Goal: Task Accomplishment & Management: Use online tool/utility

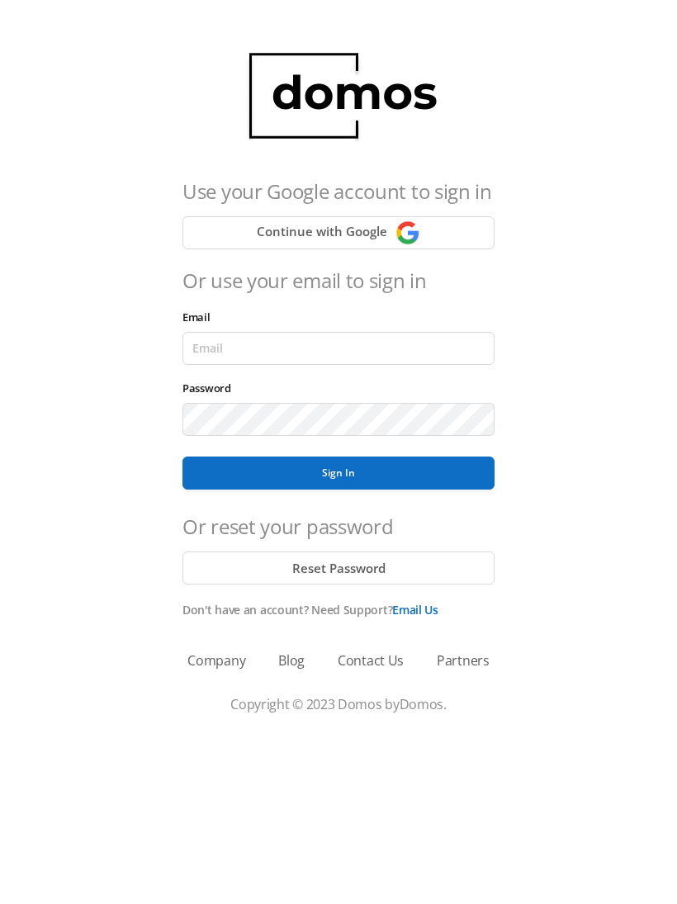
click at [410, 334] on input "Email" at bounding box center [339, 348] width 312 height 33
type input "lobby130eightavenue@gmail.com"
click at [390, 573] on button "Reset Password" at bounding box center [339, 568] width 312 height 33
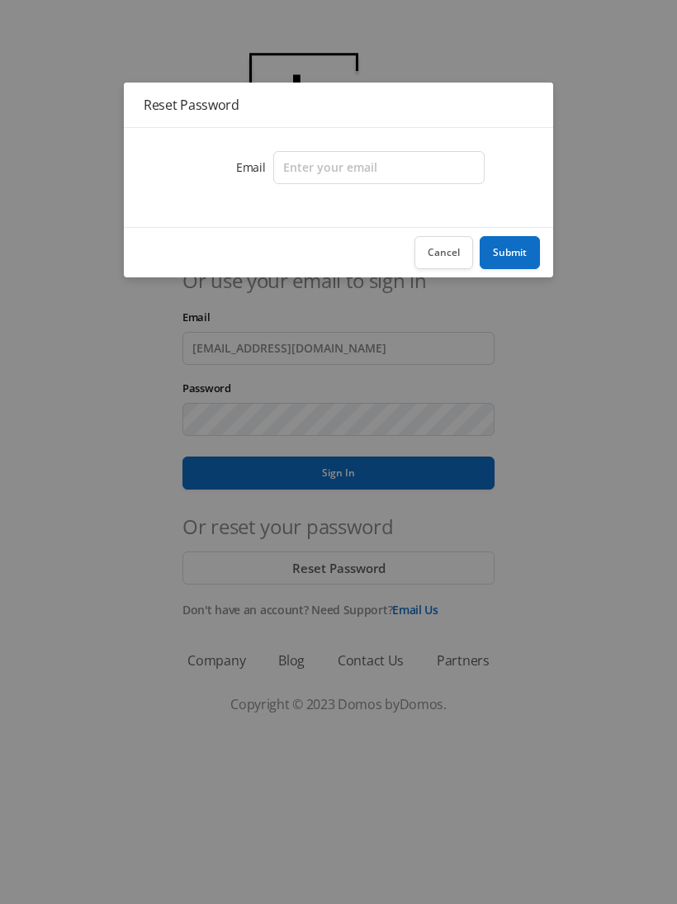
click at [444, 249] on button "Cancel" at bounding box center [444, 252] width 59 height 33
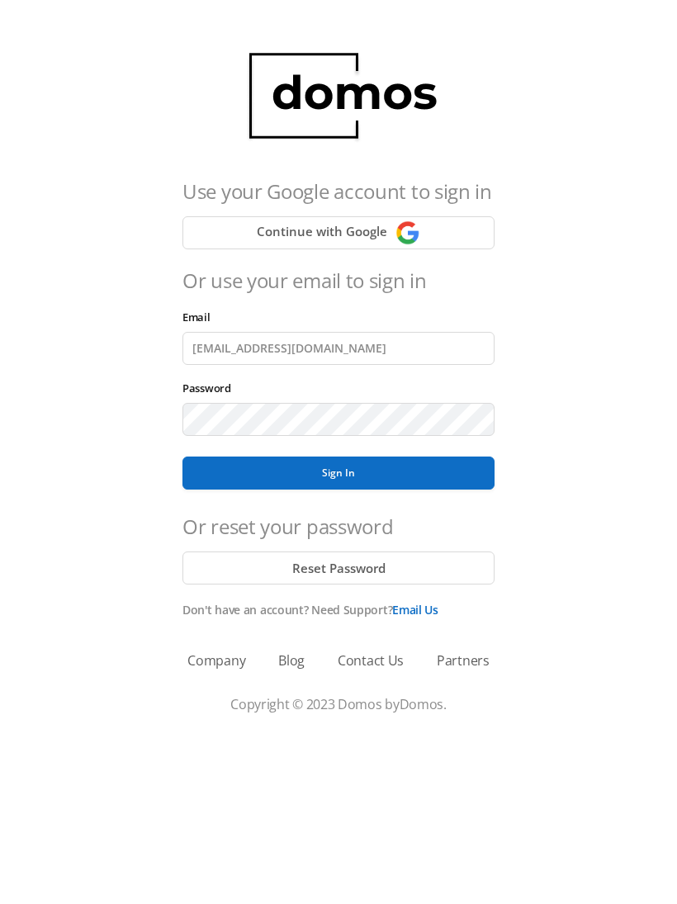
click at [422, 474] on button "Sign In" at bounding box center [339, 473] width 312 height 33
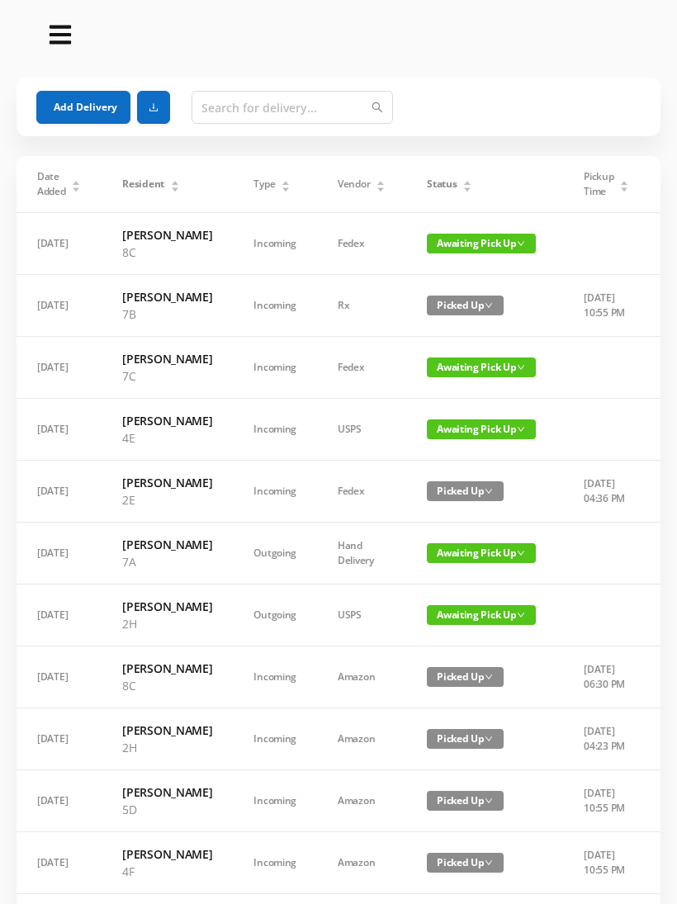
click at [98, 97] on button "Add Delivery" at bounding box center [83, 107] width 94 height 33
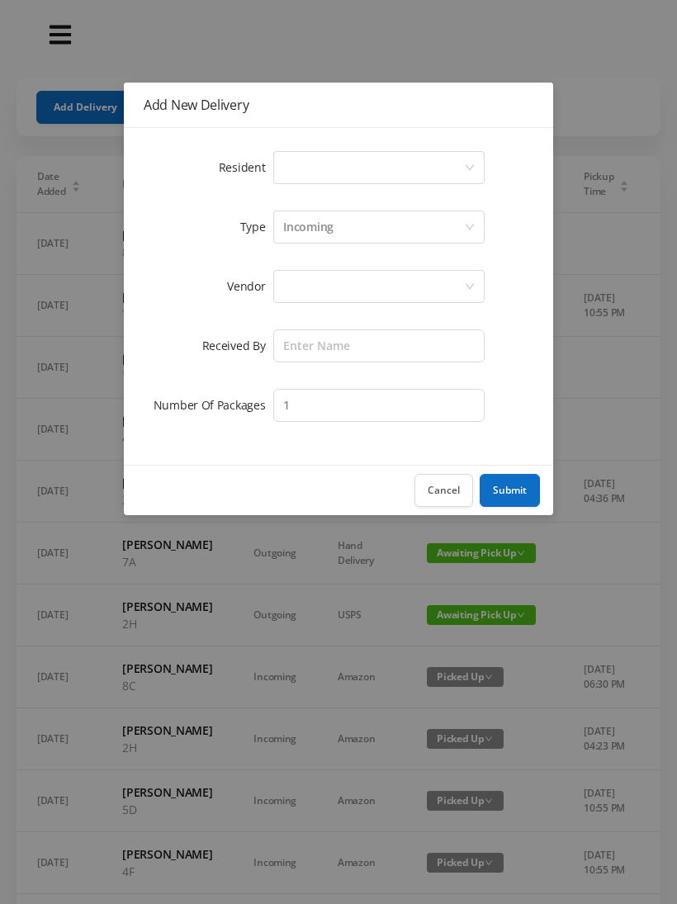
click at [472, 164] on icon "icon: down" at bounding box center [470, 168] width 10 height 10
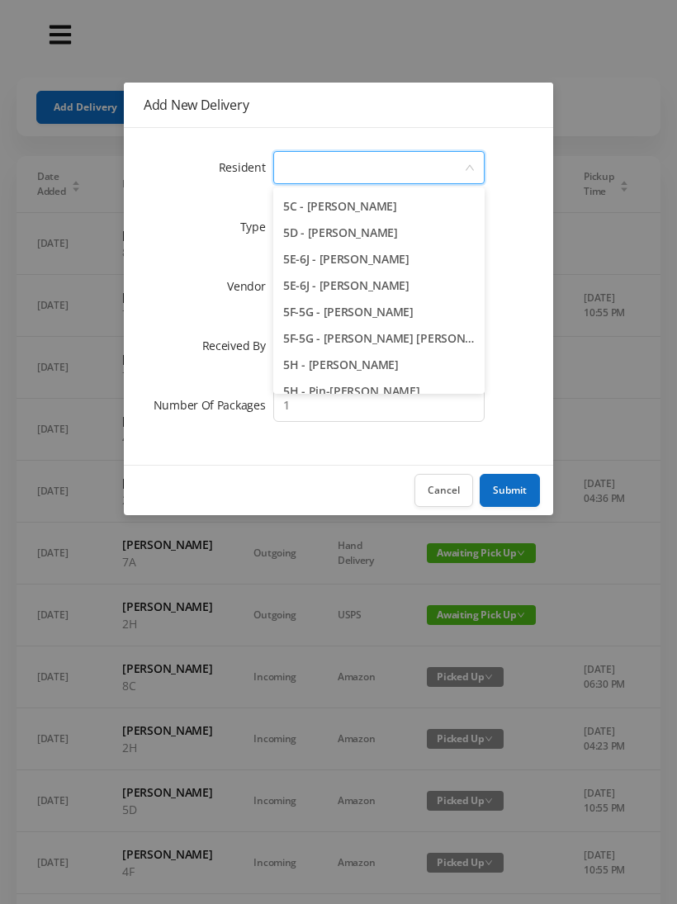
scroll to position [1371, 0]
click at [377, 229] on li "5D - Lawrence Eitel" at bounding box center [378, 234] width 211 height 26
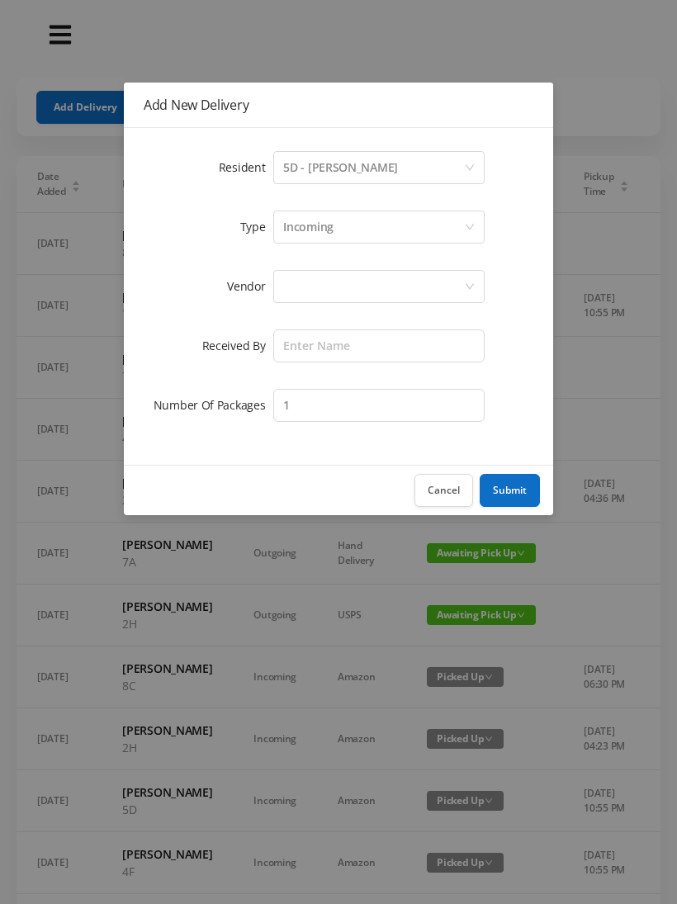
click at [430, 283] on div at bounding box center [373, 286] width 181 height 31
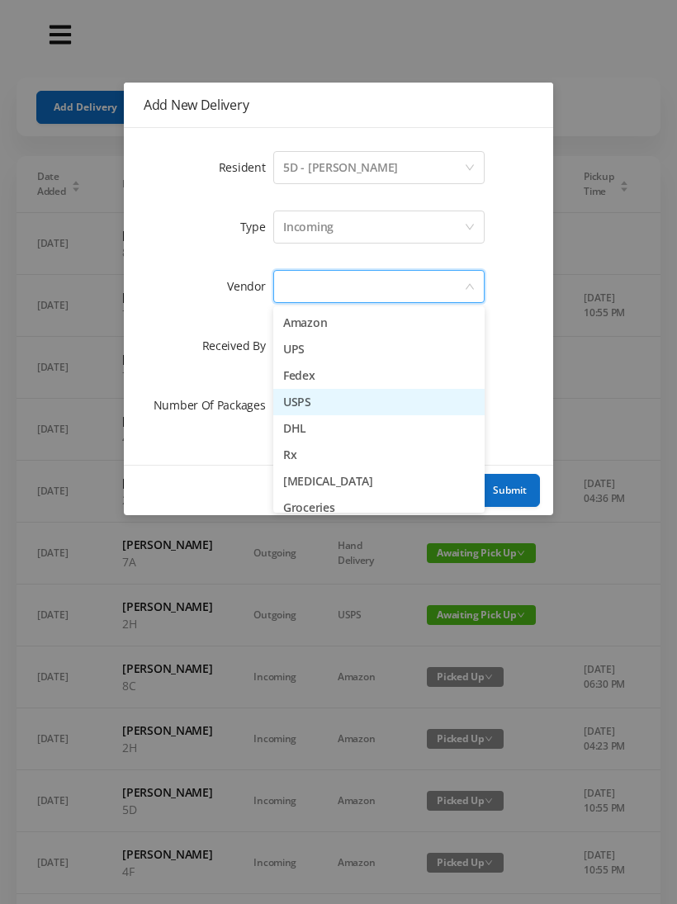
click at [328, 401] on li "USPS" at bounding box center [378, 402] width 211 height 26
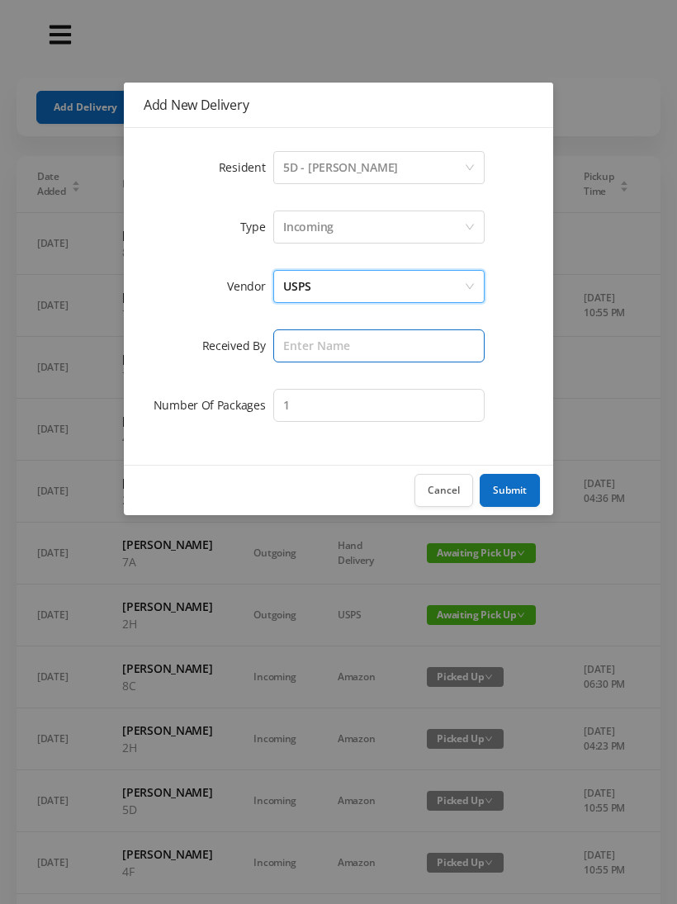
click at [402, 349] on input "text" at bounding box center [378, 346] width 211 height 33
type input "[PERSON_NAME]"
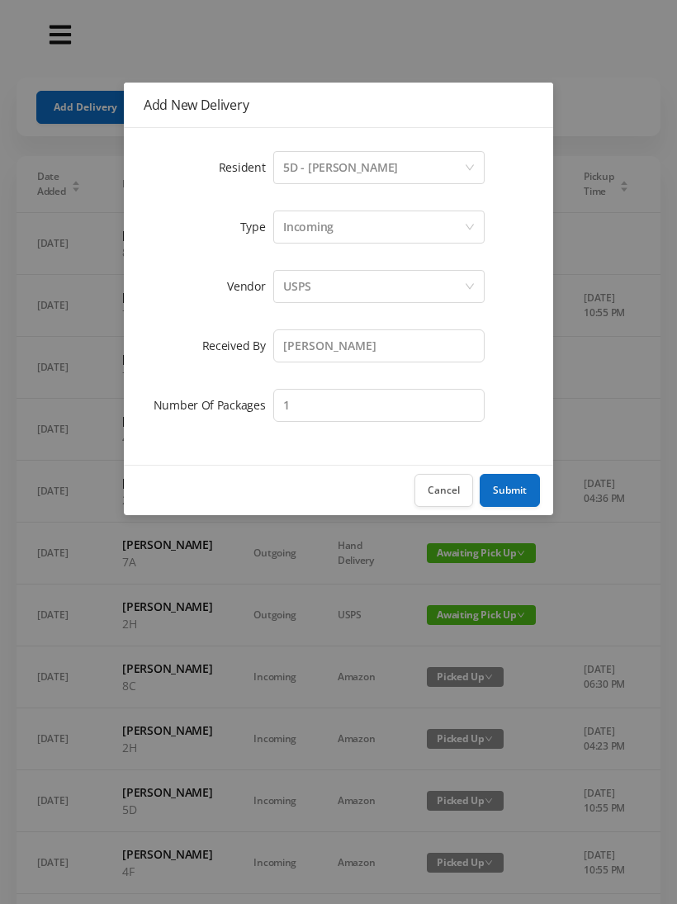
click at [513, 492] on button "Submit" at bounding box center [510, 490] width 60 height 33
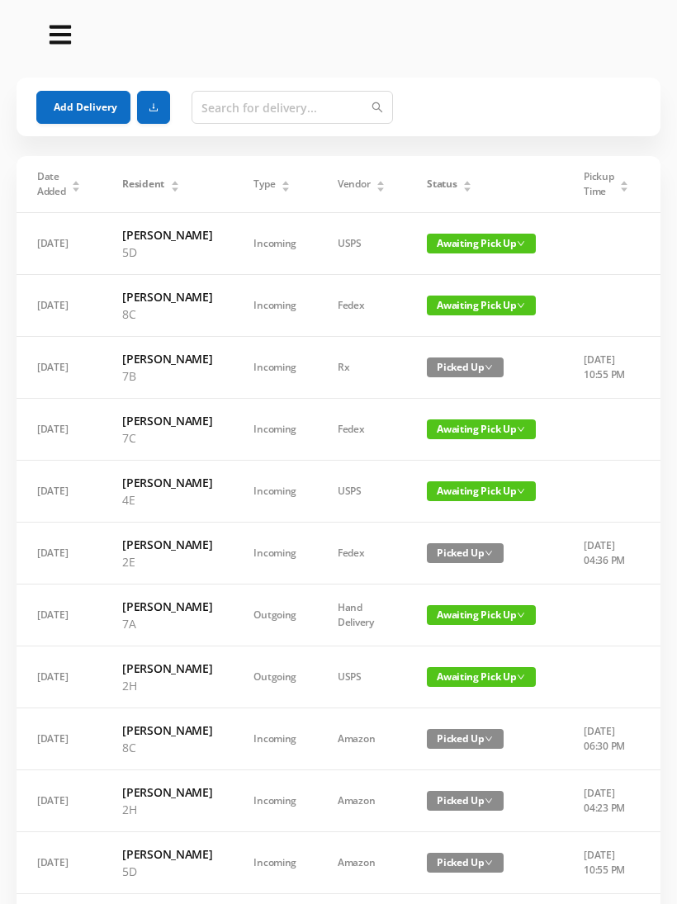
click at [458, 177] on div "Status" at bounding box center [449, 184] width 45 height 15
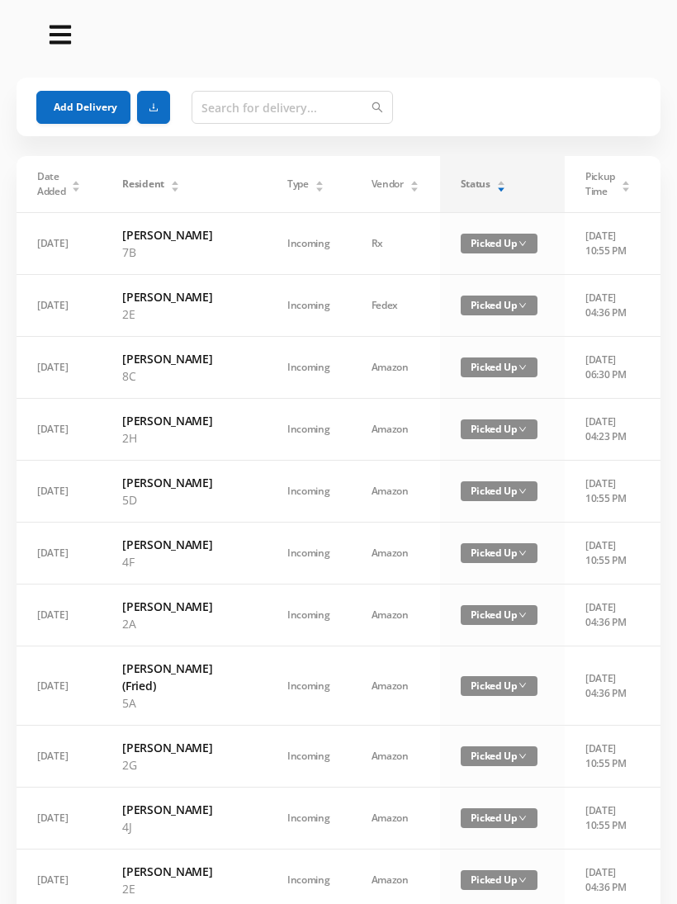
click at [461, 177] on div "Status" at bounding box center [483, 184] width 45 height 15
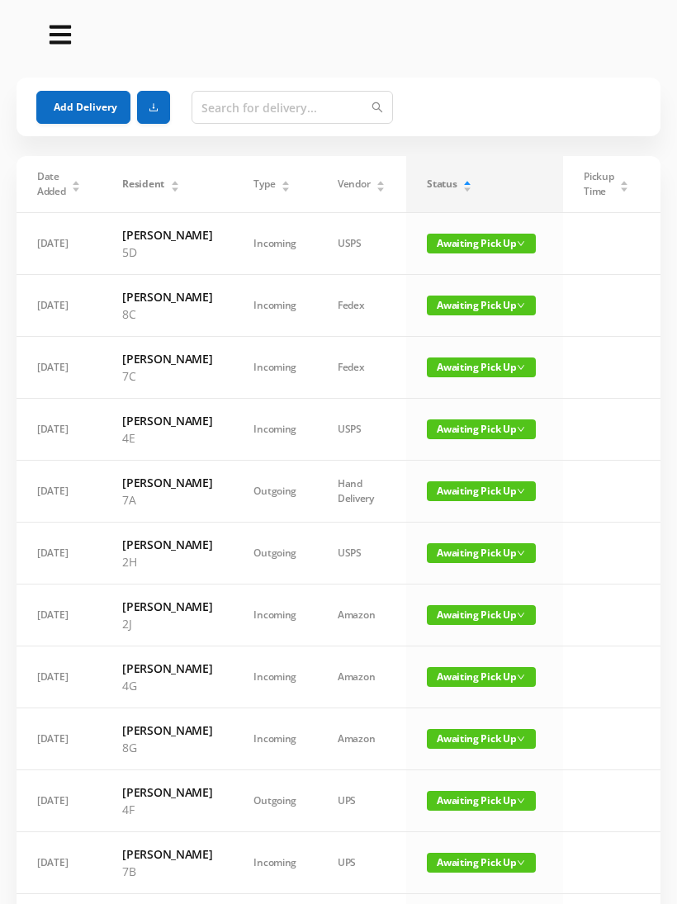
click at [547, 58] on header at bounding box center [339, 34] width 644 height 53
click at [536, 25] on div at bounding box center [326, 34] width 592 height 26
click at [518, 31] on div at bounding box center [326, 34] width 592 height 26
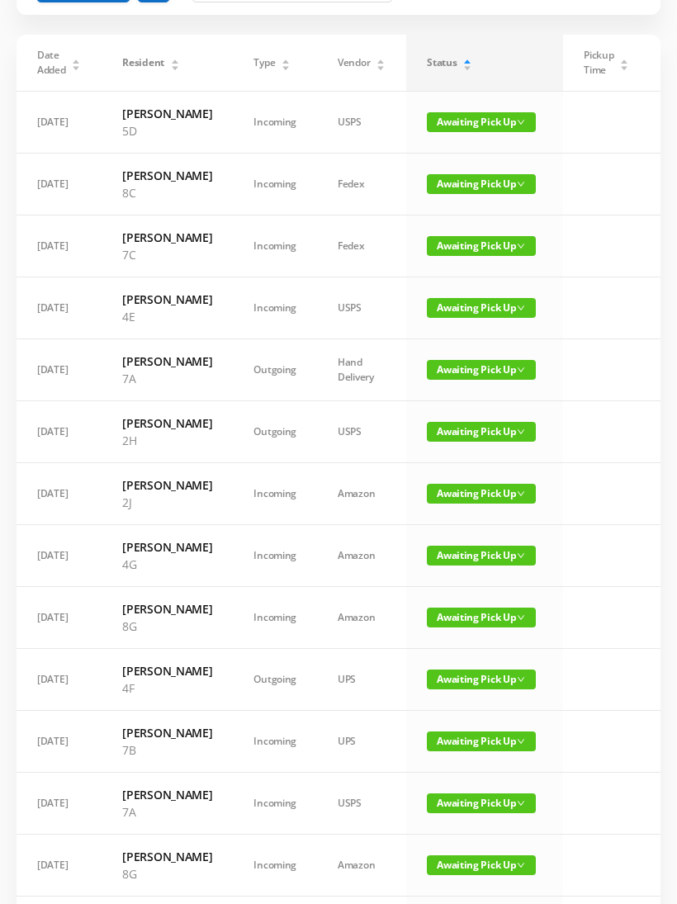
scroll to position [0, 0]
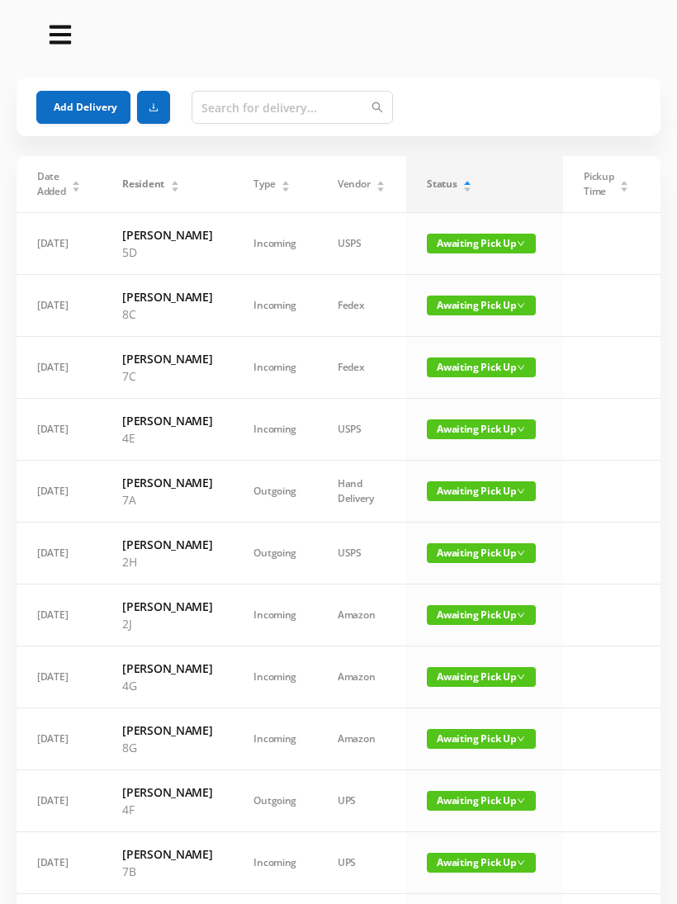
click at [462, 177] on div "Status" at bounding box center [449, 184] width 45 height 15
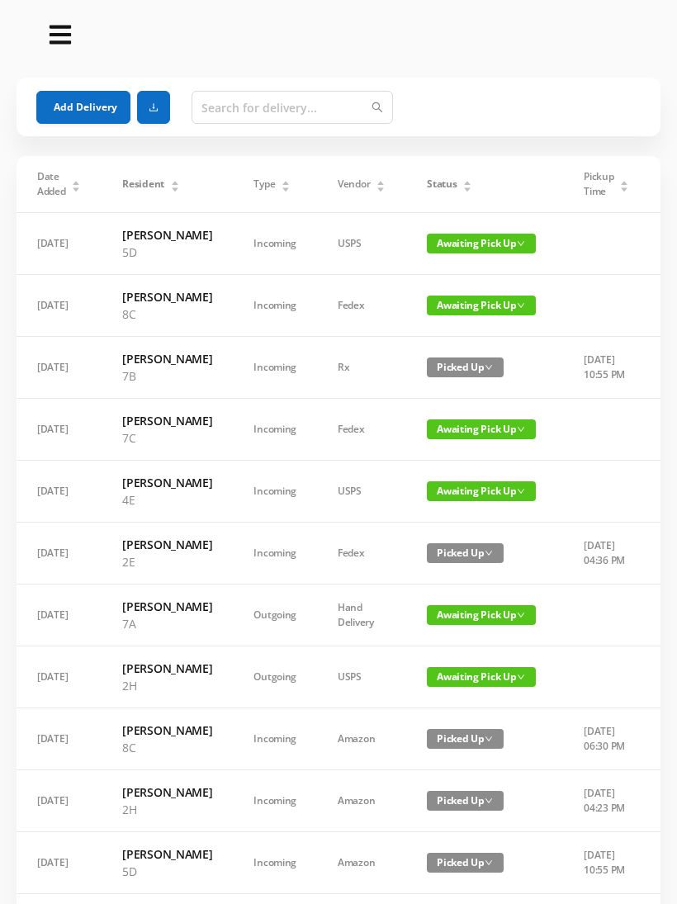
click at [462, 183] on div "Status" at bounding box center [449, 184] width 45 height 15
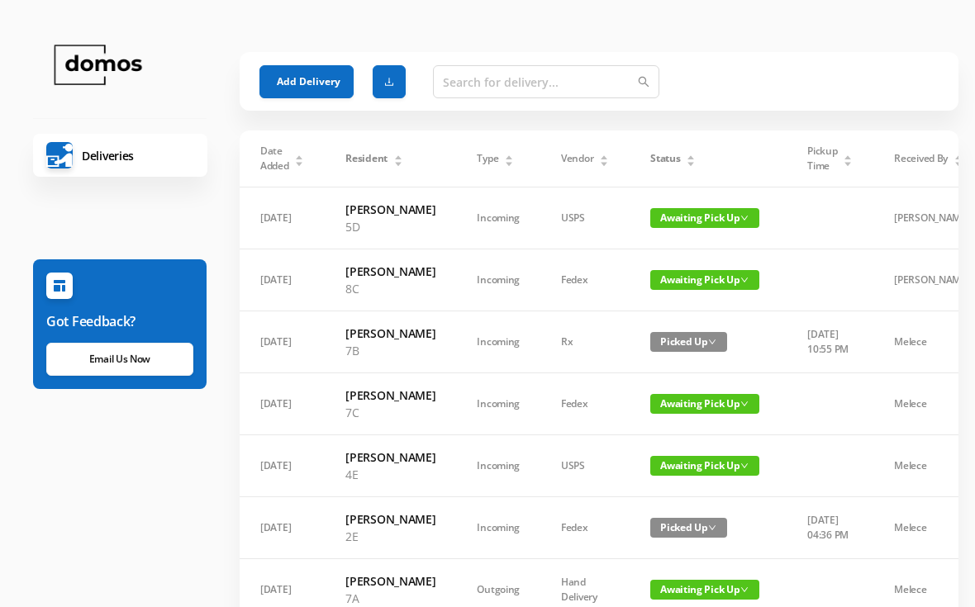
click at [457, 559] on td "Incoming" at bounding box center [498, 528] width 84 height 62
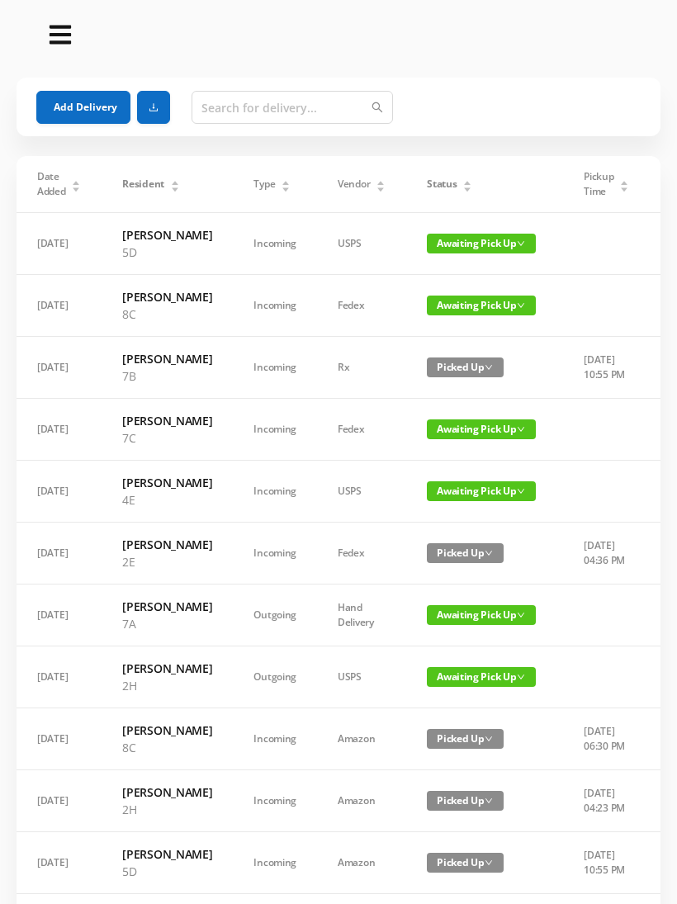
click at [72, 105] on button "Add Delivery" at bounding box center [83, 107] width 94 height 33
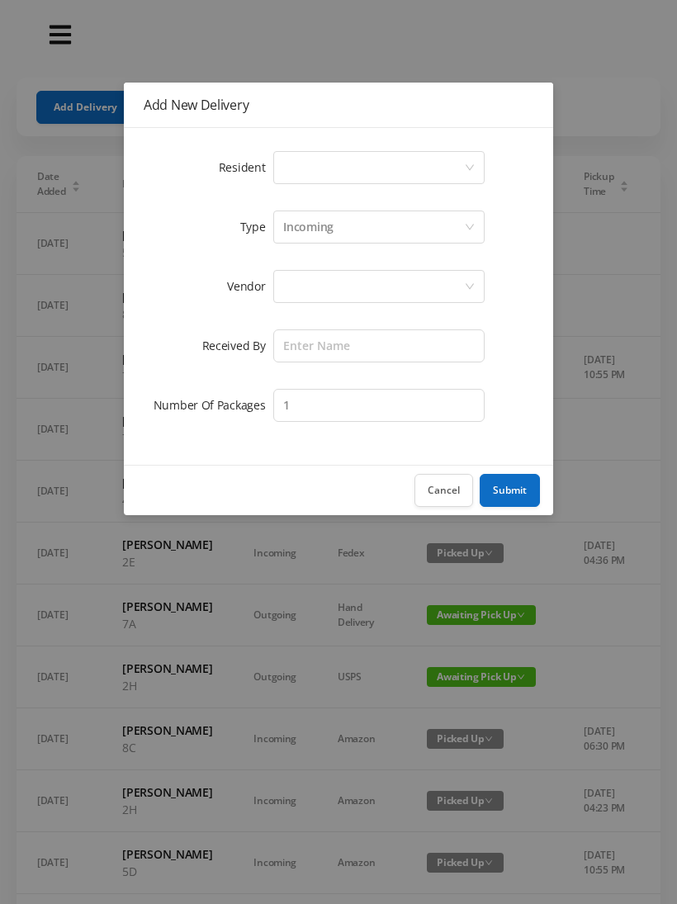
click at [301, 173] on div "Select a person" at bounding box center [373, 167] width 181 height 31
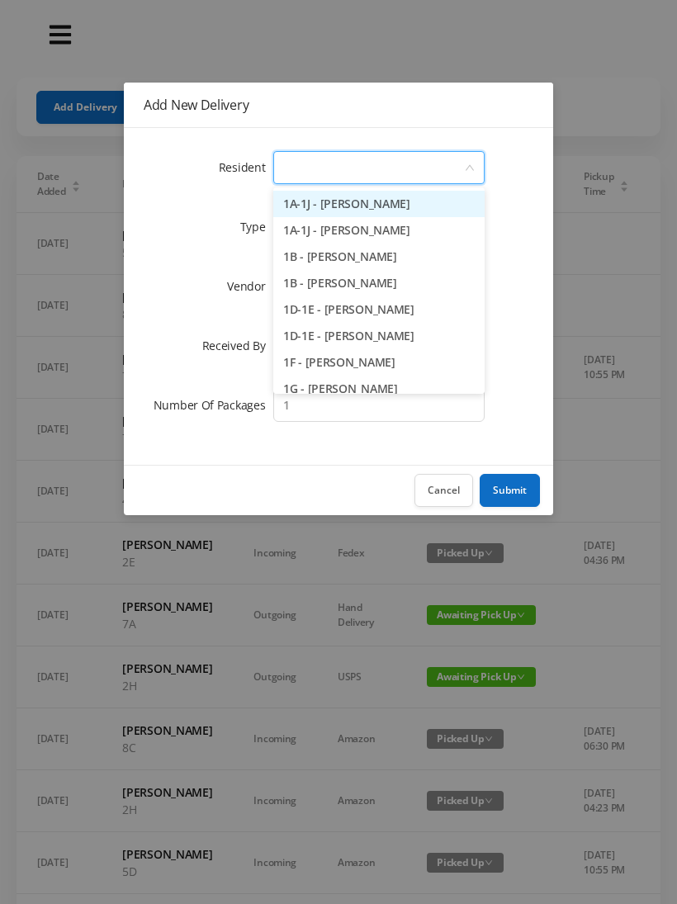
type input "8"
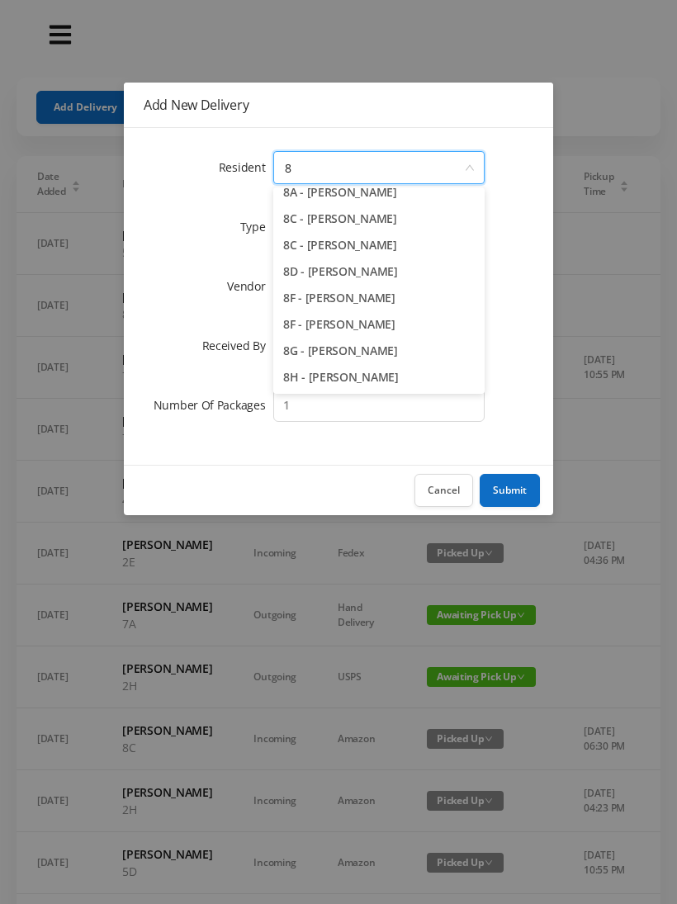
scroll to position [38, 0]
click at [363, 298] on li "8F - Meghan Judge" at bounding box center [378, 298] width 211 height 26
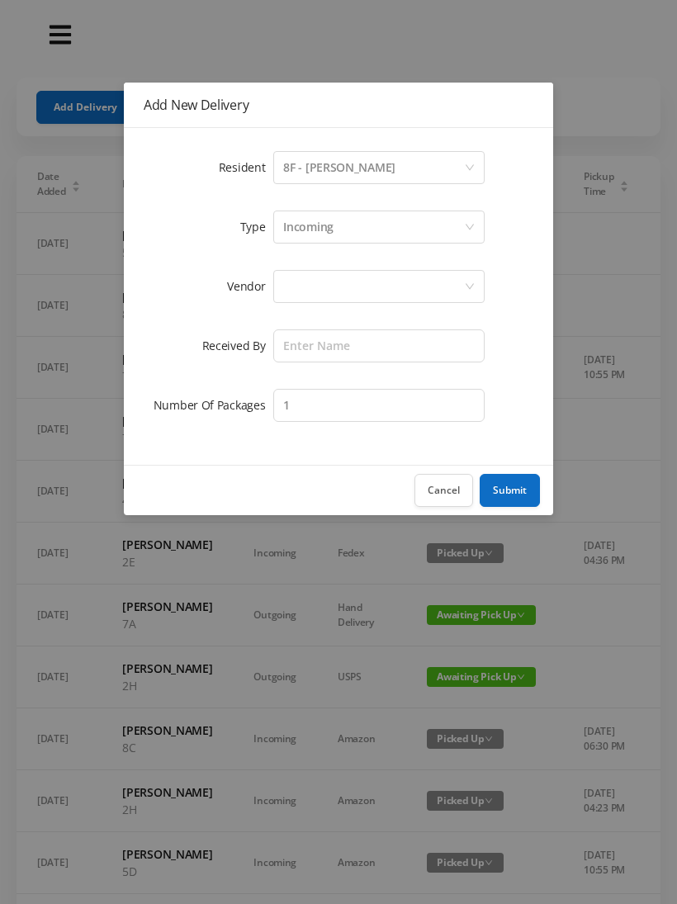
click at [297, 288] on div at bounding box center [373, 286] width 181 height 31
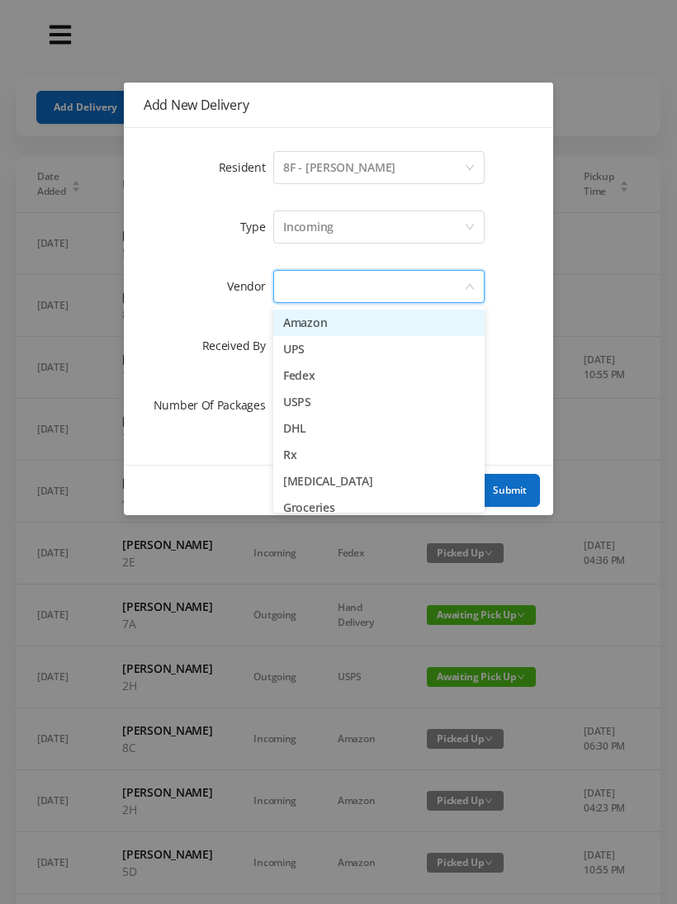
click at [320, 358] on li "UPS" at bounding box center [378, 349] width 211 height 26
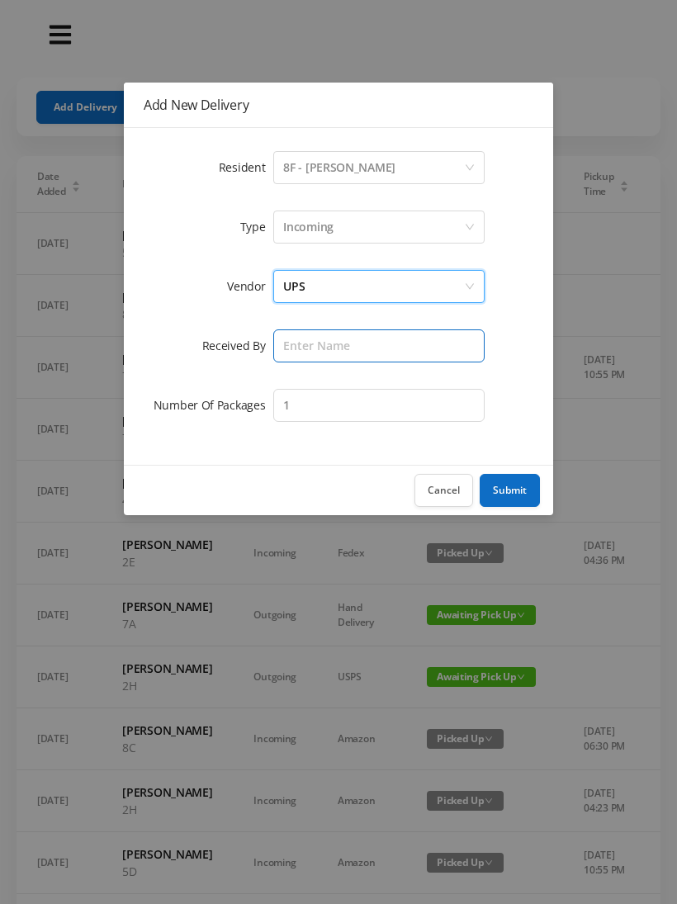
click at [310, 349] on input "text" at bounding box center [378, 346] width 211 height 33
type input "[PERSON_NAME]"
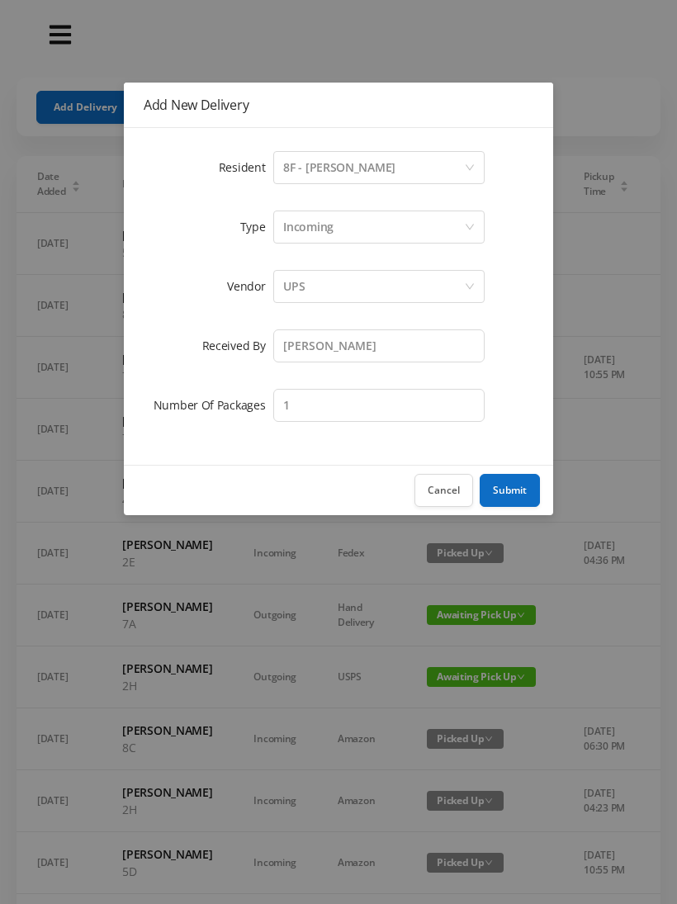
click at [524, 488] on button "Submit" at bounding box center [510, 490] width 60 height 33
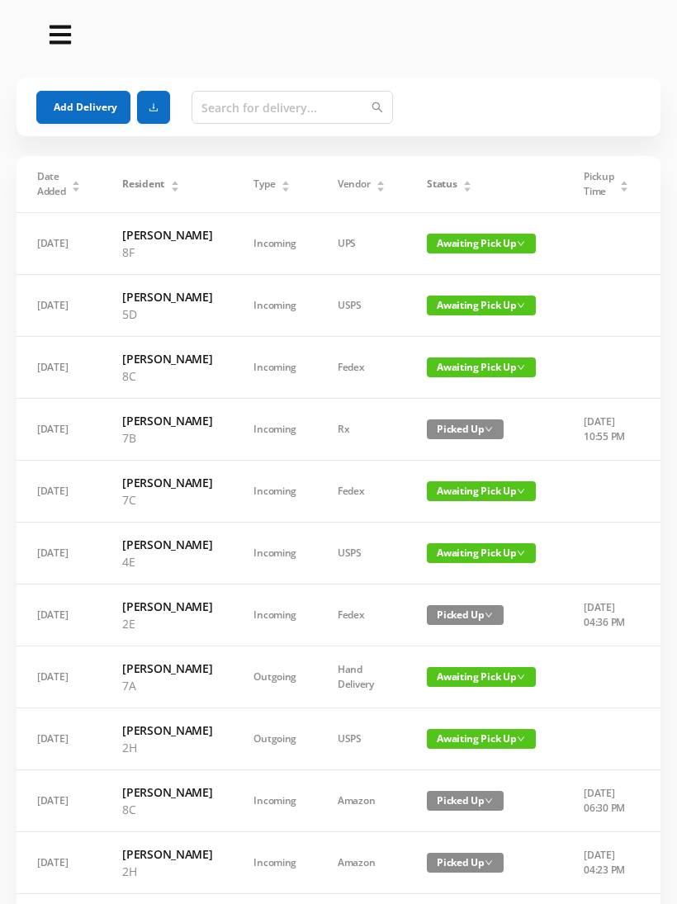
click at [85, 121] on button "Add Delivery" at bounding box center [83, 107] width 94 height 33
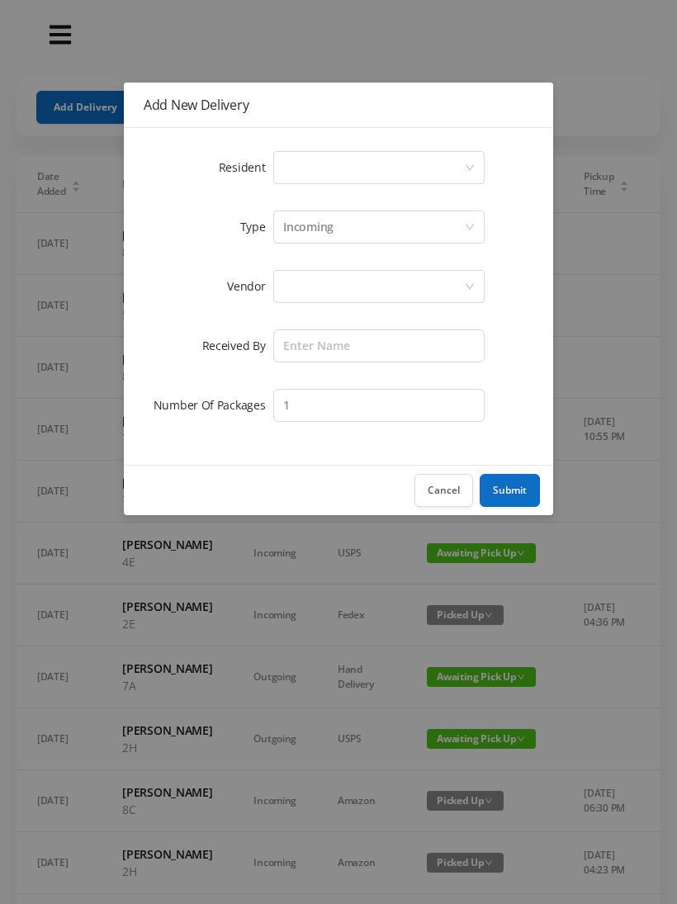
click at [301, 153] on div "Select a person" at bounding box center [373, 167] width 181 height 31
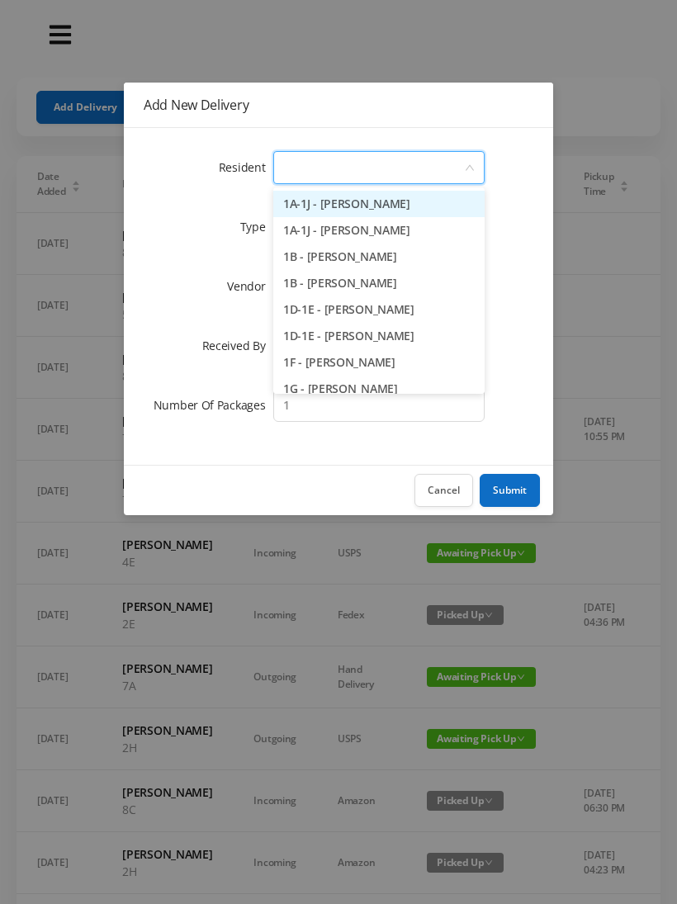
type input "7"
click at [351, 359] on li "7E - Jonathan Fried" at bounding box center [378, 362] width 211 height 26
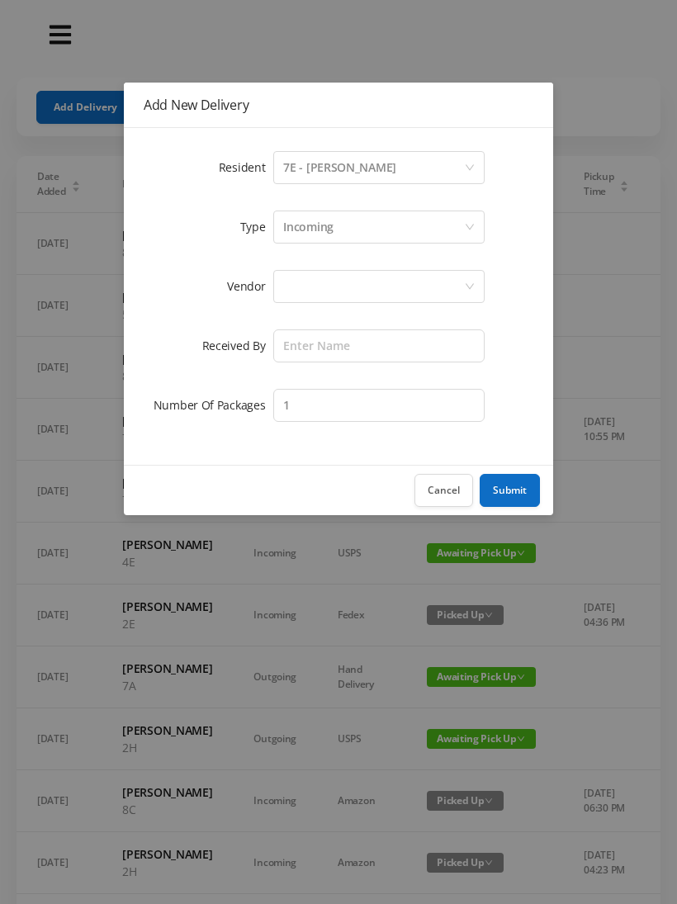
click at [301, 276] on div at bounding box center [373, 286] width 181 height 31
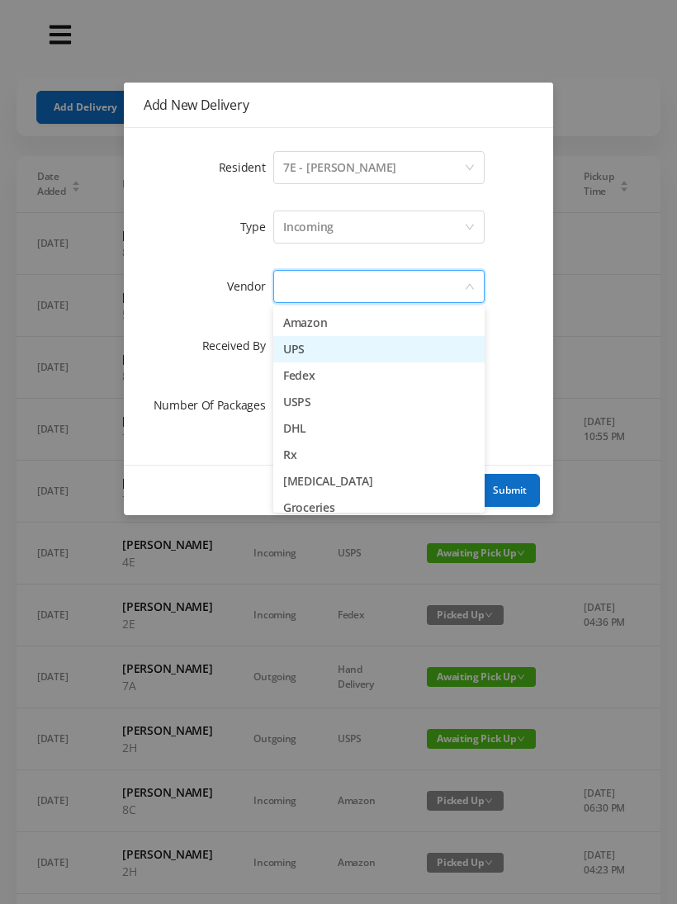
click at [313, 358] on li "UPS" at bounding box center [378, 349] width 211 height 26
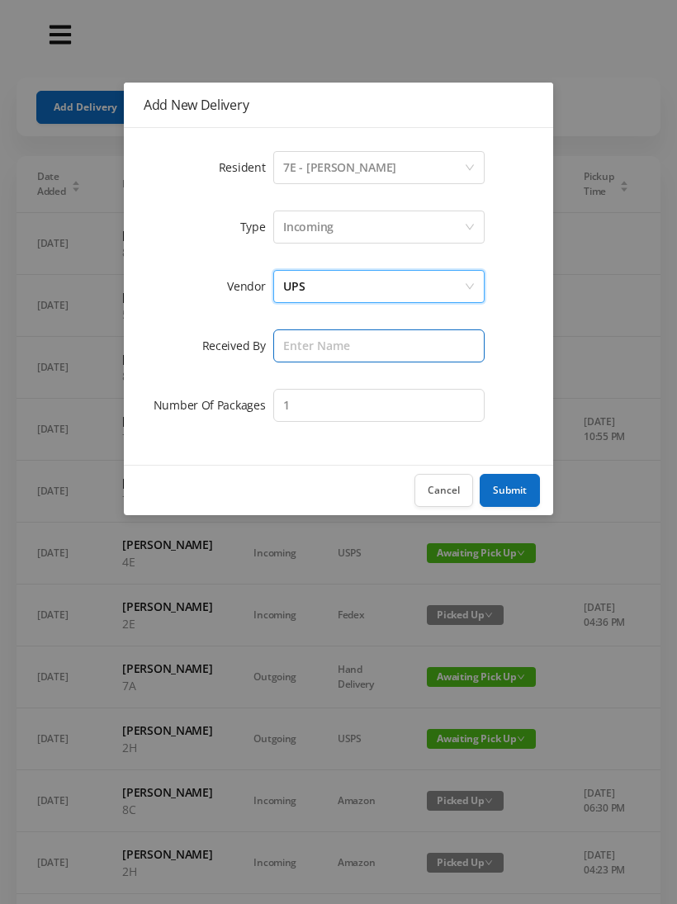
click at [302, 338] on input "text" at bounding box center [378, 346] width 211 height 33
type input "[PERSON_NAME]"
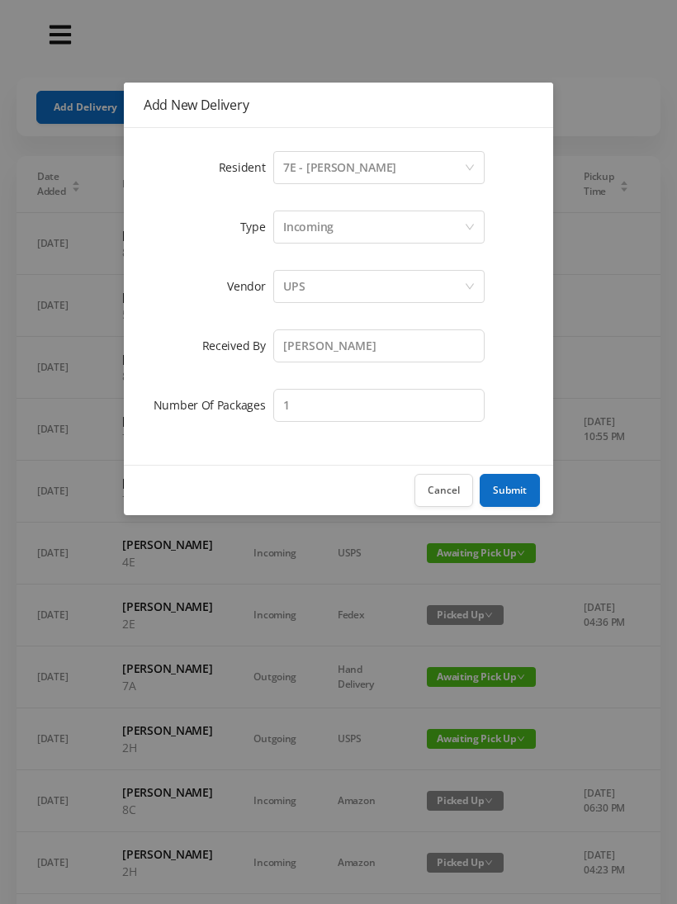
click at [518, 496] on button "Submit" at bounding box center [510, 490] width 60 height 33
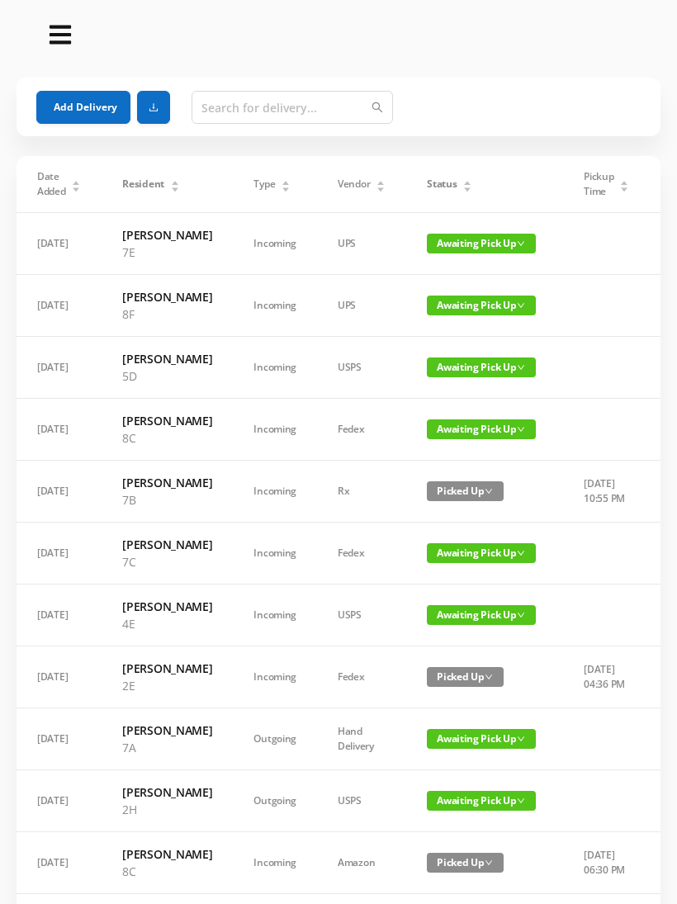
click at [95, 97] on button "Add Delivery" at bounding box center [83, 107] width 94 height 33
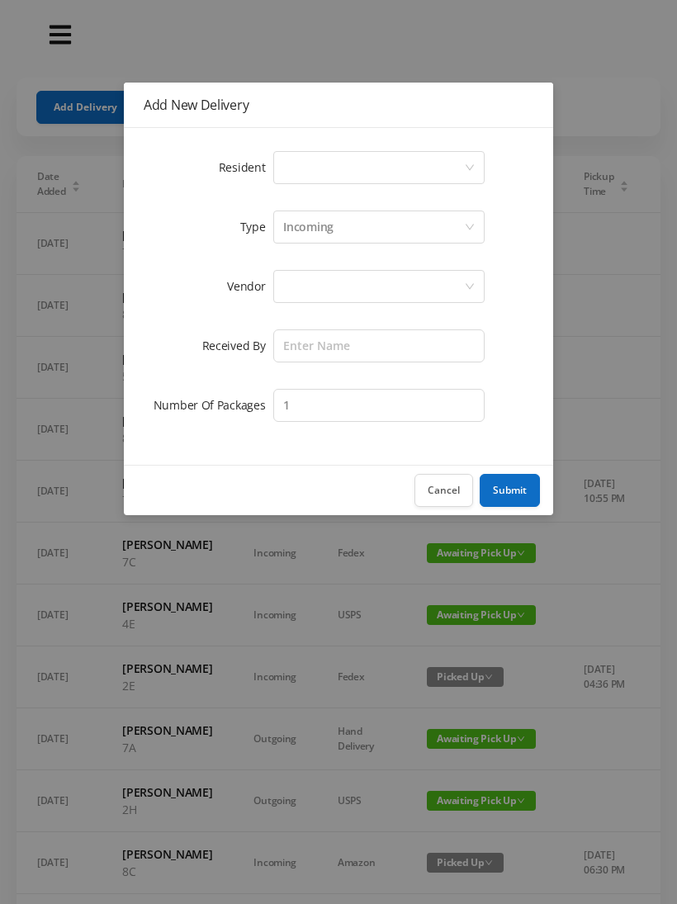
click at [301, 167] on div "Select a person" at bounding box center [373, 167] width 181 height 31
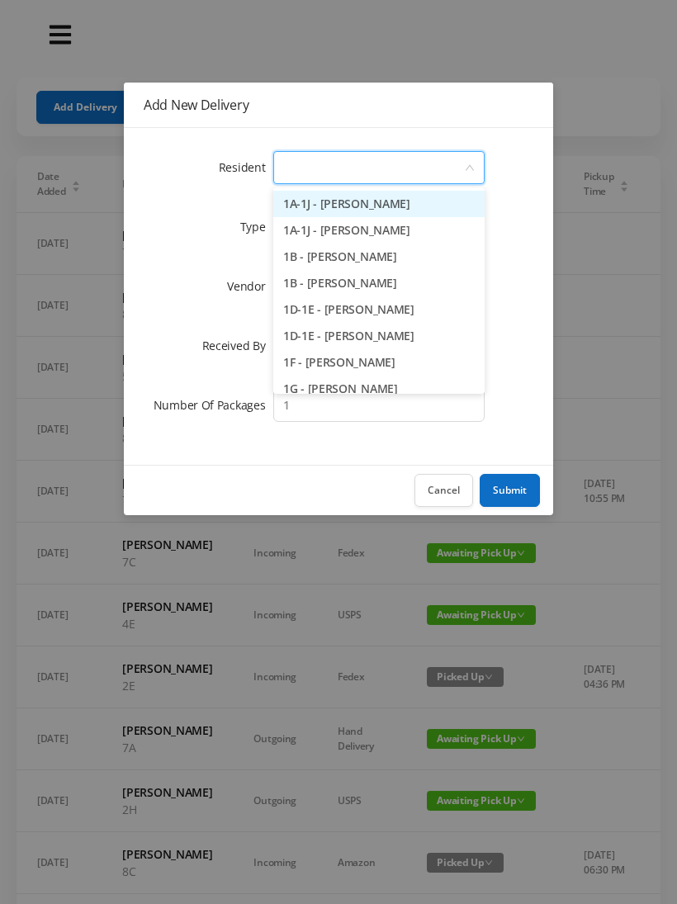
type input "2"
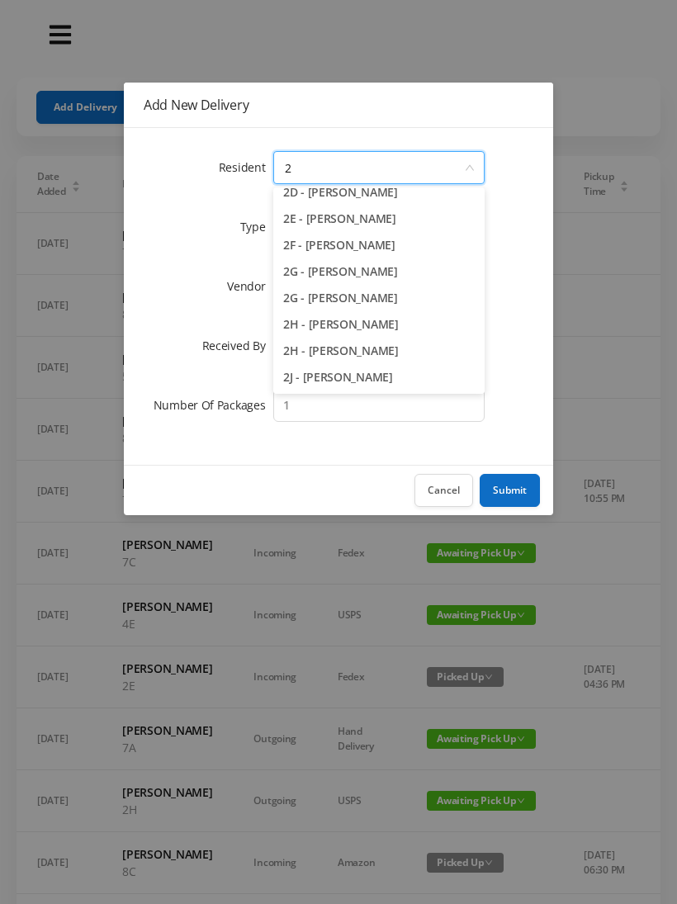
scroll to position [170, 0]
click at [352, 347] on li "2H - Lorraine Singleton" at bounding box center [378, 351] width 211 height 26
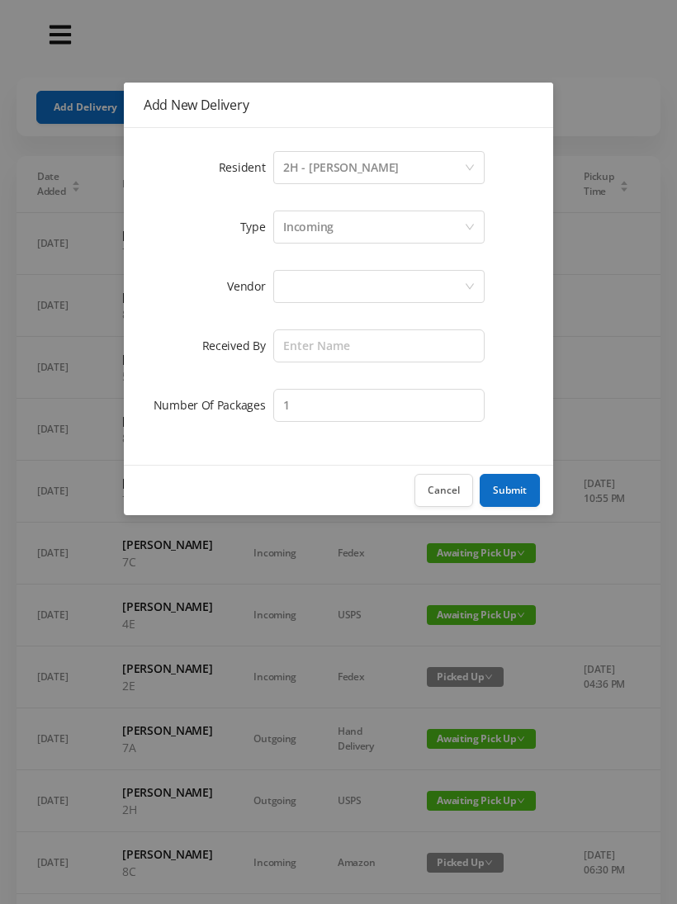
click at [298, 283] on div at bounding box center [373, 286] width 181 height 31
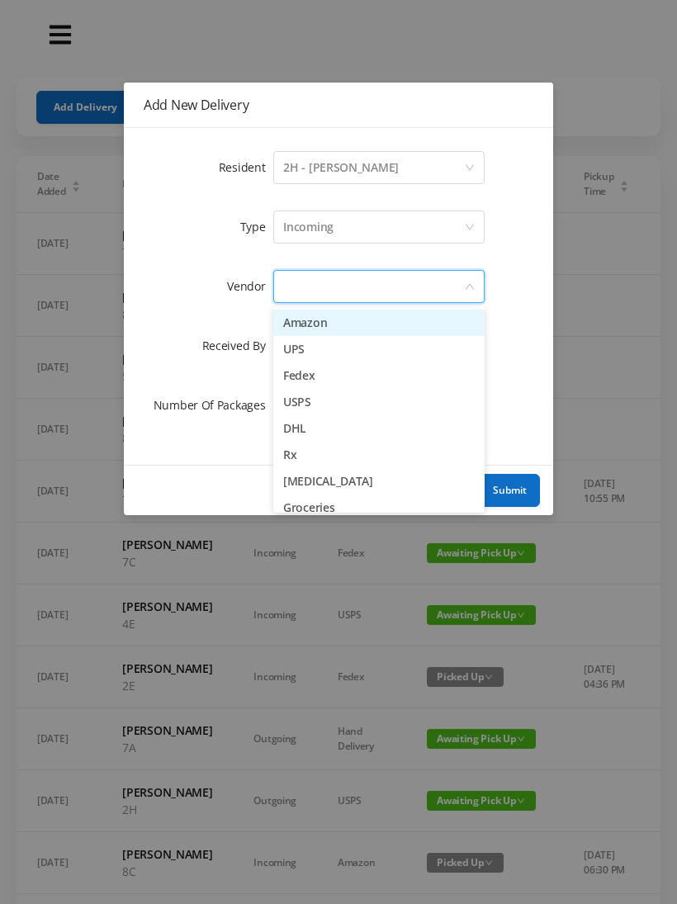
click at [308, 345] on li "UPS" at bounding box center [378, 349] width 211 height 26
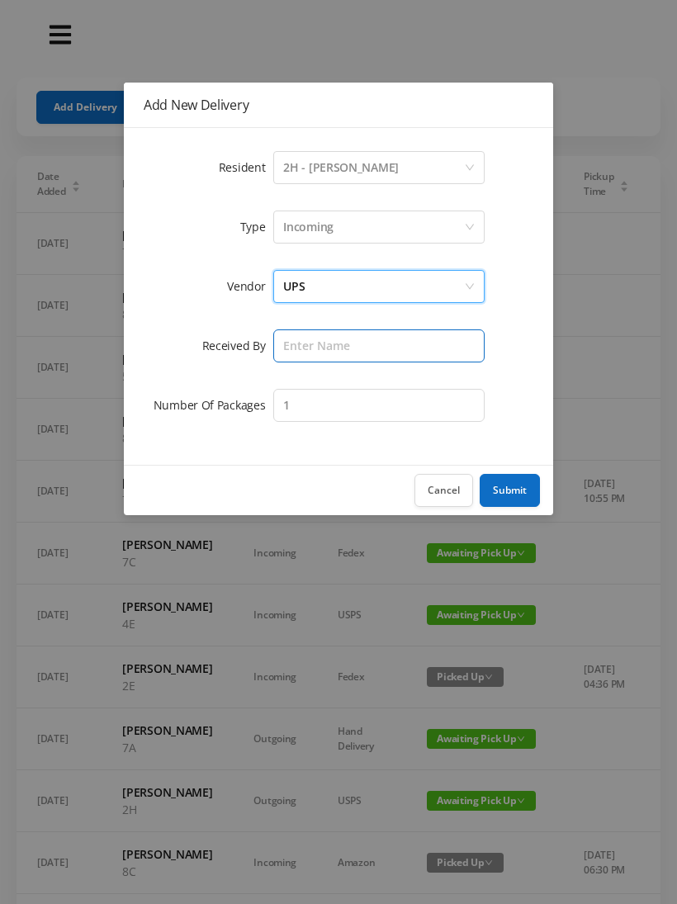
click at [308, 341] on input "text" at bounding box center [378, 346] width 211 height 33
type input "[PERSON_NAME]"
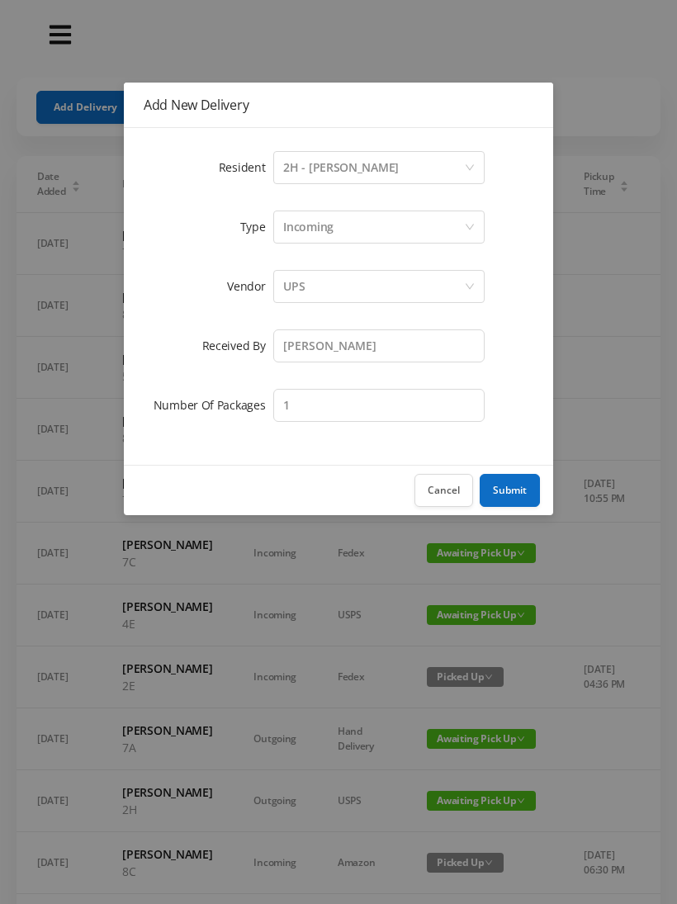
click at [511, 491] on button "Submit" at bounding box center [510, 490] width 60 height 33
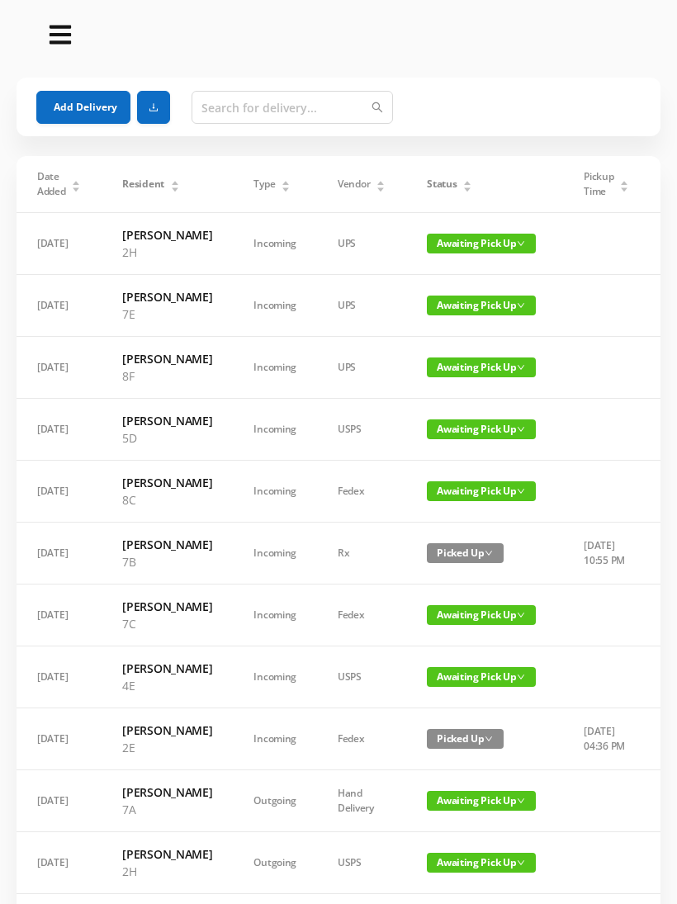
click at [88, 110] on button "Add Delivery" at bounding box center [83, 107] width 94 height 33
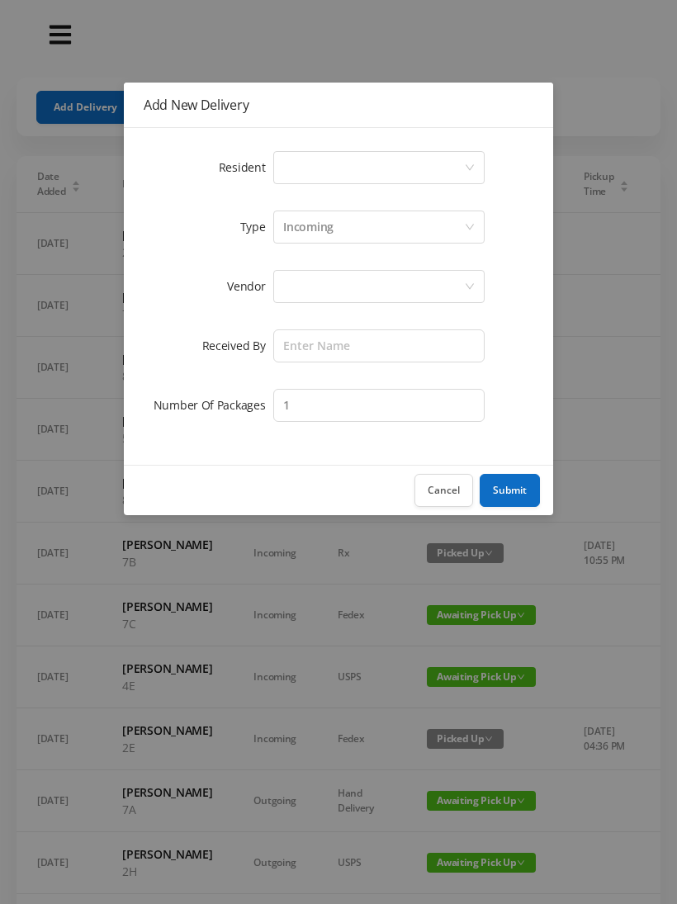
click at [301, 162] on div "Select a person" at bounding box center [373, 167] width 181 height 31
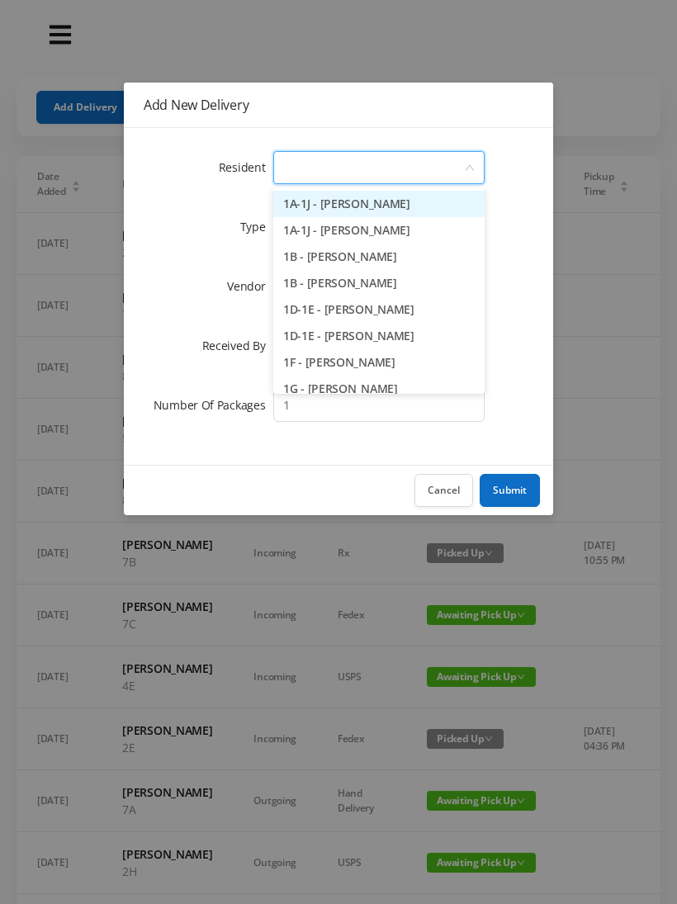
type input "1"
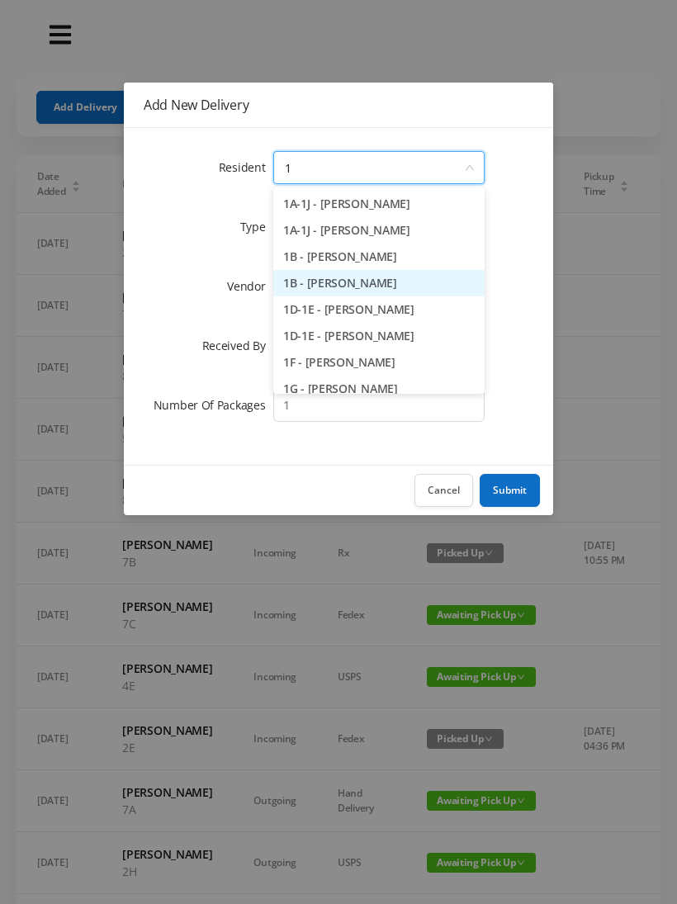
click at [348, 283] on li "1B - Sarah Dennis" at bounding box center [378, 283] width 211 height 26
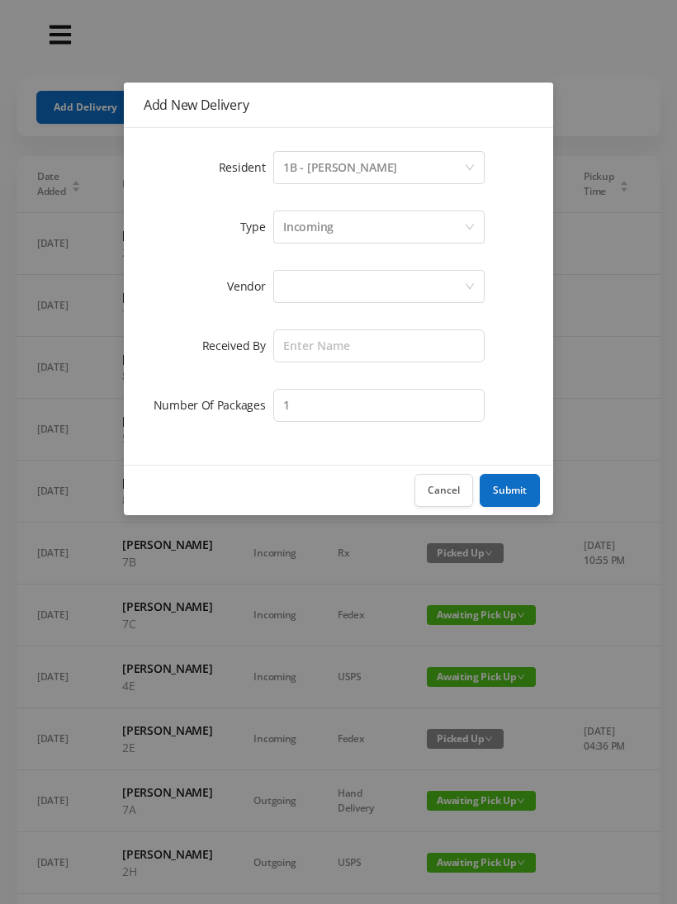
click at [295, 290] on div at bounding box center [373, 286] width 181 height 31
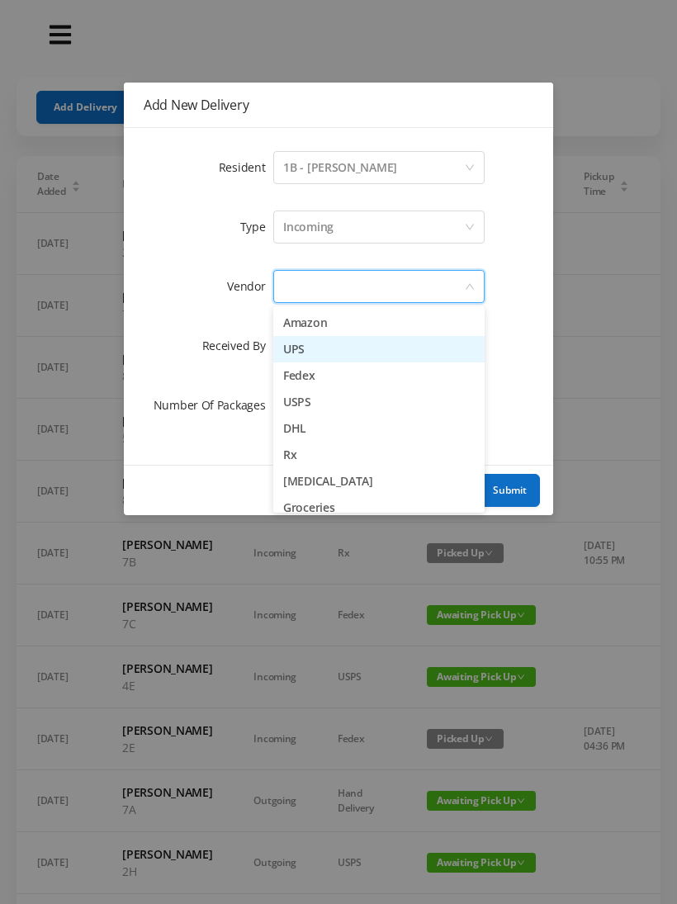
click at [307, 347] on li "UPS" at bounding box center [378, 349] width 211 height 26
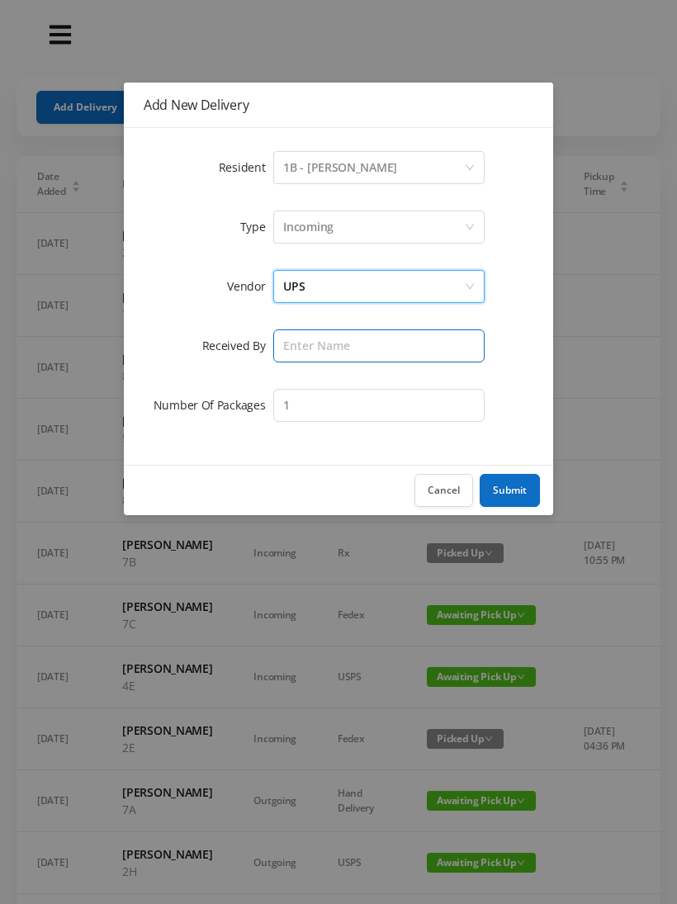
click at [309, 345] on input "text" at bounding box center [378, 346] width 211 height 33
type input "[PERSON_NAME]"
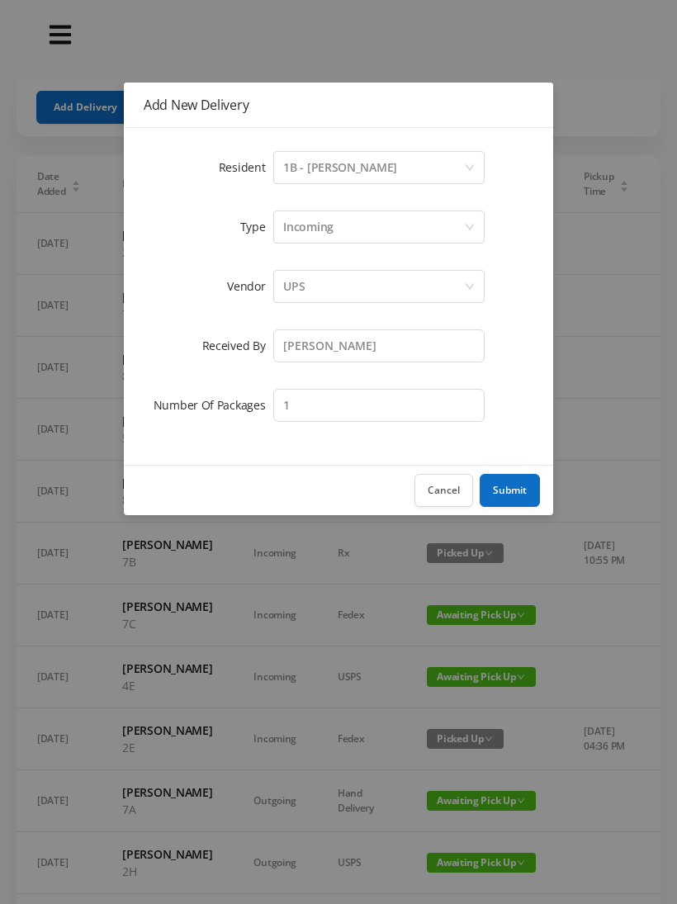
click at [515, 496] on button "Submit" at bounding box center [510, 490] width 60 height 33
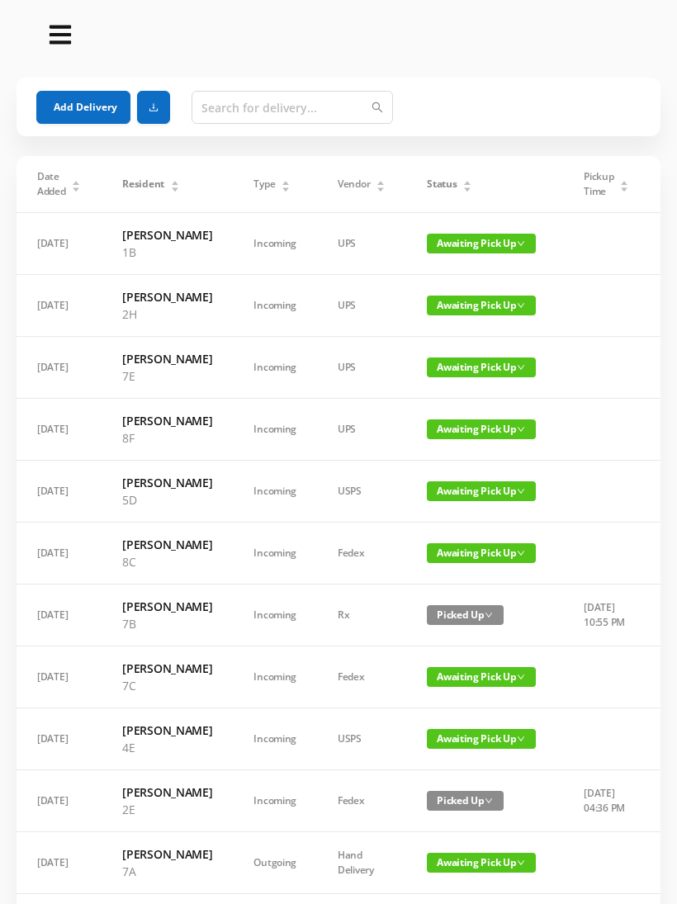
click at [107, 102] on button "Add Delivery" at bounding box center [83, 107] width 94 height 33
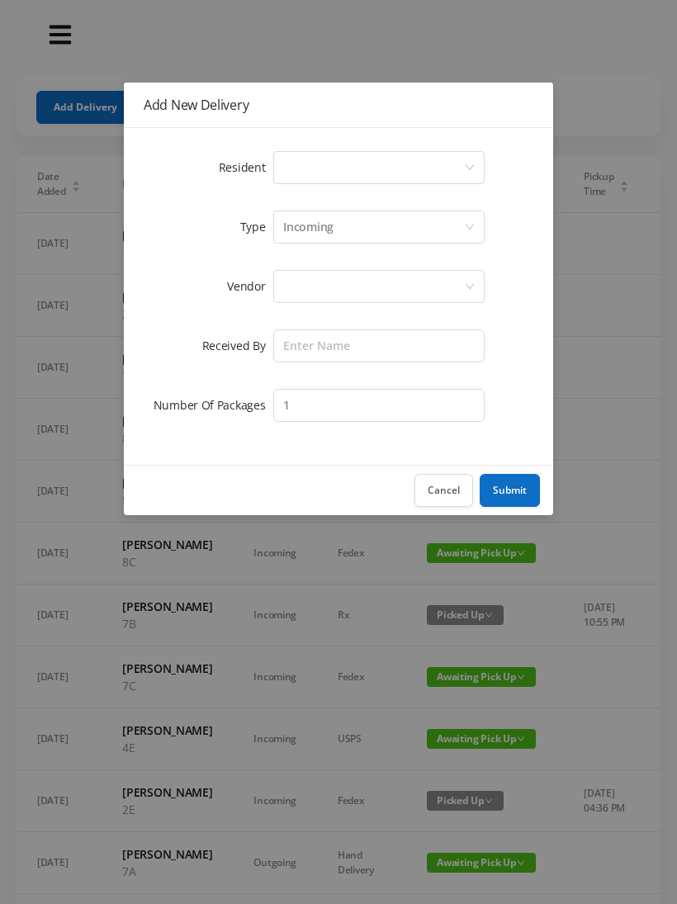
click at [297, 172] on div "Select a person" at bounding box center [373, 167] width 181 height 31
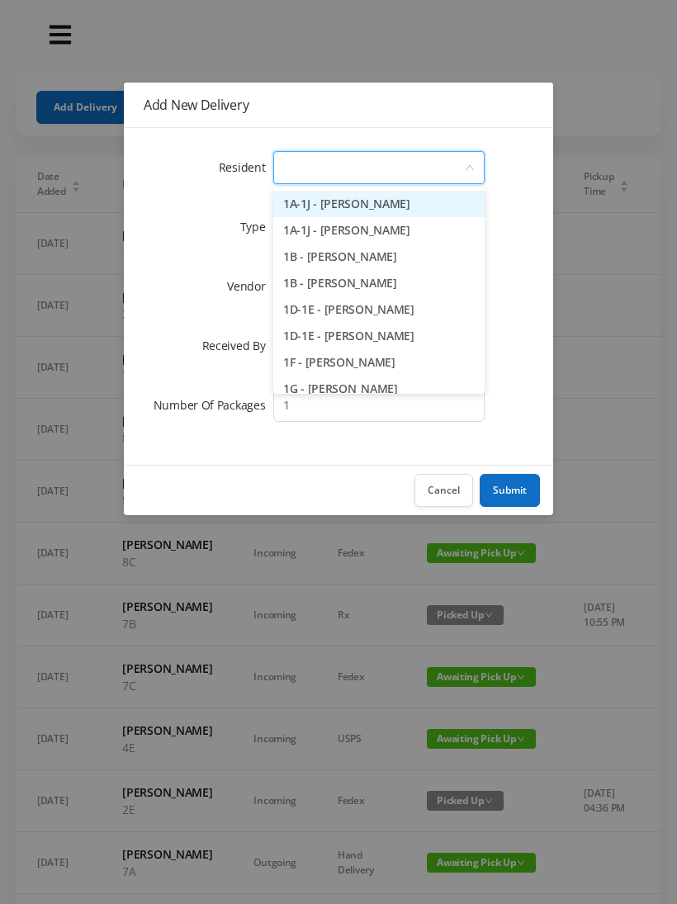
type input "8"
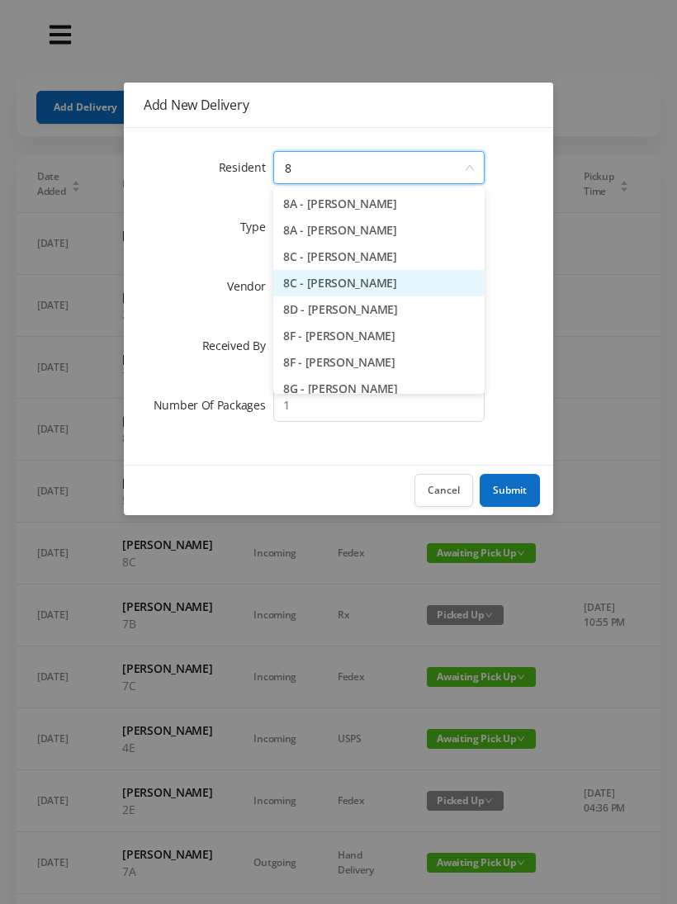
click at [345, 284] on li "8C - Karolina Lukasiewicz" at bounding box center [378, 283] width 211 height 26
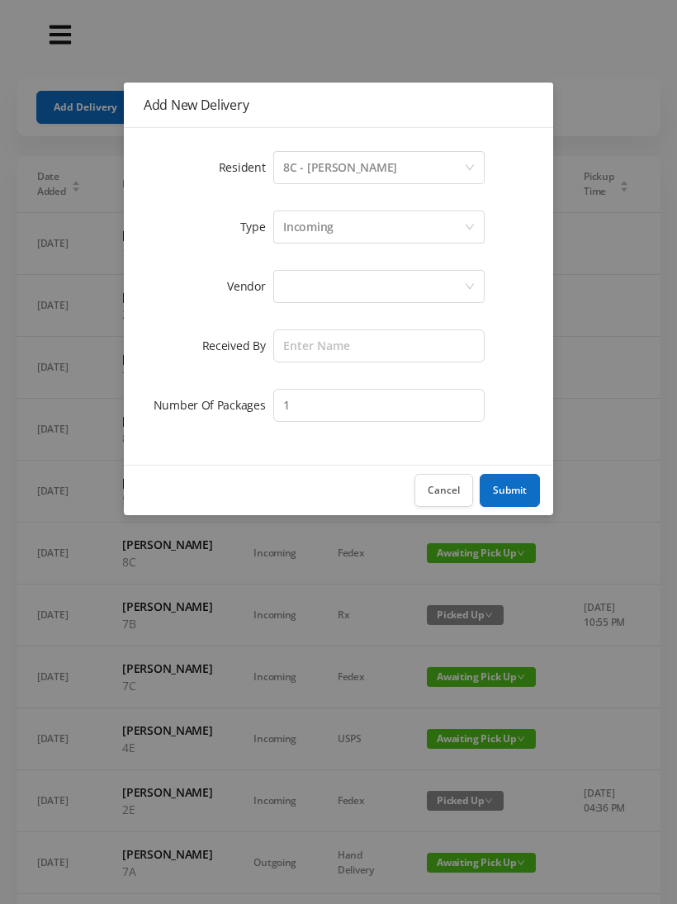
click at [300, 281] on div at bounding box center [373, 286] width 181 height 31
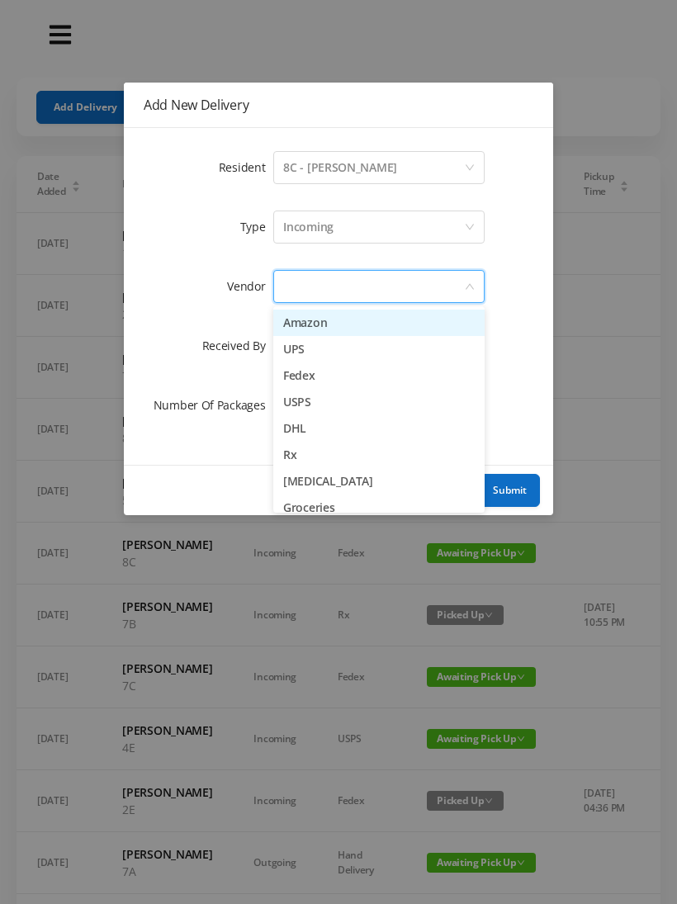
click at [312, 354] on li "UPS" at bounding box center [378, 349] width 211 height 26
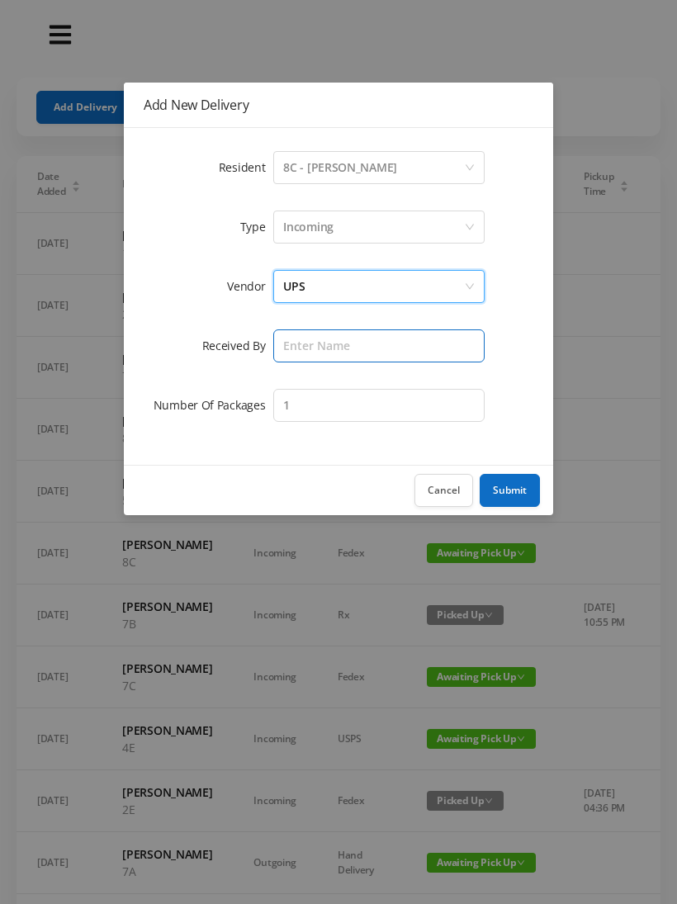
click at [301, 338] on input "text" at bounding box center [378, 346] width 211 height 33
type input "[PERSON_NAME]"
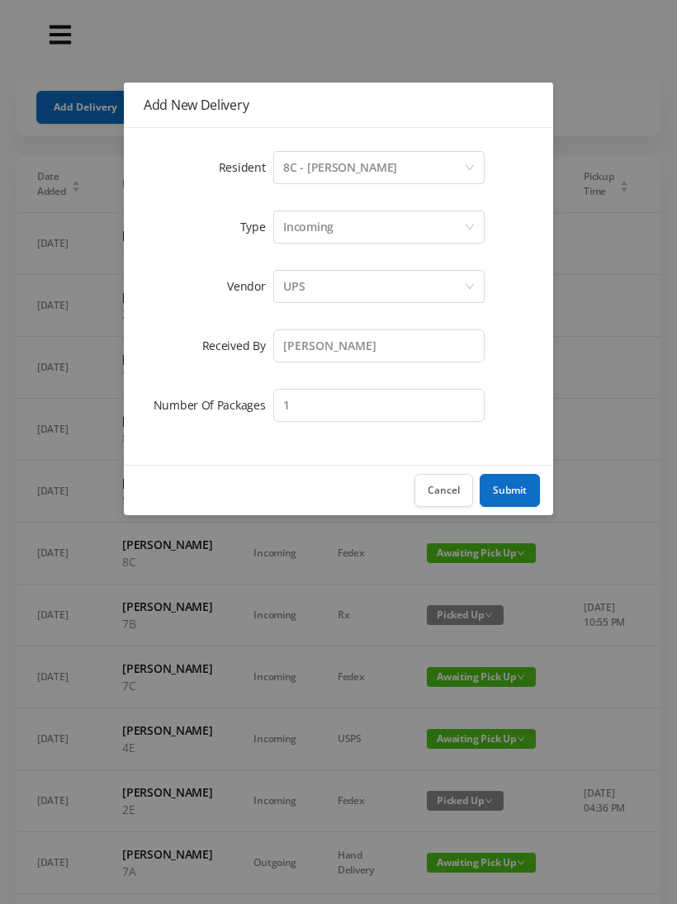
click at [517, 486] on button "Submit" at bounding box center [510, 490] width 60 height 33
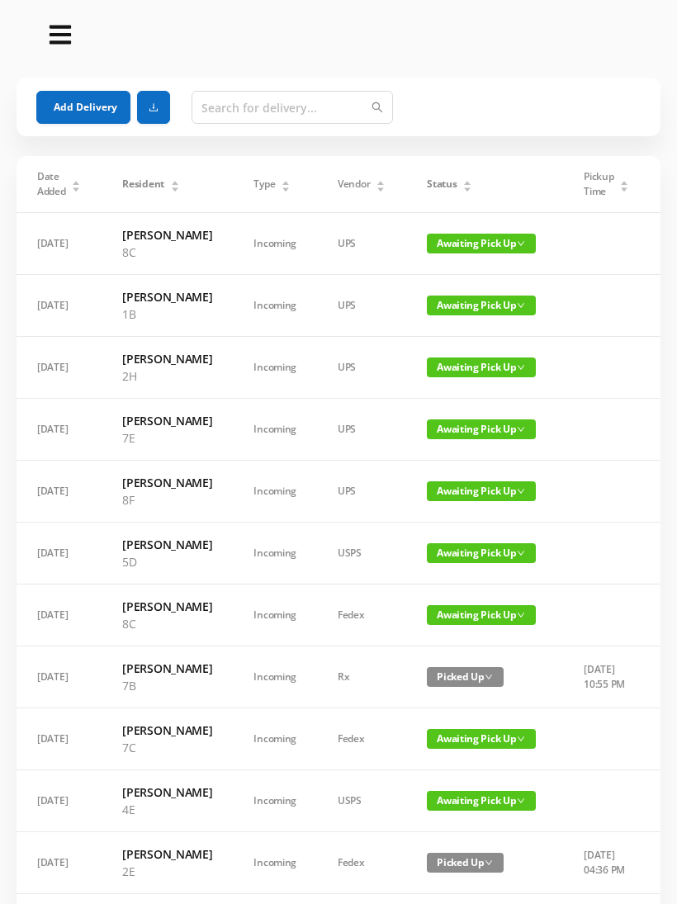
click at [100, 107] on button "Add Delivery" at bounding box center [83, 107] width 94 height 33
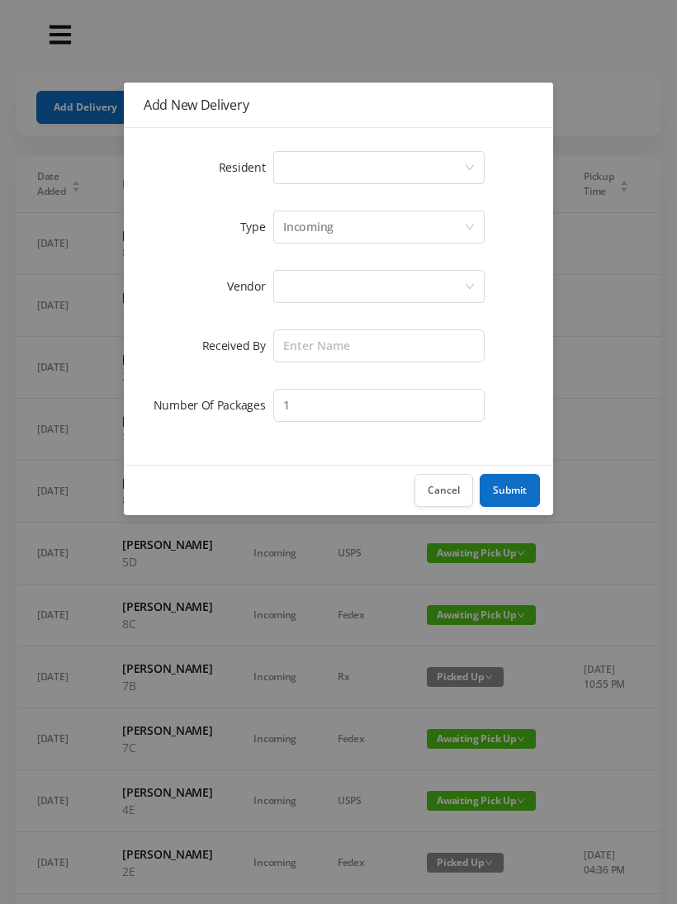
click at [291, 157] on div "Select a person" at bounding box center [373, 167] width 181 height 31
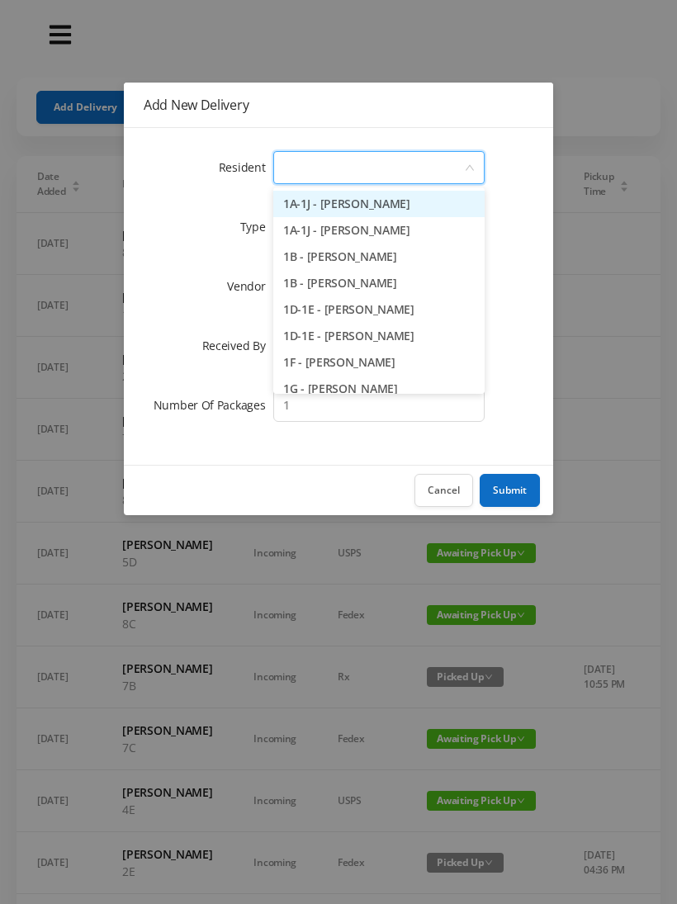
type input "7"
click at [344, 310] on li "7C - Susan Ellison" at bounding box center [378, 310] width 211 height 26
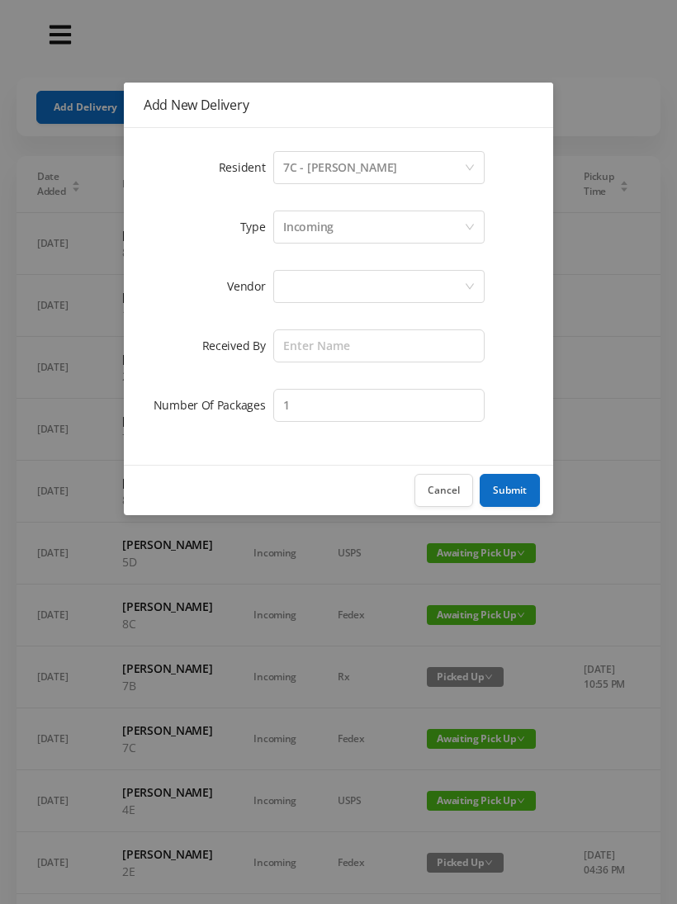
click at [354, 166] on div "7C - Susan Ellison" at bounding box center [340, 167] width 114 height 31
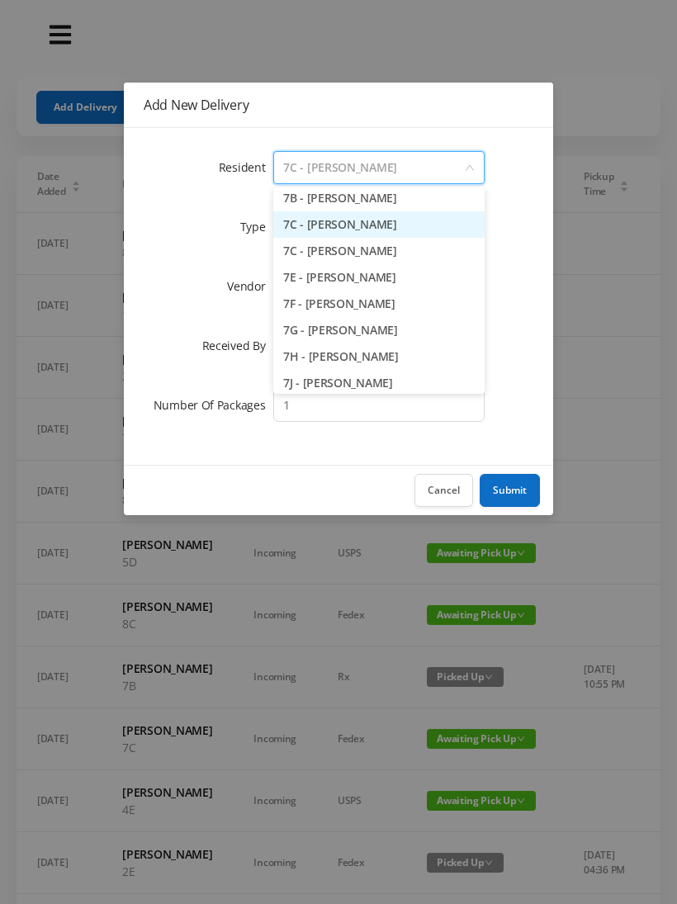
scroll to position [1961, 0]
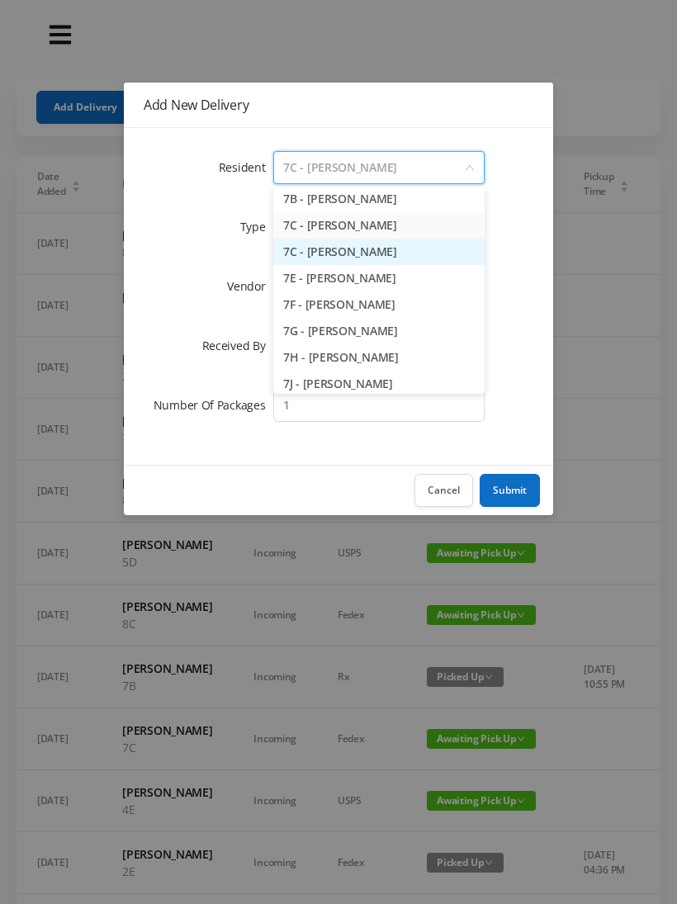
click at [357, 247] on li "7C - James Ellison" at bounding box center [378, 252] width 211 height 26
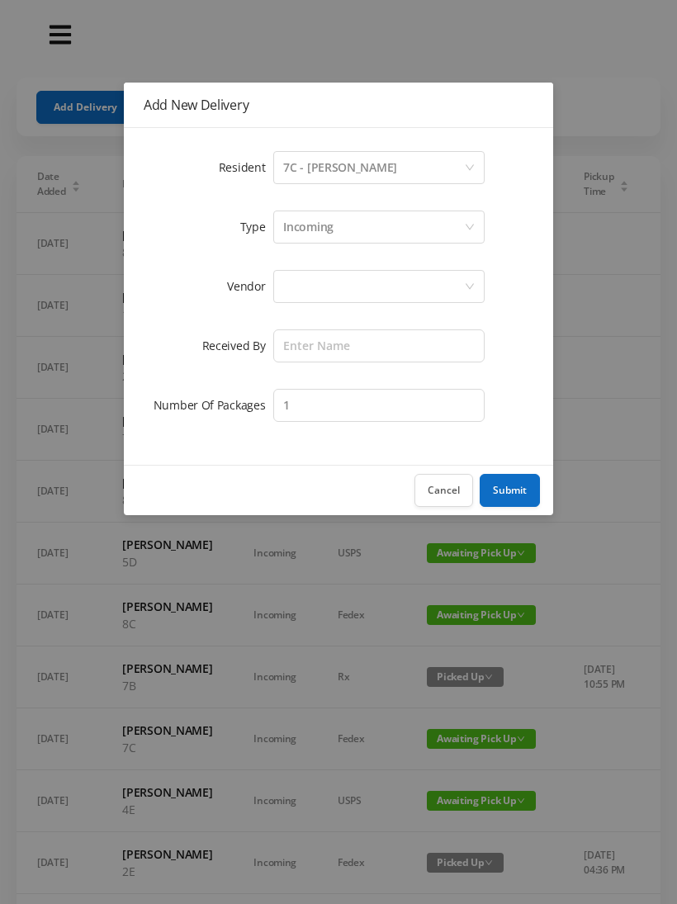
click at [306, 286] on div at bounding box center [373, 286] width 181 height 31
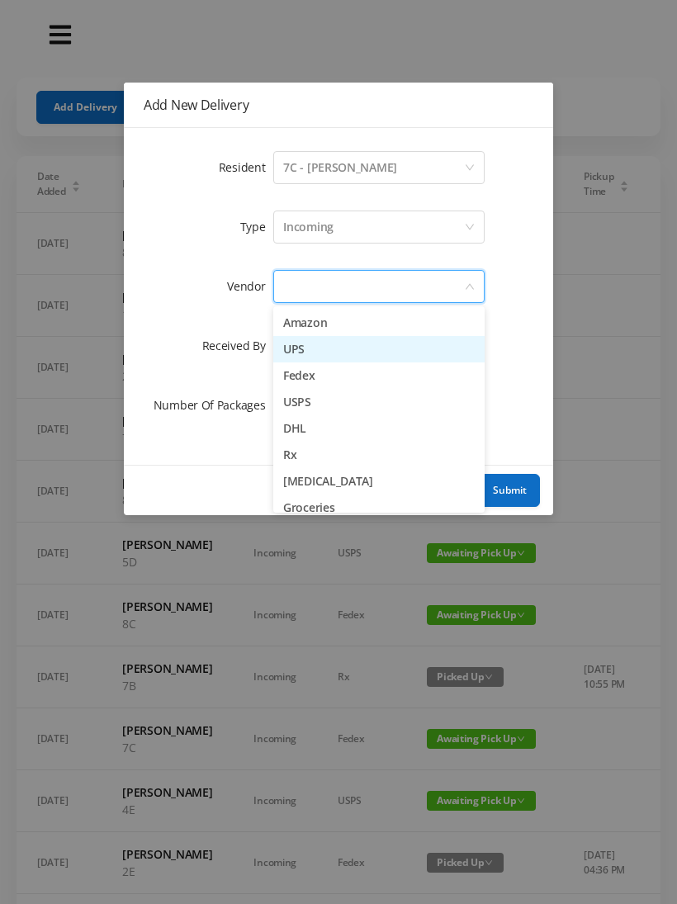
click at [312, 352] on li "UPS" at bounding box center [378, 349] width 211 height 26
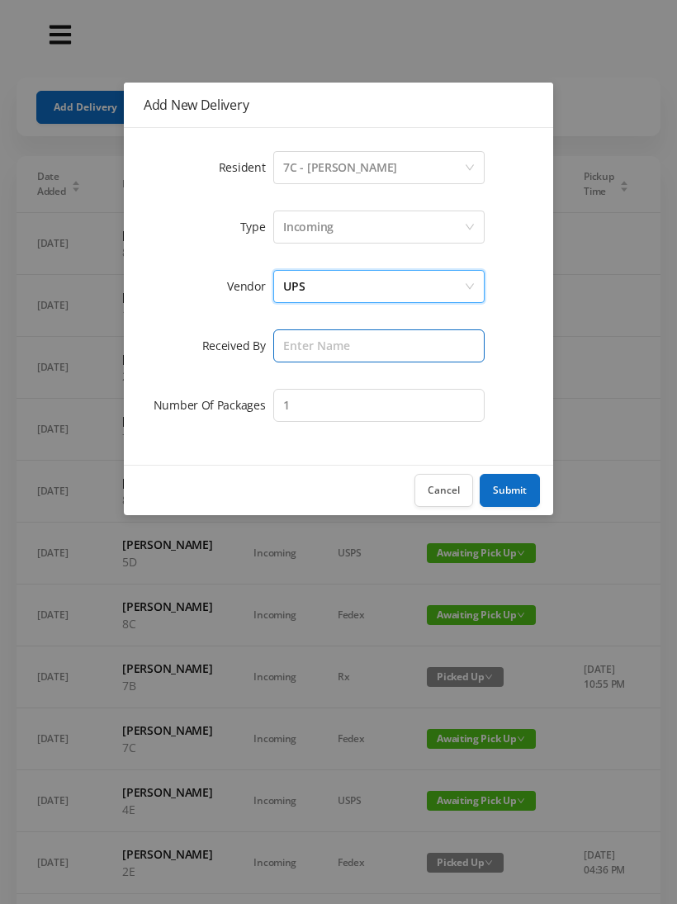
click at [309, 342] on input "text" at bounding box center [378, 346] width 211 height 33
type input "[PERSON_NAME]"
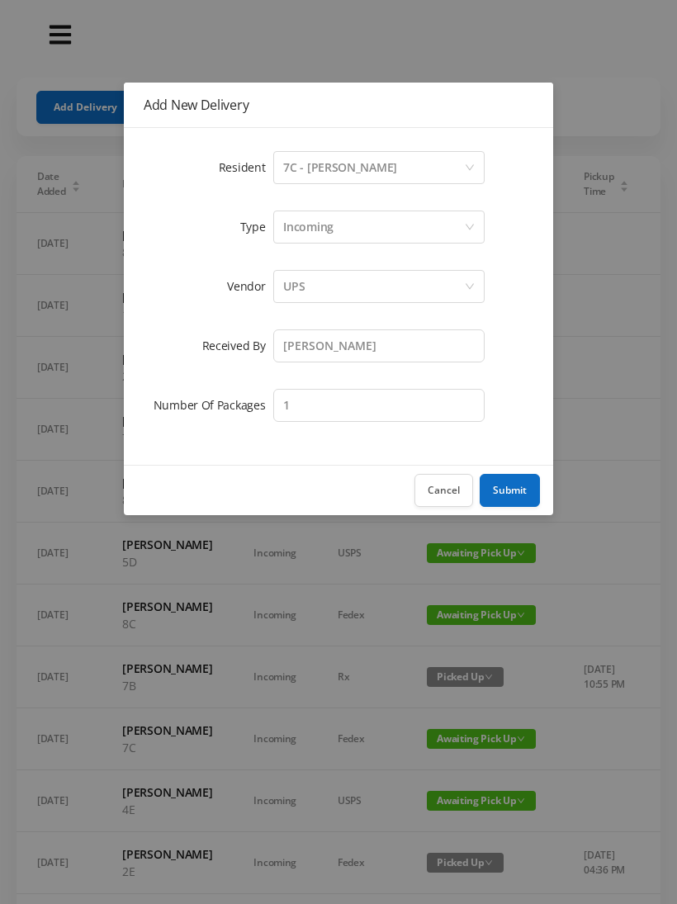
click at [512, 487] on button "Submit" at bounding box center [510, 490] width 60 height 33
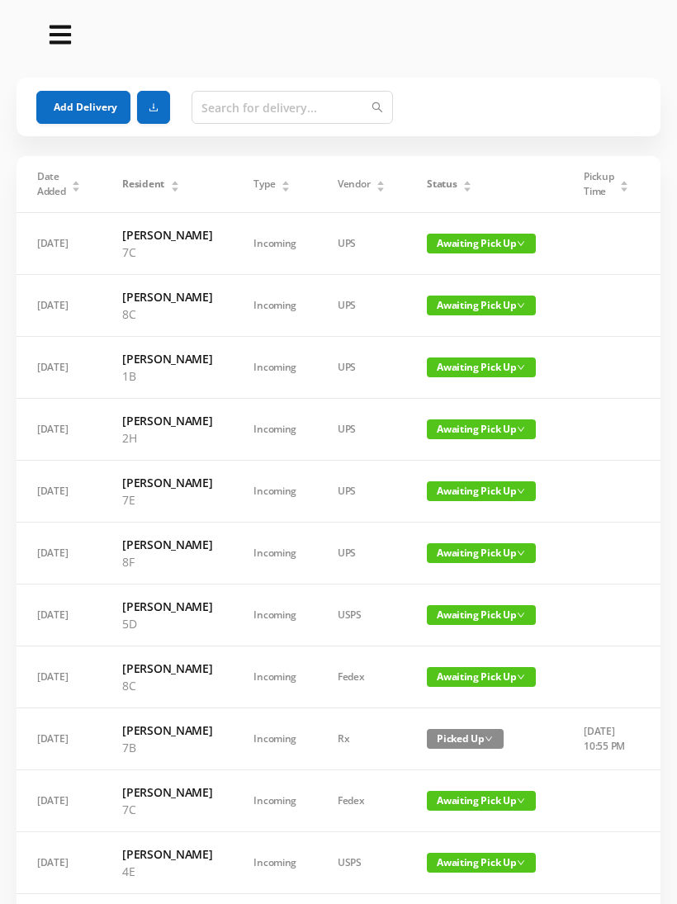
click at [84, 95] on button "Add Delivery" at bounding box center [83, 107] width 94 height 33
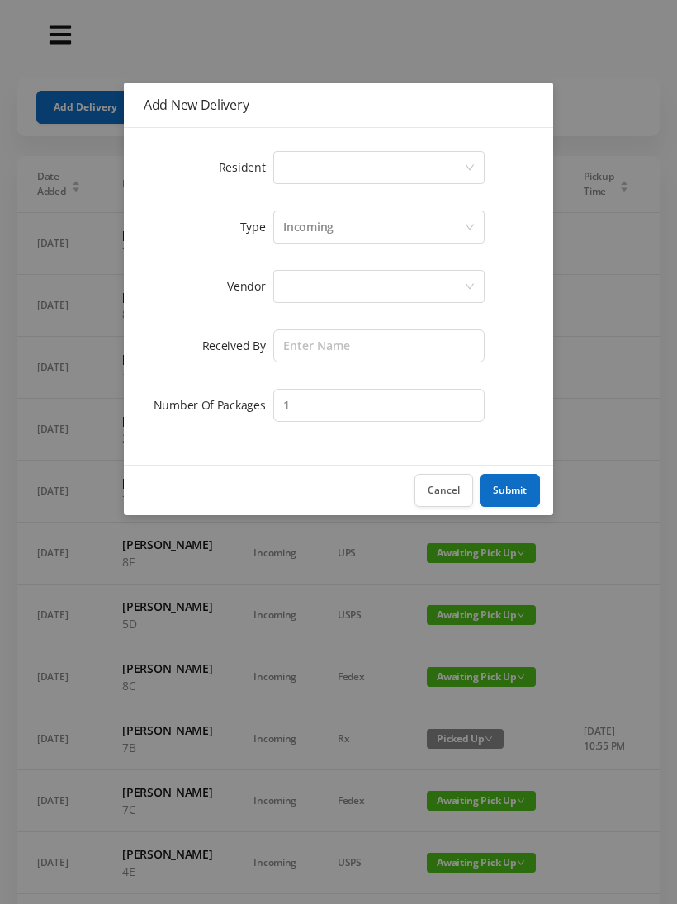
click at [292, 173] on div "Select a person" at bounding box center [373, 167] width 181 height 31
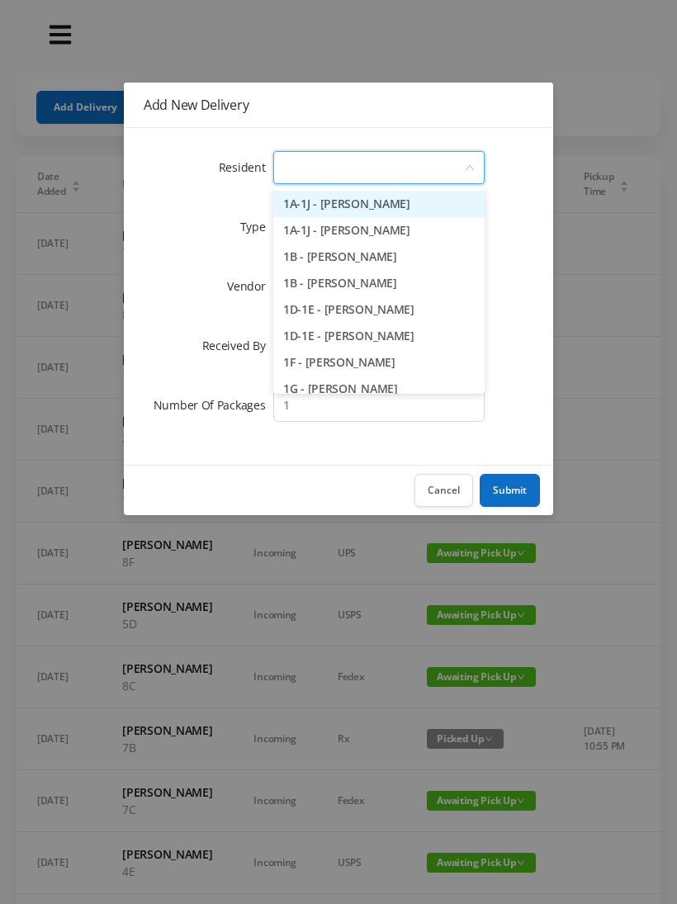
type input "6"
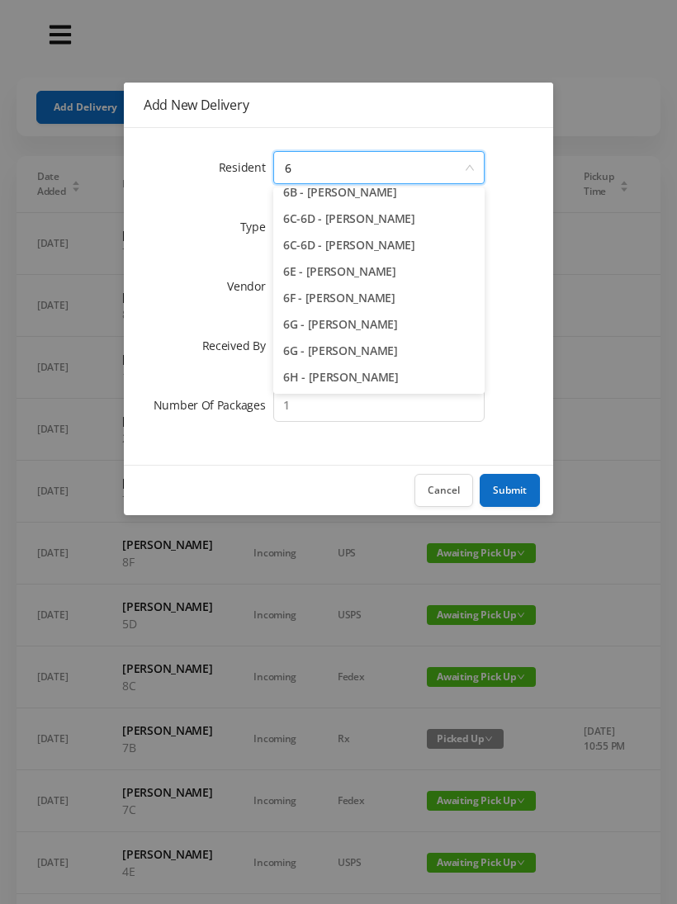
scroll to position [117, 0]
click at [353, 383] on li "6H - Diandra D'Achille" at bounding box center [378, 377] width 211 height 26
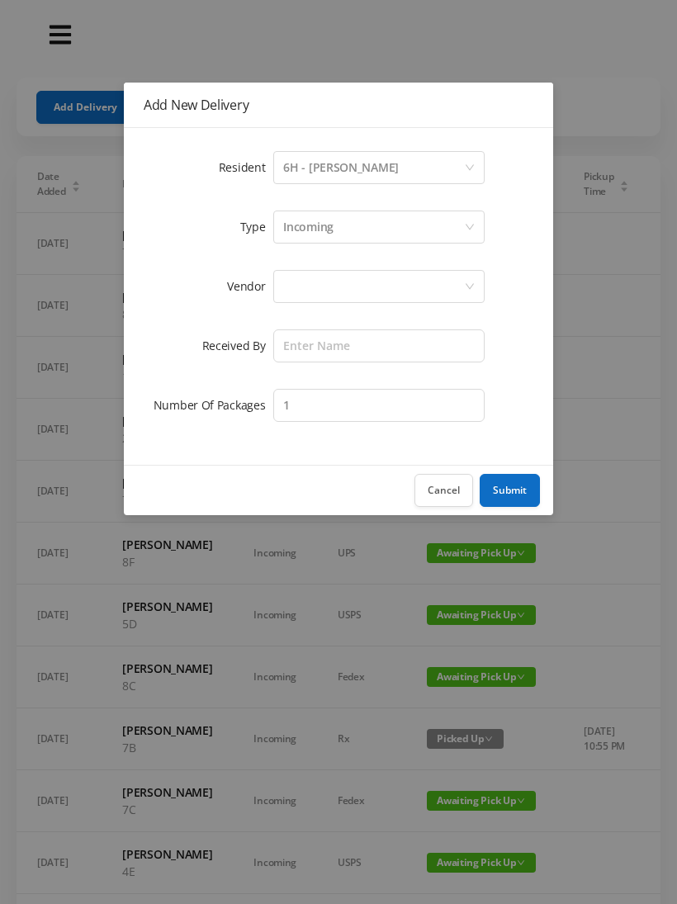
click at [307, 284] on div at bounding box center [373, 286] width 181 height 31
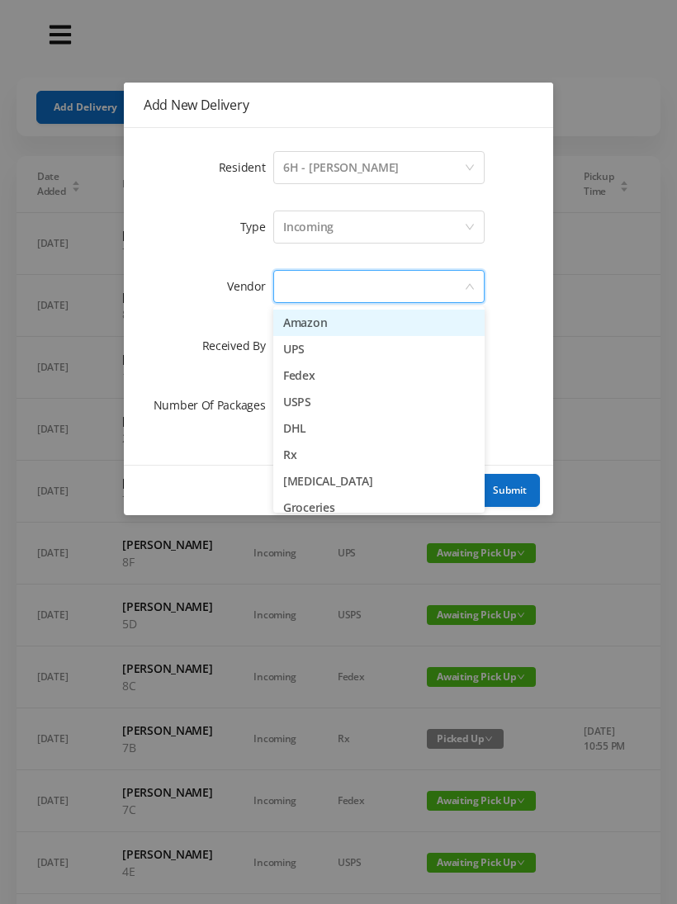
click at [328, 356] on li "UPS" at bounding box center [378, 349] width 211 height 26
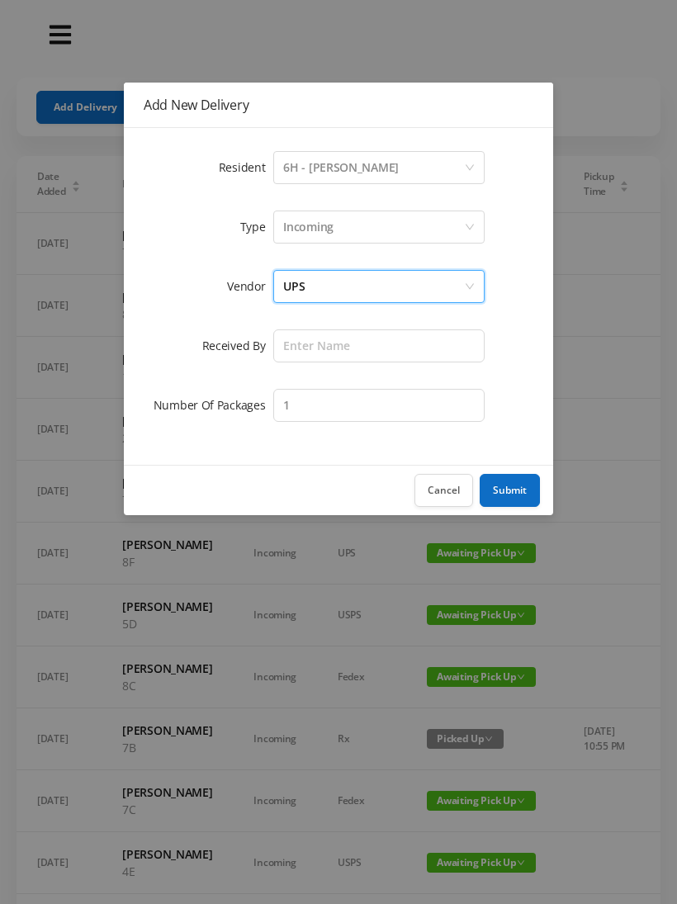
click at [345, 289] on div "UPS" at bounding box center [373, 286] width 181 height 31
click at [308, 506] on li "Other" at bounding box center [378, 496] width 211 height 26
click at [307, 340] on input "text" at bounding box center [378, 346] width 211 height 33
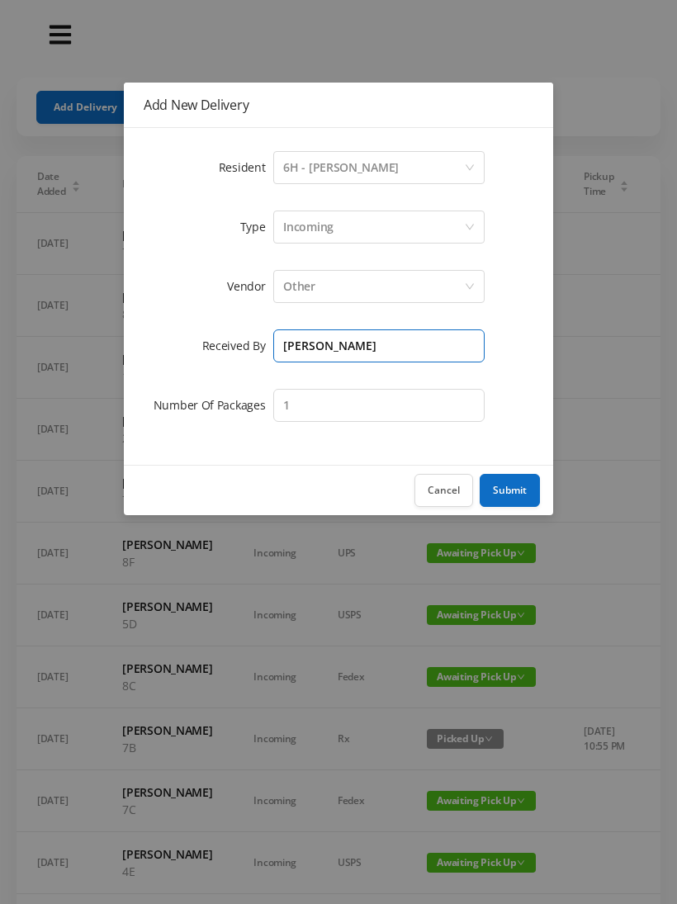
type input "[PERSON_NAME]"
click at [520, 490] on button "Submit" at bounding box center [510, 490] width 60 height 33
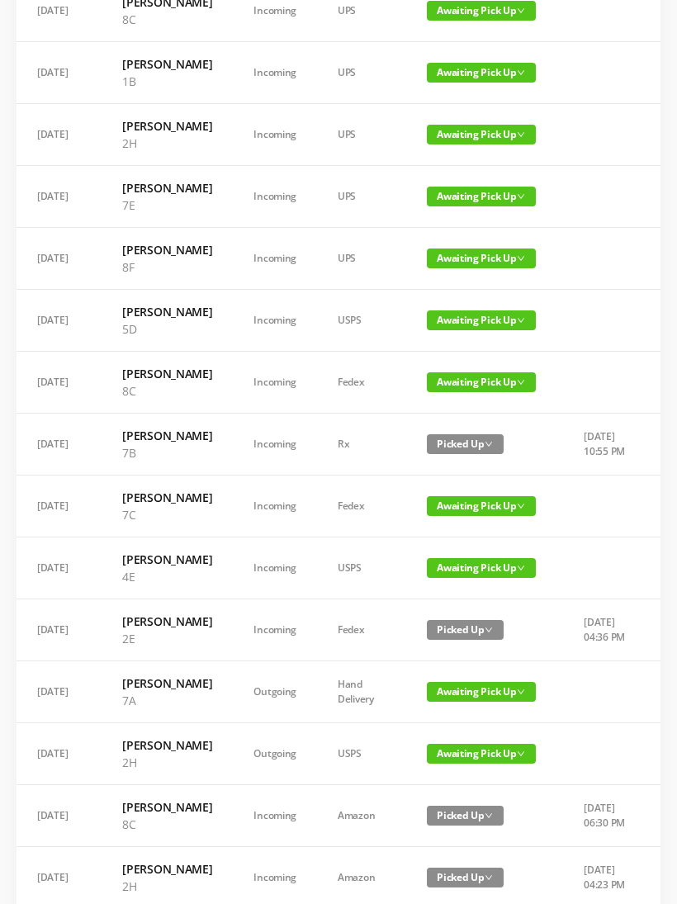
scroll to position [0, 0]
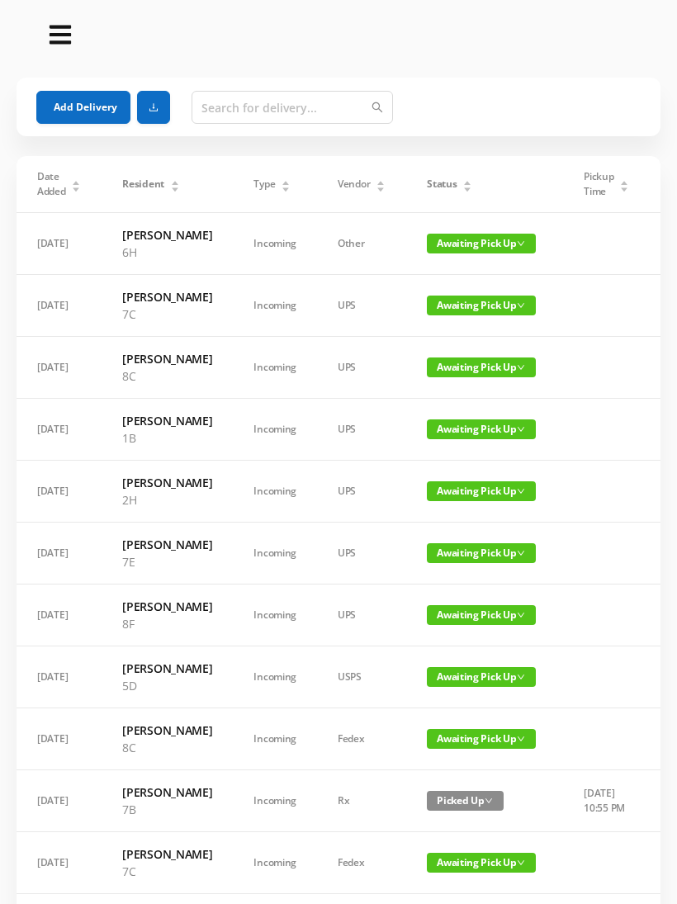
click at [442, 192] on div "Status" at bounding box center [449, 184] width 45 height 15
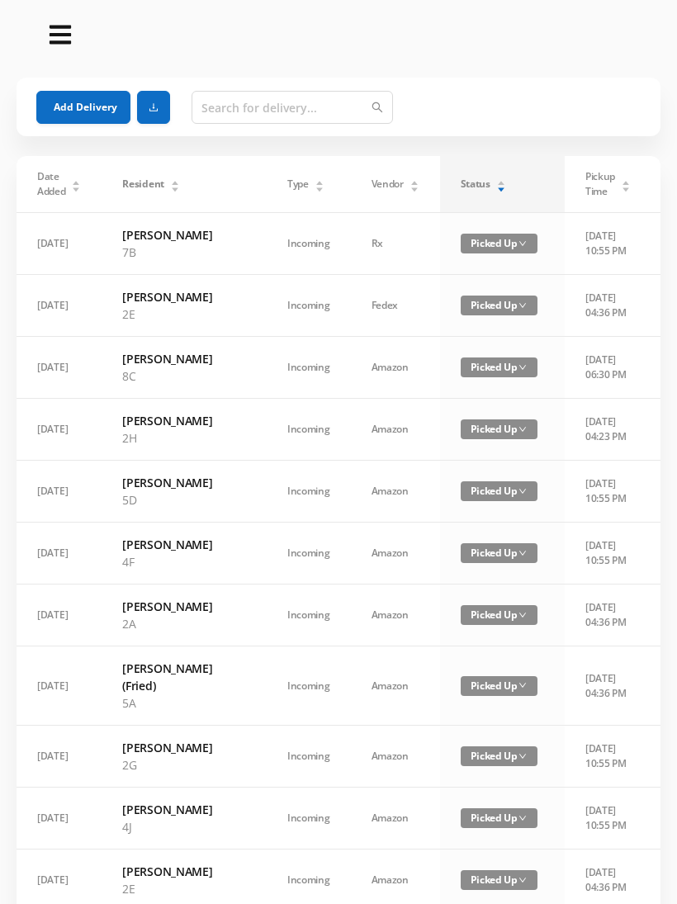
click at [496, 192] on icon "icon: caret-down" at bounding box center [500, 189] width 9 height 9
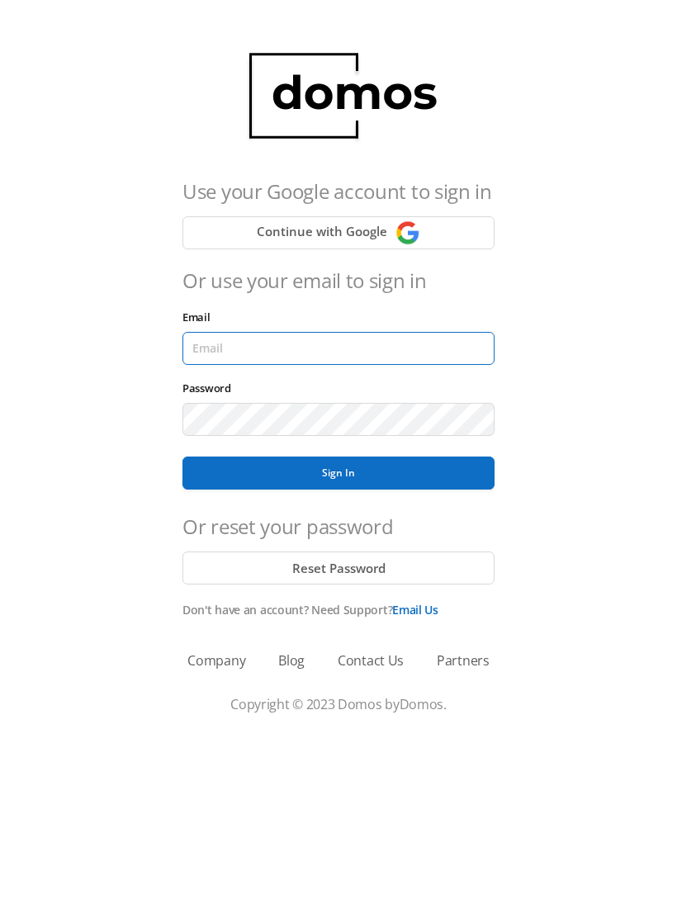
type input "[EMAIL_ADDRESS][DOMAIN_NAME]"
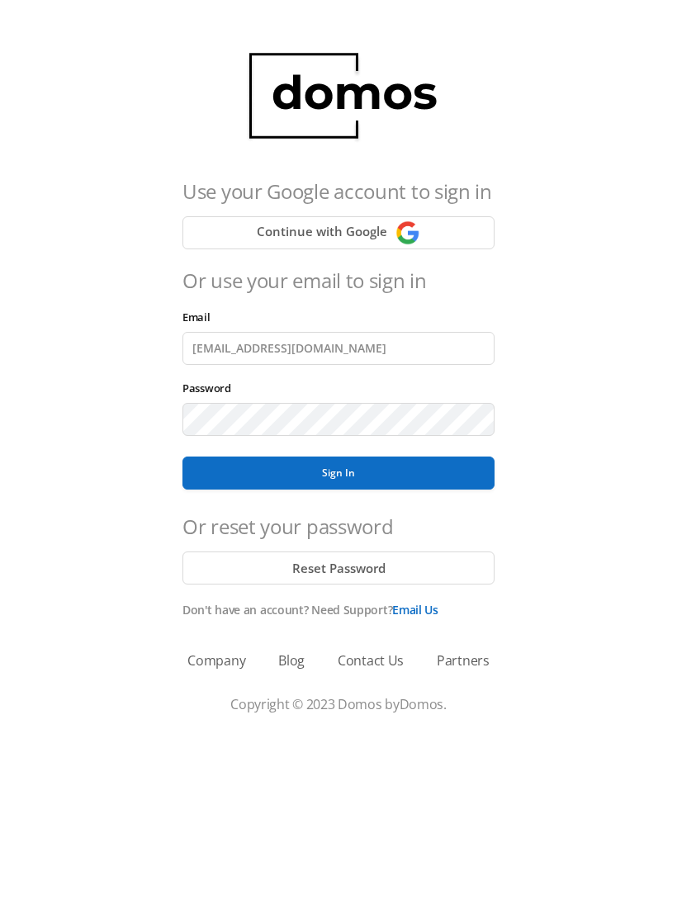
click at [339, 473] on button "Sign In" at bounding box center [339, 473] width 312 height 33
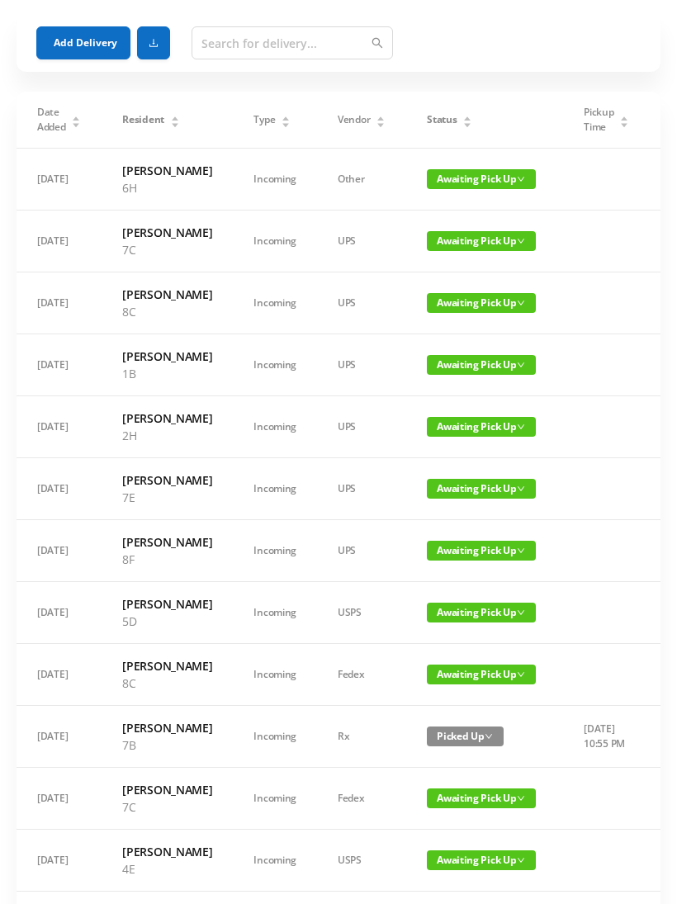
scroll to position [88, 0]
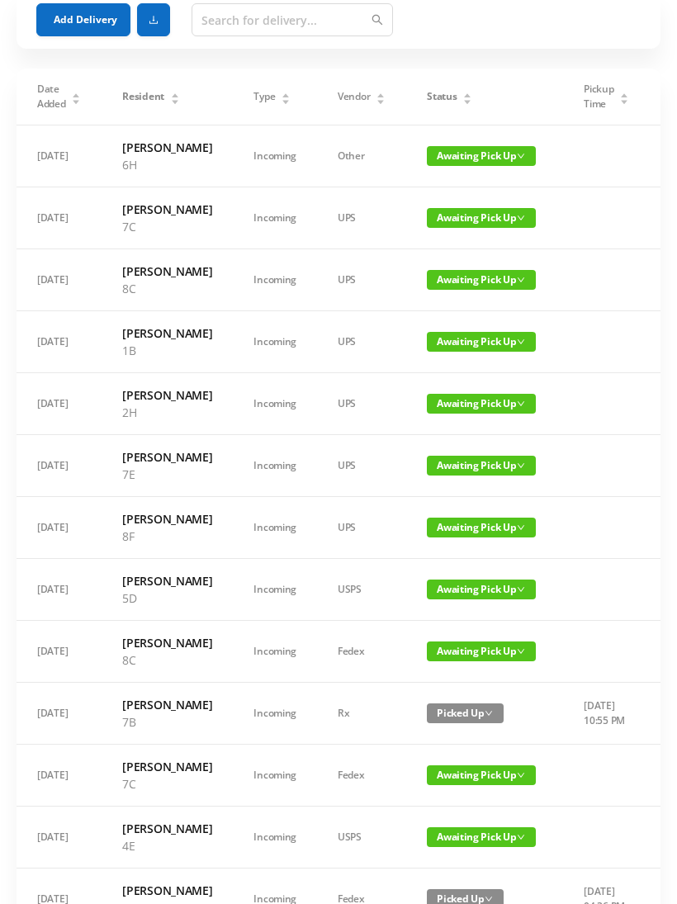
click at [454, 600] on span "Awaiting Pick Up" at bounding box center [481, 590] width 109 height 20
click at [453, 776] on link "Picked Up" at bounding box center [463, 778] width 107 height 26
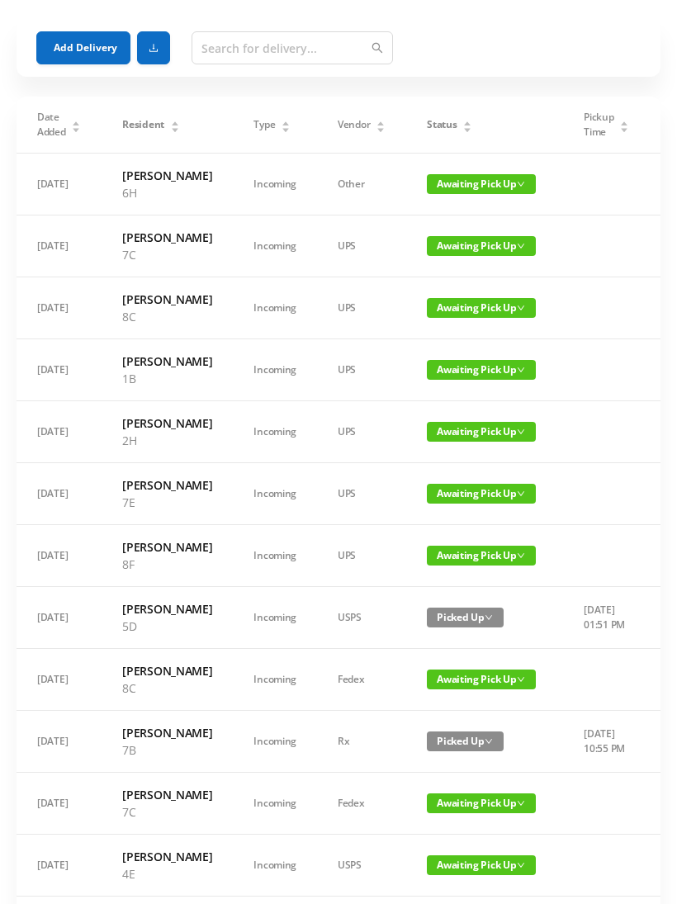
scroll to position [0, 0]
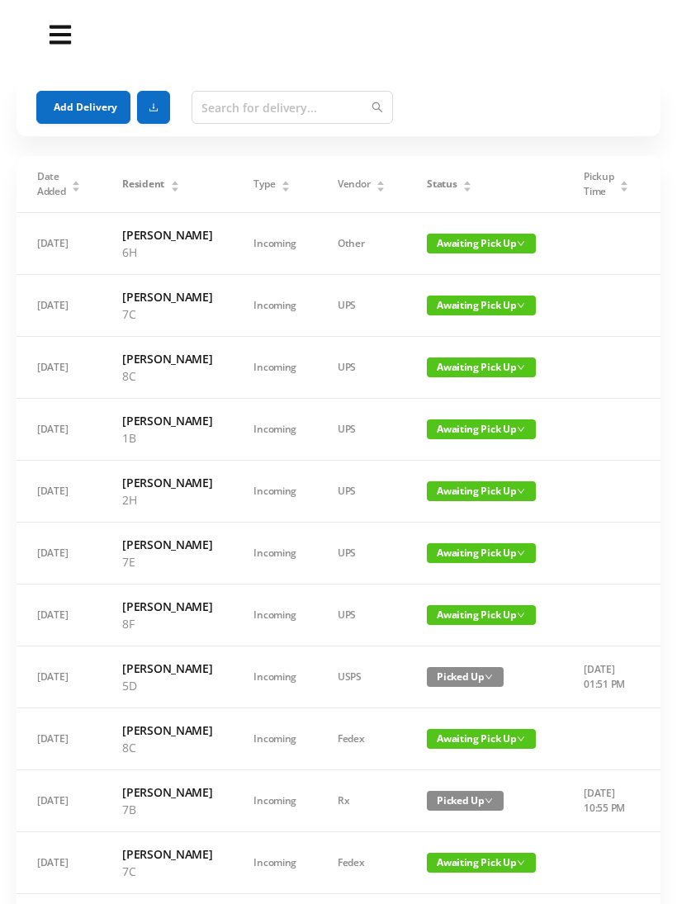
click at [472, 377] on span "Awaiting Pick Up" at bounding box center [481, 368] width 109 height 20
click at [458, 459] on link "Picked Up" at bounding box center [463, 469] width 107 height 26
click at [114, 97] on button "Add Delivery" at bounding box center [83, 107] width 94 height 33
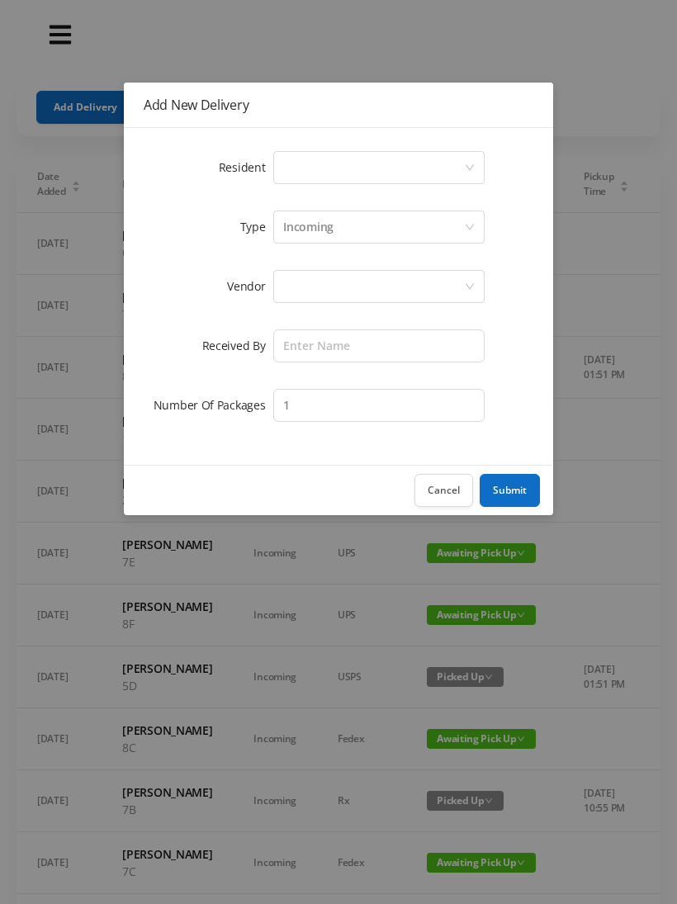
click at [290, 170] on div "Select a person" at bounding box center [373, 167] width 181 height 31
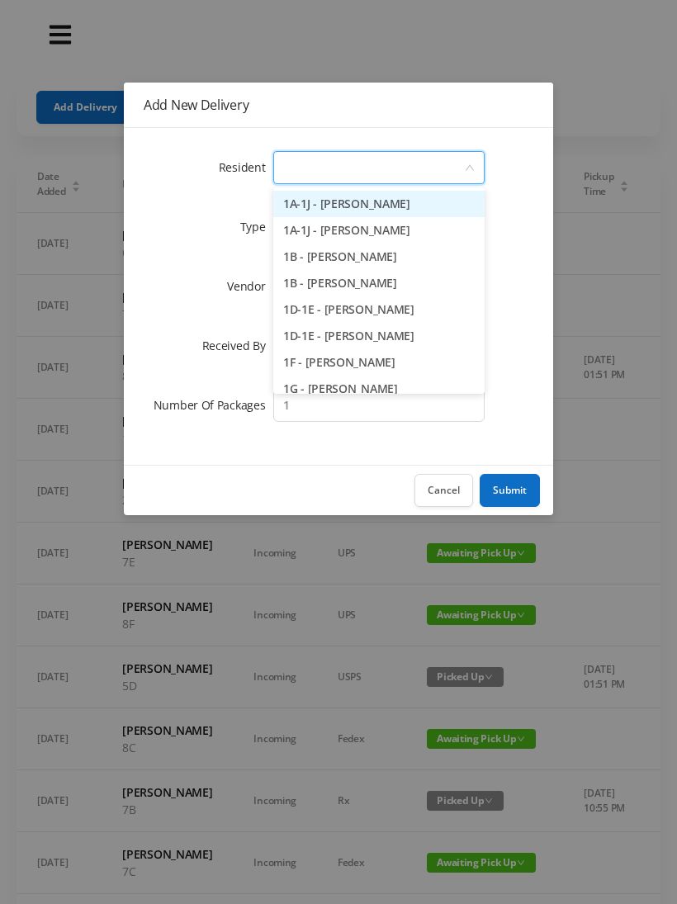
type input "2"
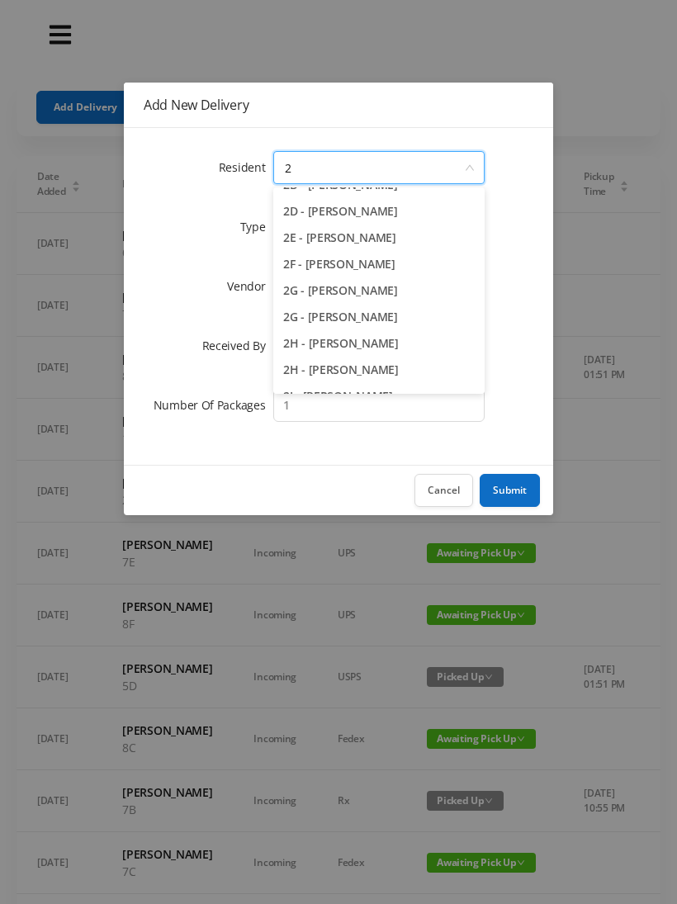
scroll to position [149, 0]
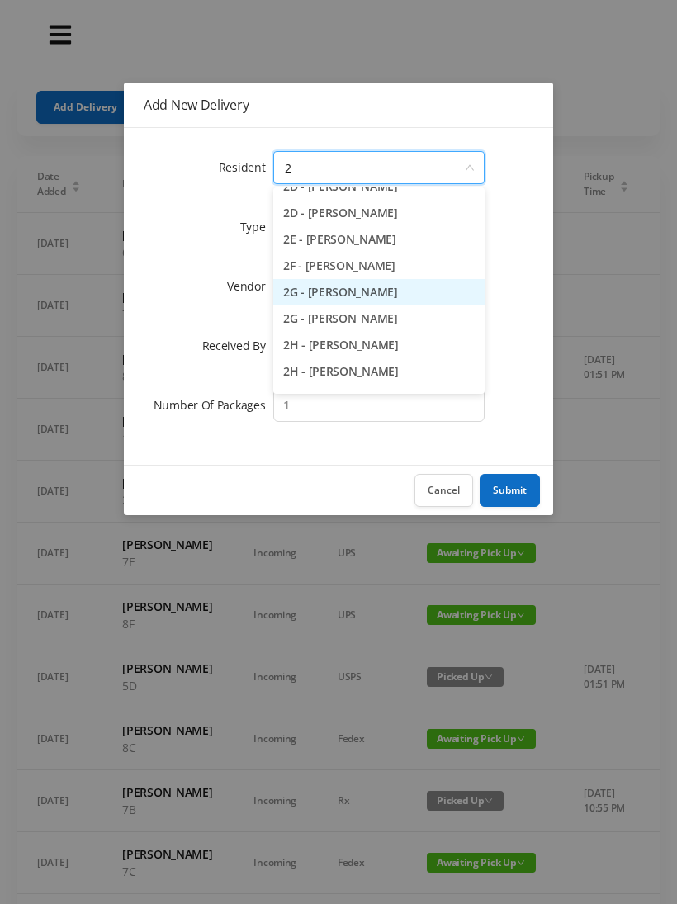
click at [345, 296] on li "2G - Rose M Kory" at bounding box center [378, 292] width 211 height 26
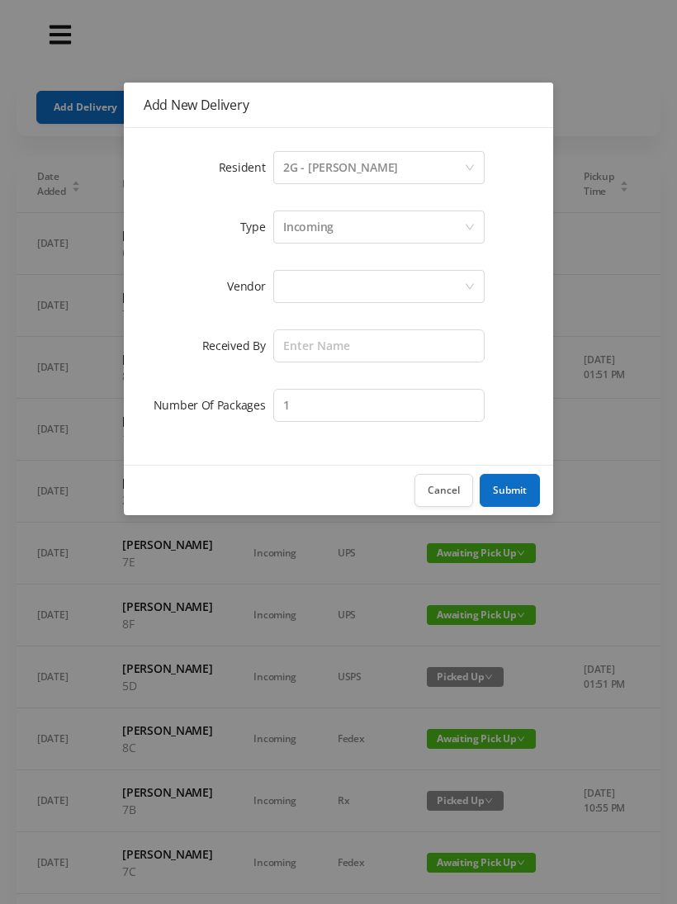
click at [299, 289] on div at bounding box center [373, 286] width 181 height 31
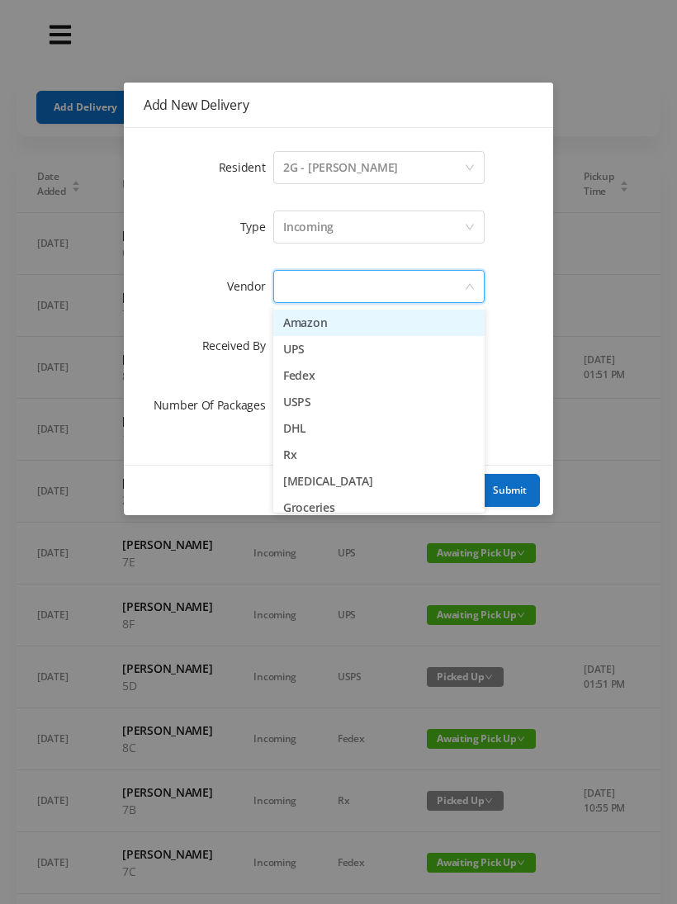
click at [328, 381] on li "Fedex" at bounding box center [378, 376] width 211 height 26
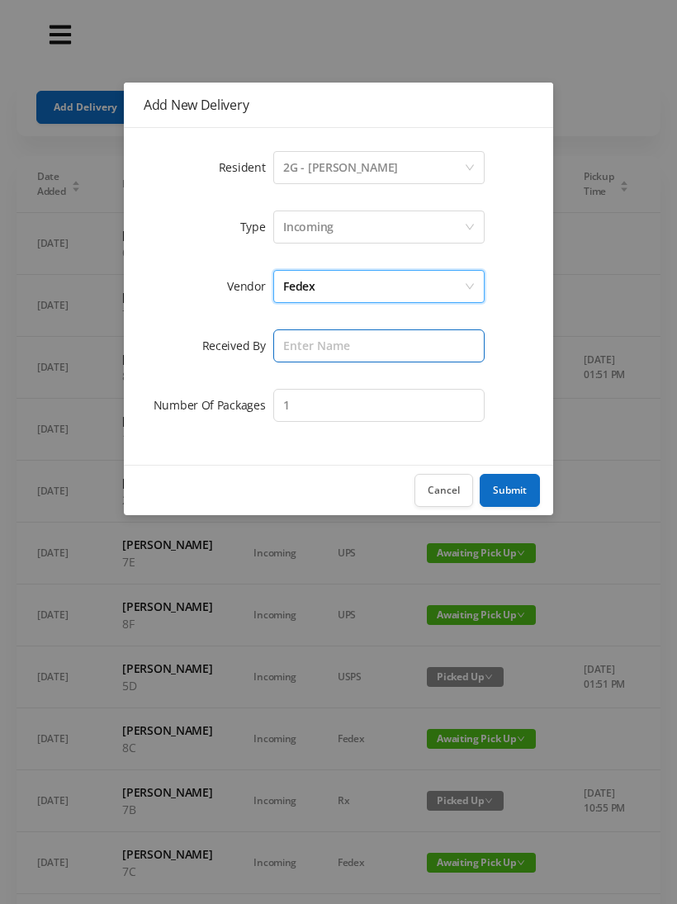
click at [306, 339] on input "text" at bounding box center [378, 346] width 211 height 33
type input "2"
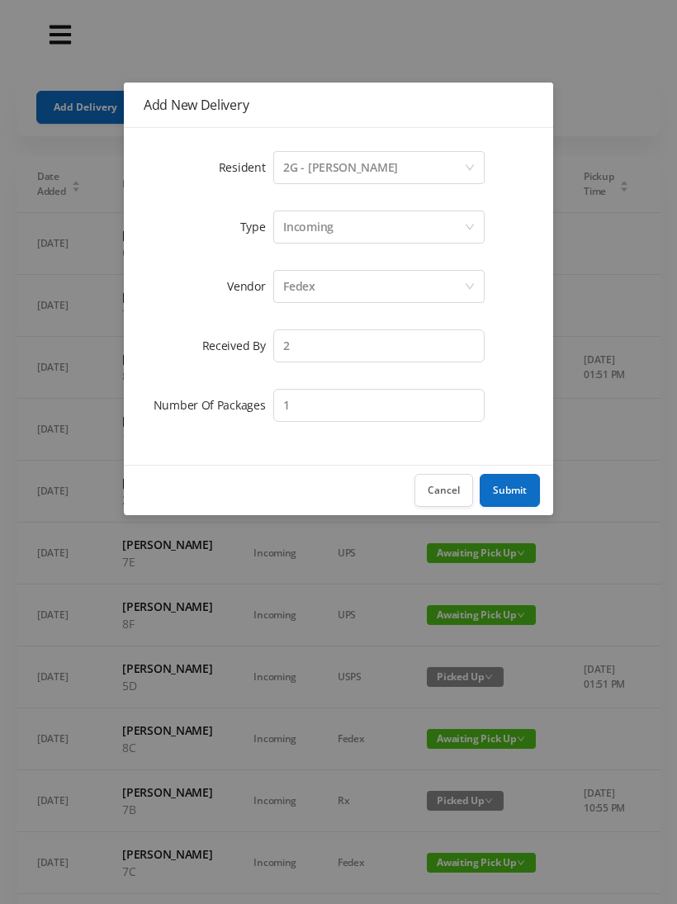
click at [449, 490] on button "Cancel" at bounding box center [444, 490] width 59 height 33
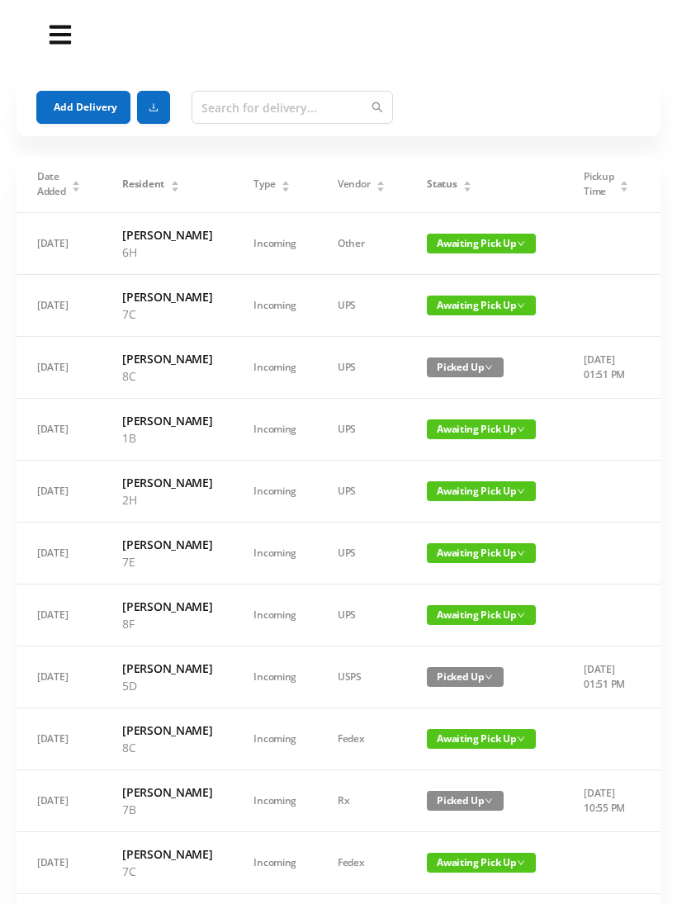
click at [107, 107] on button "Add Delivery" at bounding box center [83, 107] width 94 height 33
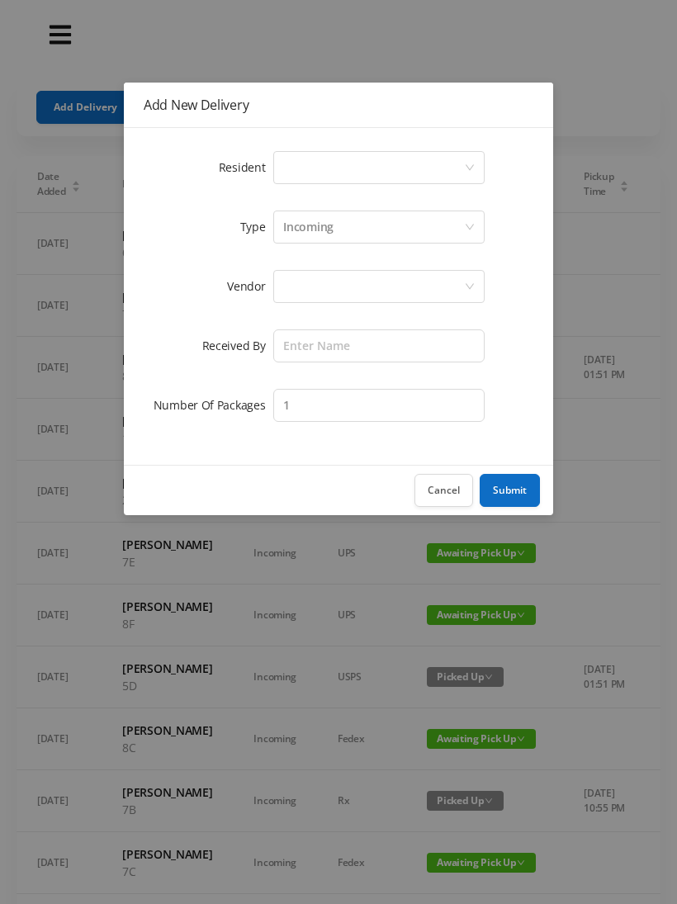
click at [314, 165] on div "Select a person" at bounding box center [373, 167] width 181 height 31
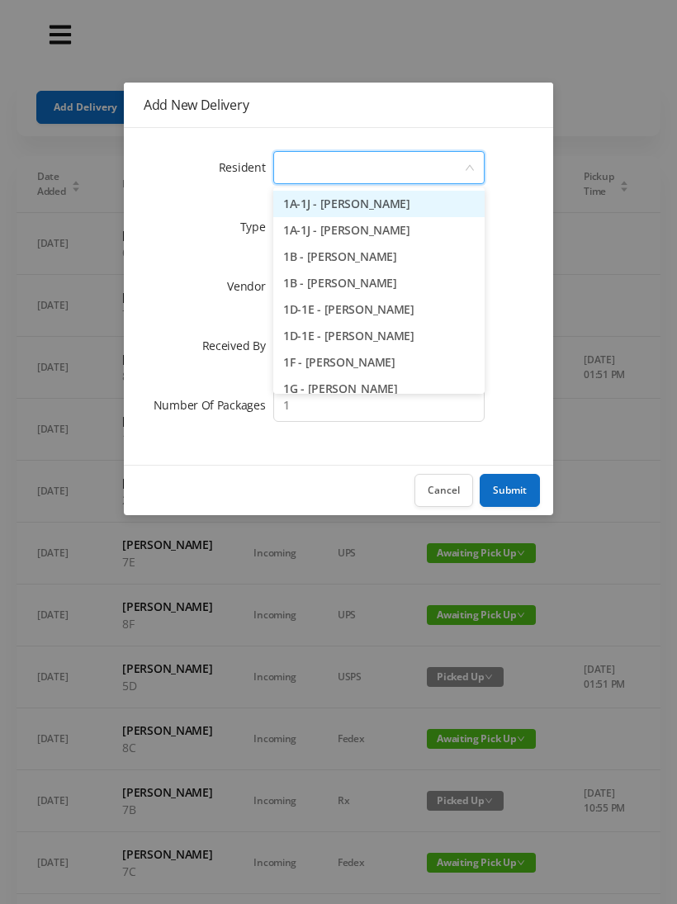
type input "2"
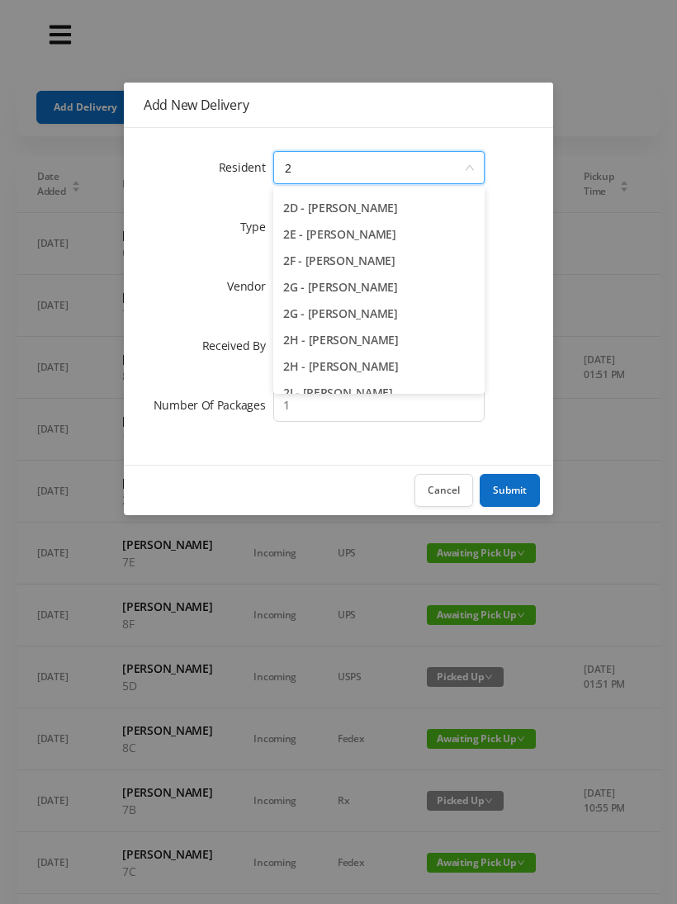
scroll to position [154, 0]
click at [363, 286] on li "2G - Rose M Kory" at bounding box center [378, 288] width 211 height 26
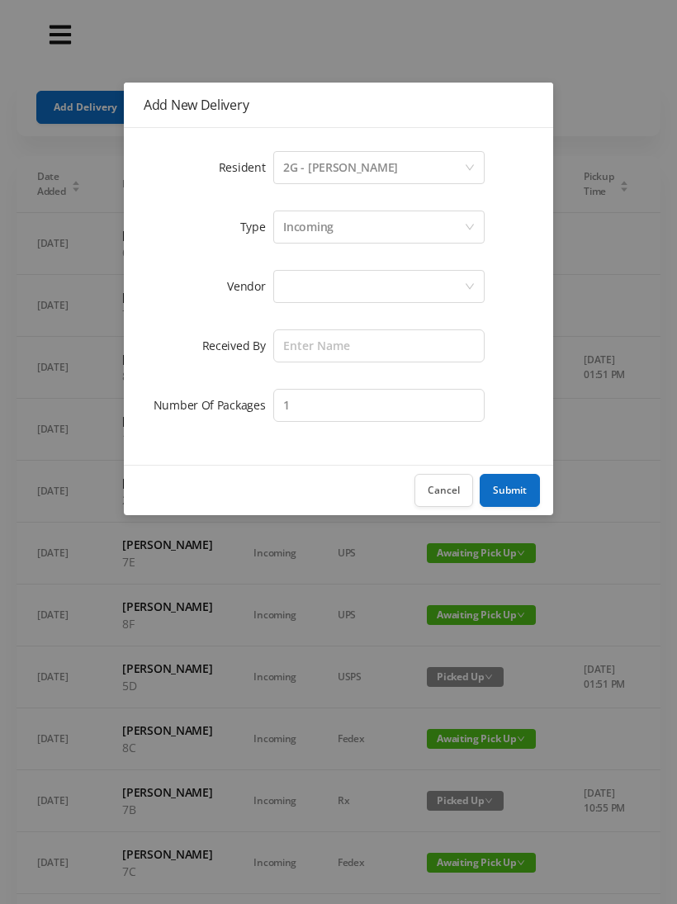
click at [303, 295] on div at bounding box center [373, 286] width 181 height 31
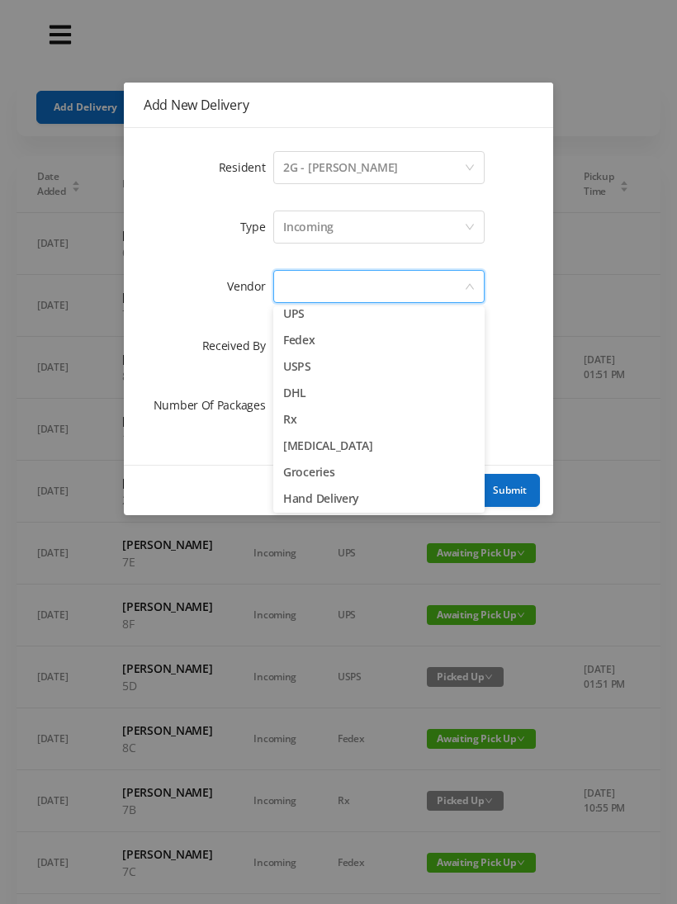
scroll to position [35, 0]
click at [344, 352] on li "Fedex" at bounding box center [378, 341] width 211 height 26
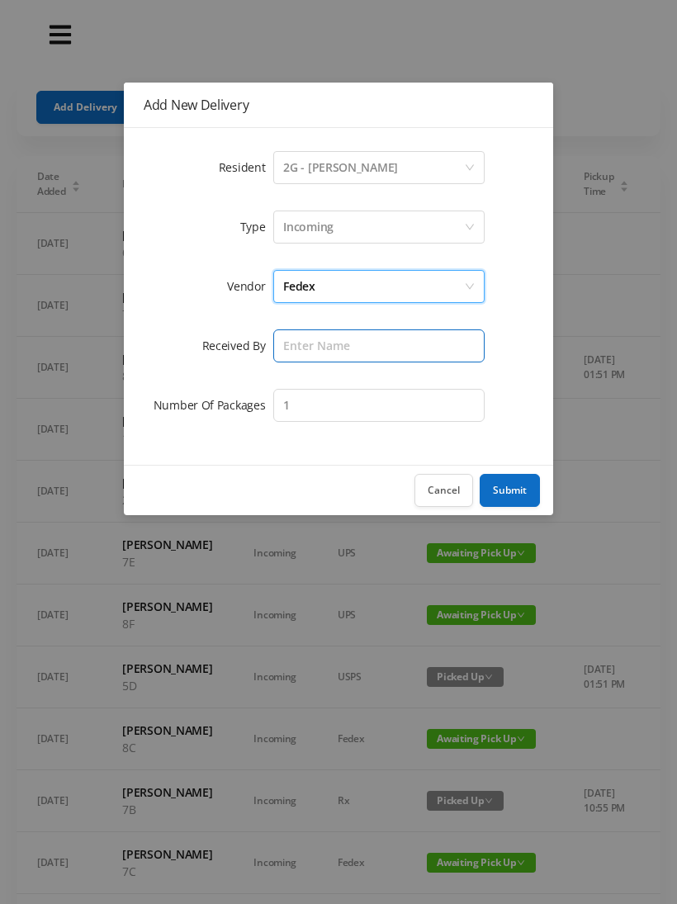
click at [309, 345] on input "text" at bounding box center [378, 346] width 211 height 33
type input "[PERSON_NAME]"
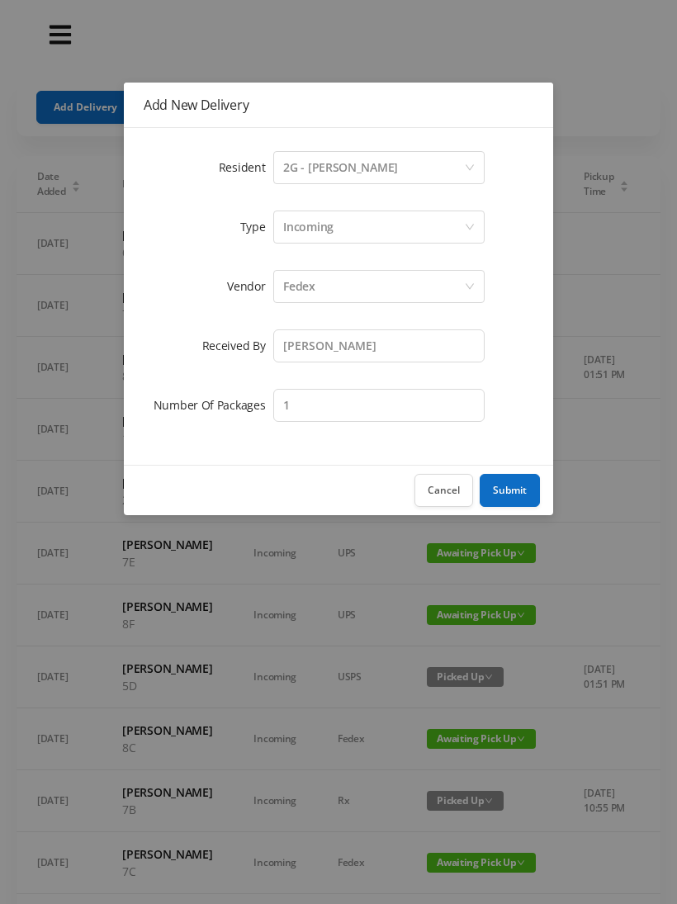
click at [520, 477] on button "Submit" at bounding box center [510, 490] width 60 height 33
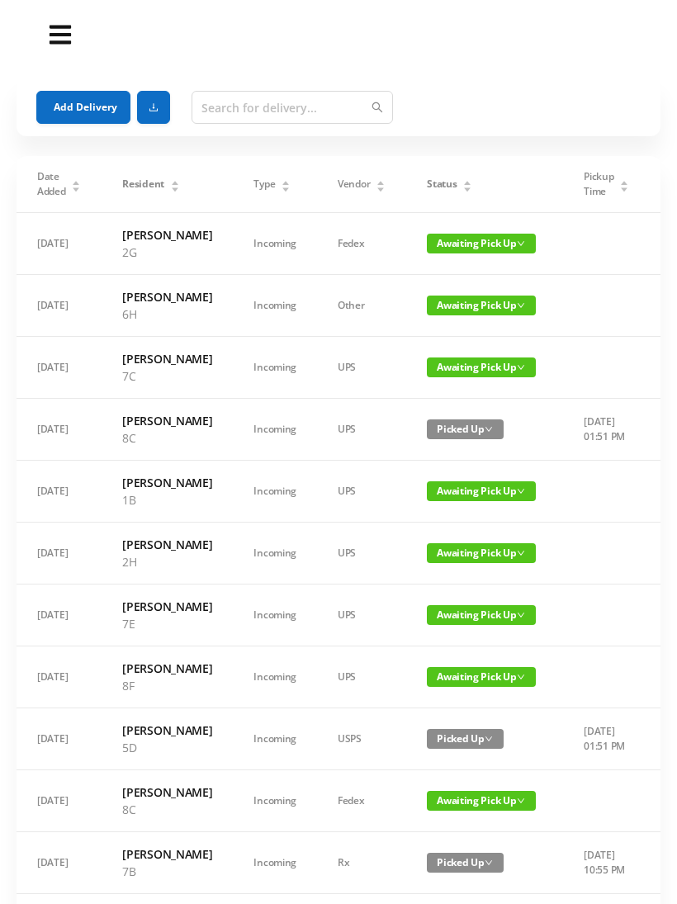
scroll to position [0, 0]
click at [80, 92] on button "Add Delivery" at bounding box center [83, 107] width 94 height 33
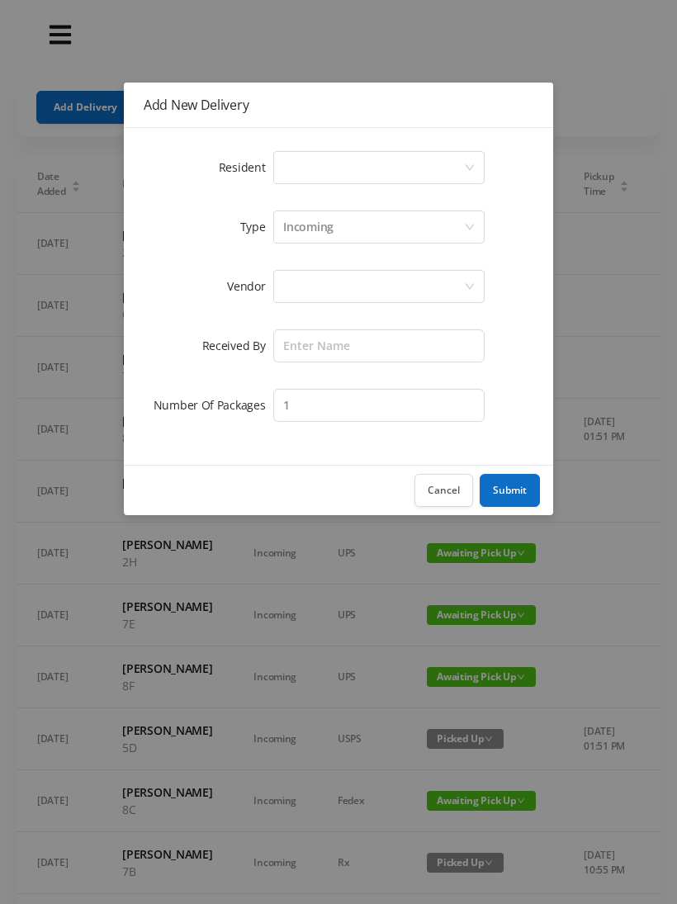
click at [299, 164] on div "Select a person" at bounding box center [373, 167] width 181 height 31
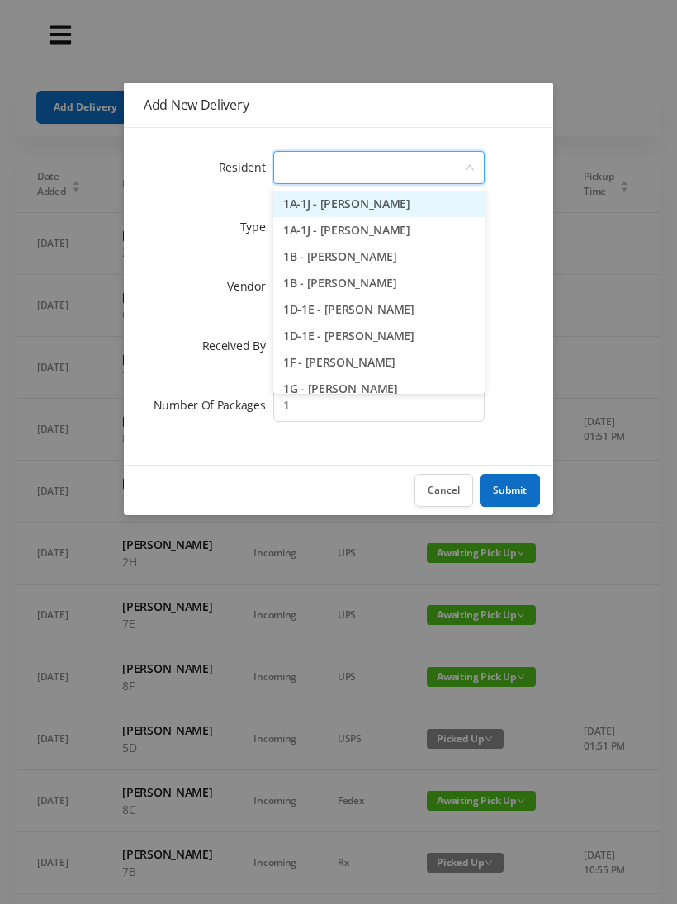
type input "6"
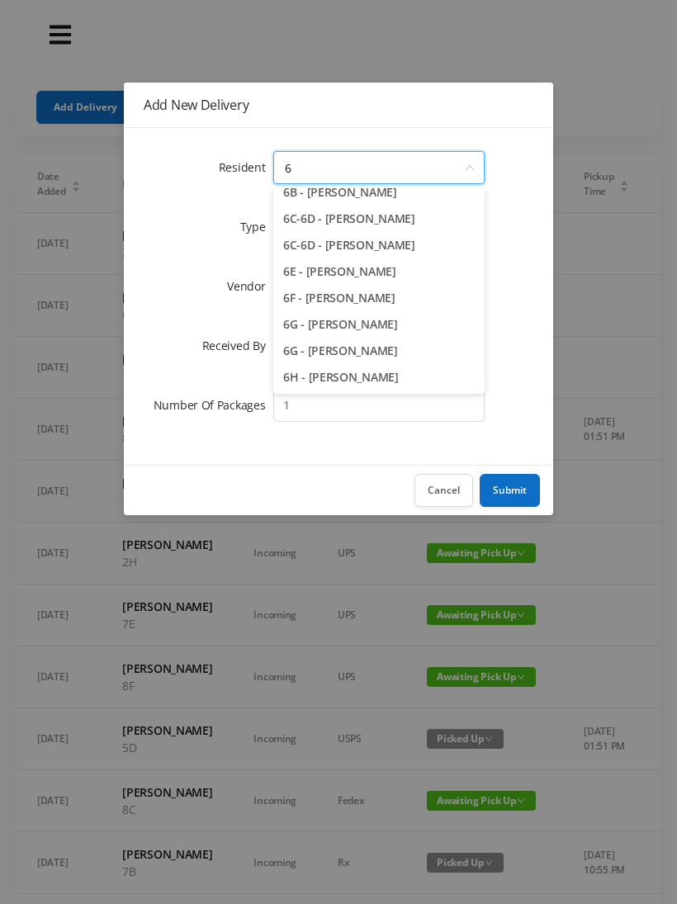
scroll to position [117, 0]
click at [342, 378] on li "6H - Diandra D'Achille" at bounding box center [378, 377] width 211 height 26
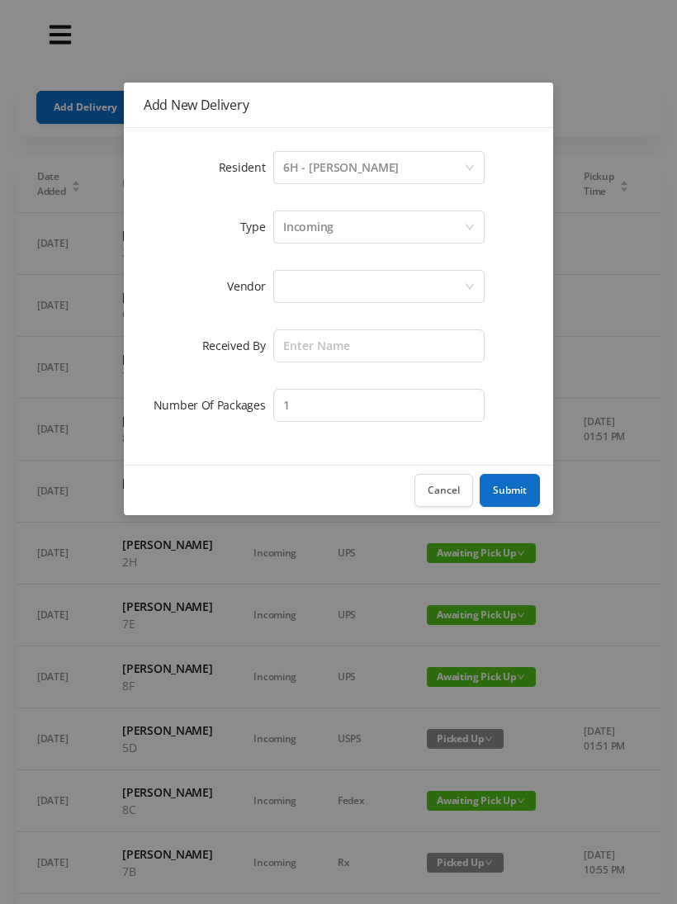
click at [323, 289] on div at bounding box center [373, 286] width 181 height 31
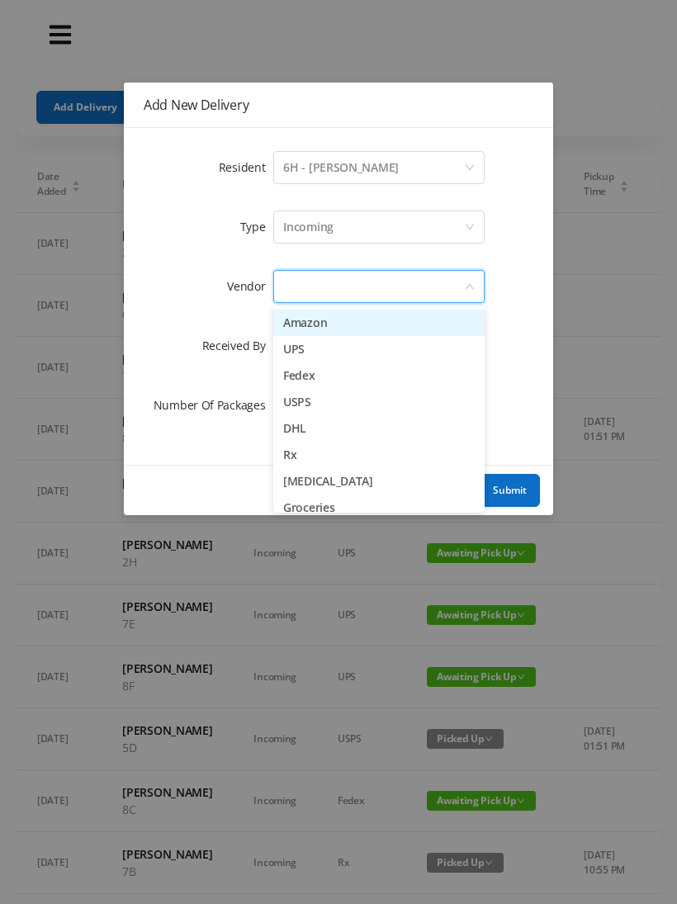
click at [332, 377] on li "Fedex" at bounding box center [378, 376] width 211 height 26
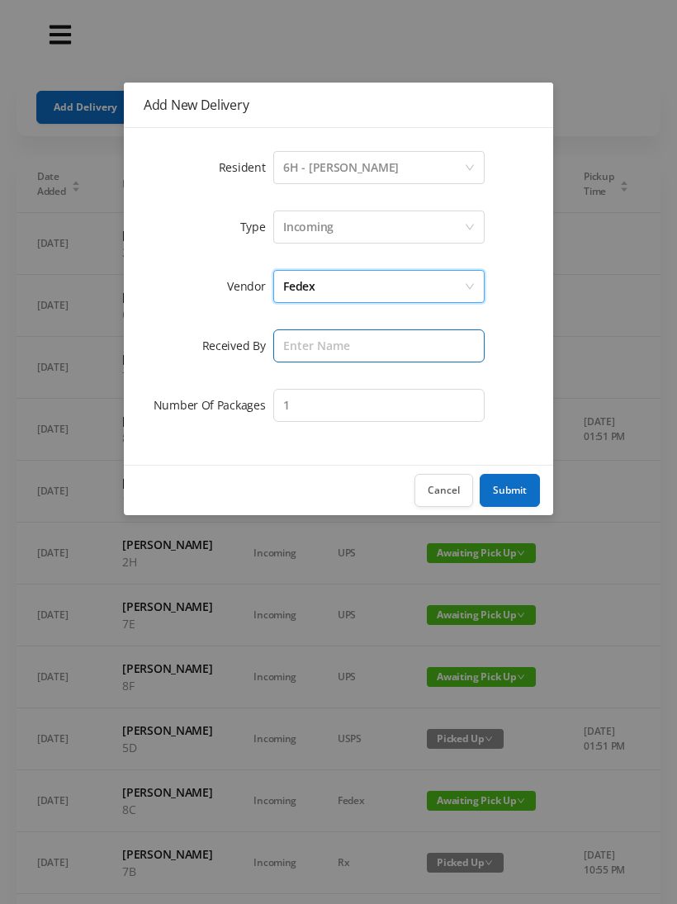
click at [311, 353] on input "text" at bounding box center [378, 346] width 211 height 33
type input "[PERSON_NAME]"
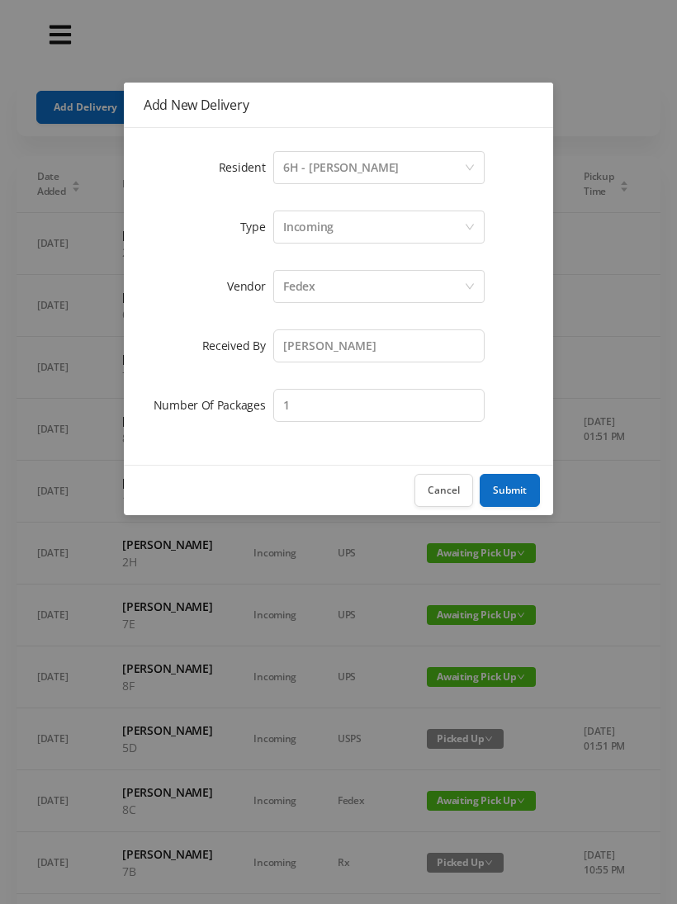
click at [510, 486] on button "Submit" at bounding box center [510, 490] width 60 height 33
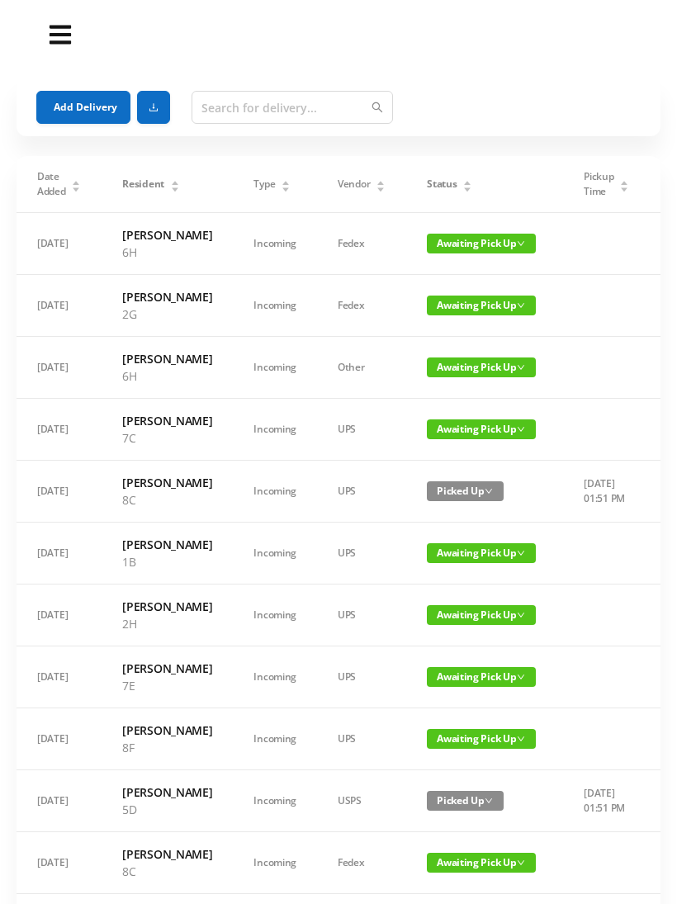
click at [456, 180] on div "Status" at bounding box center [449, 184] width 45 height 15
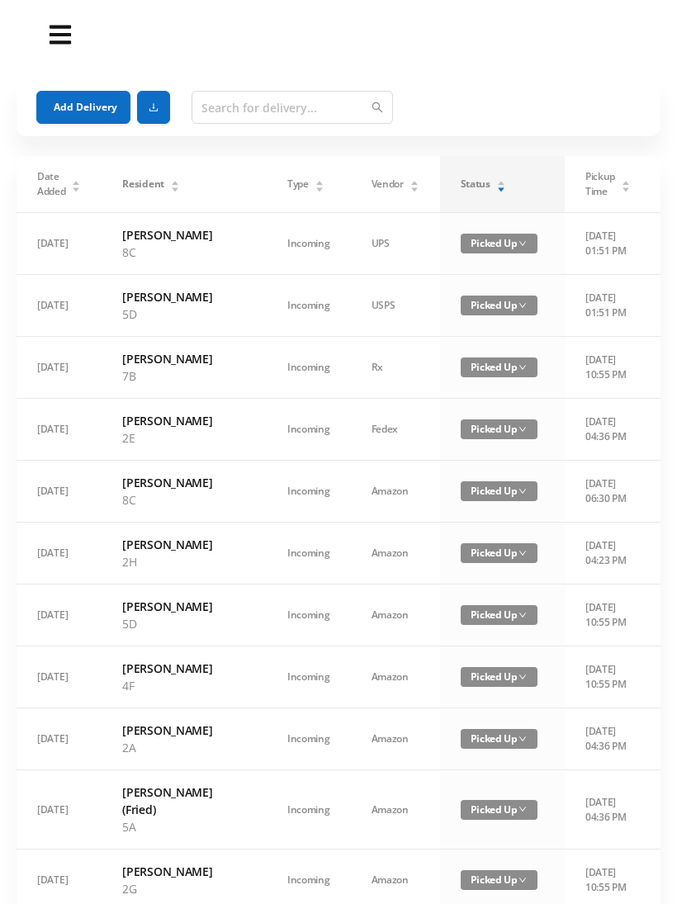
click at [461, 178] on div "Status" at bounding box center [483, 184] width 45 height 15
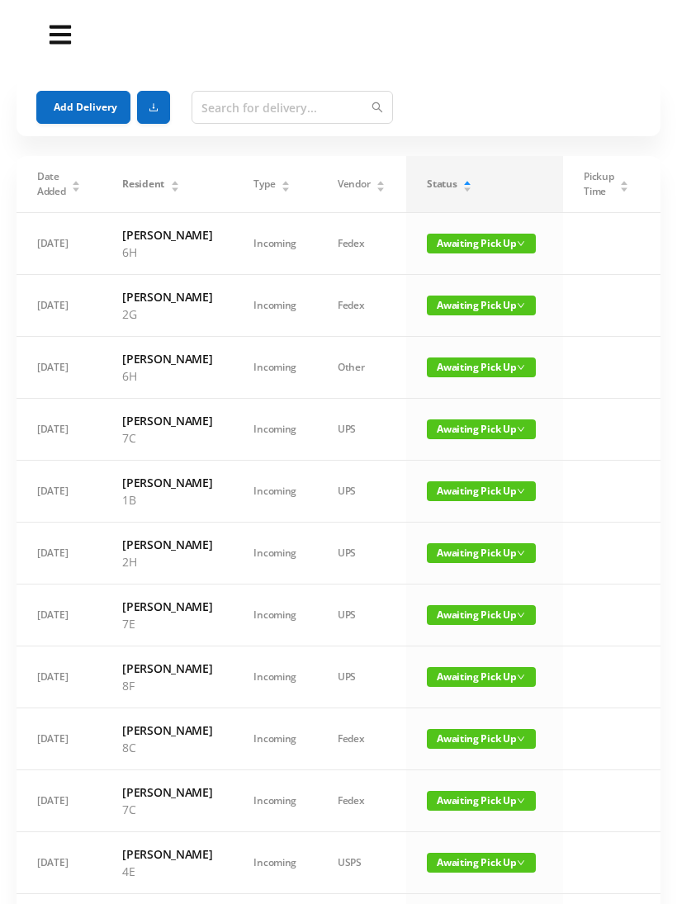
click at [511, 439] on span "Awaiting Pick Up" at bounding box center [481, 430] width 109 height 20
click at [465, 539] on link "Picked Up" at bounding box center [463, 548] width 107 height 26
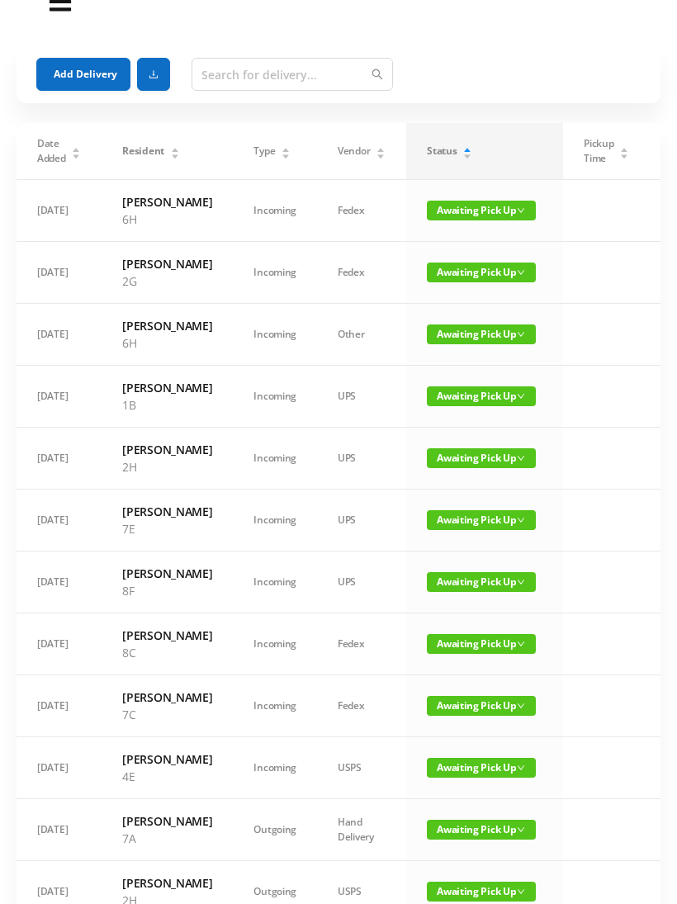
scroll to position [0, 0]
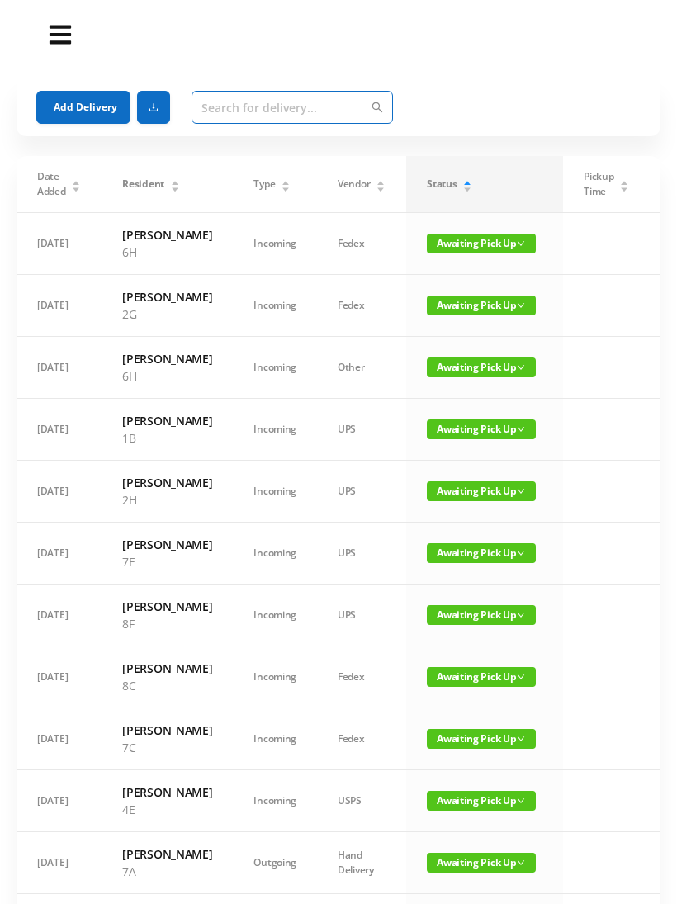
click at [227, 107] on input "text" at bounding box center [293, 107] width 202 height 33
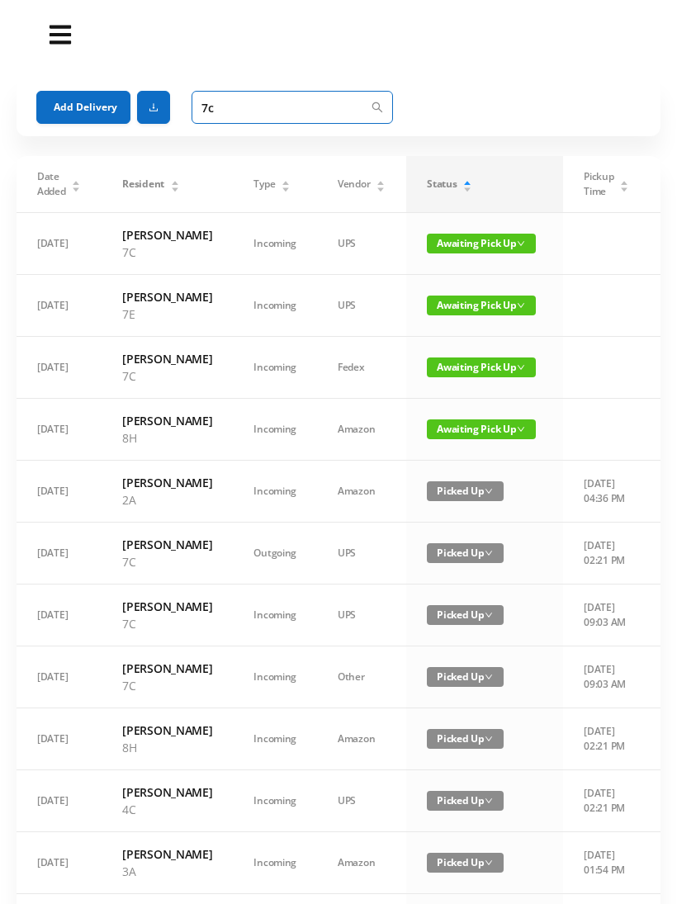
type input "7c"
click at [458, 377] on span "Awaiting Pick Up" at bounding box center [481, 368] width 109 height 20
click at [583, 461] on td at bounding box center [606, 430] width 87 height 62
click at [458, 244] on span "Awaiting Pick Up" at bounding box center [481, 244] width 109 height 20
click at [458, 311] on link "Picked Up" at bounding box center [456, 310] width 107 height 26
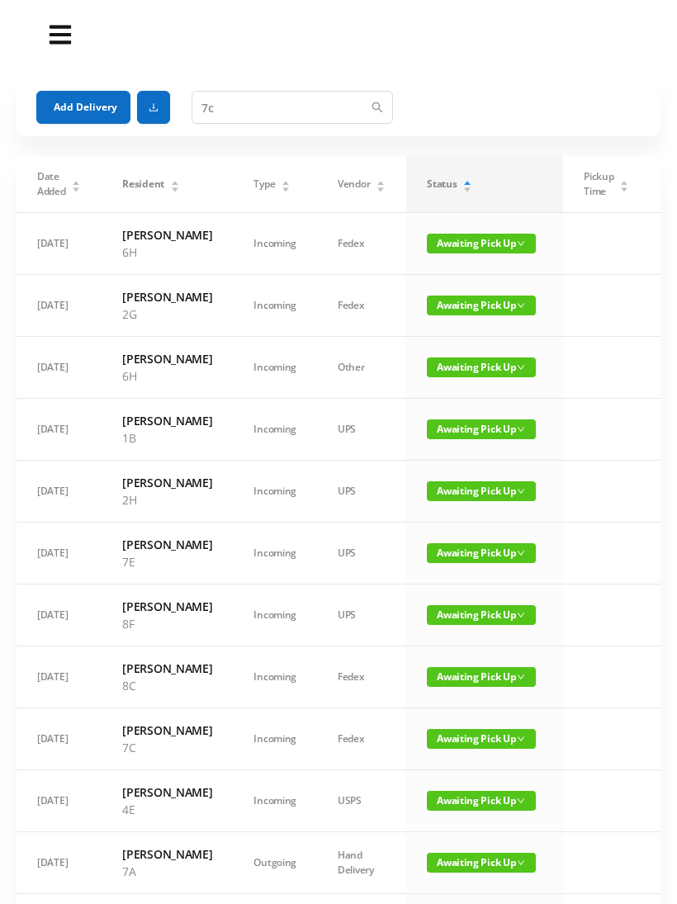
click at [453, 254] on span "Awaiting Pick Up" at bounding box center [481, 244] width 109 height 20
click at [586, 55] on header at bounding box center [339, 34] width 644 height 53
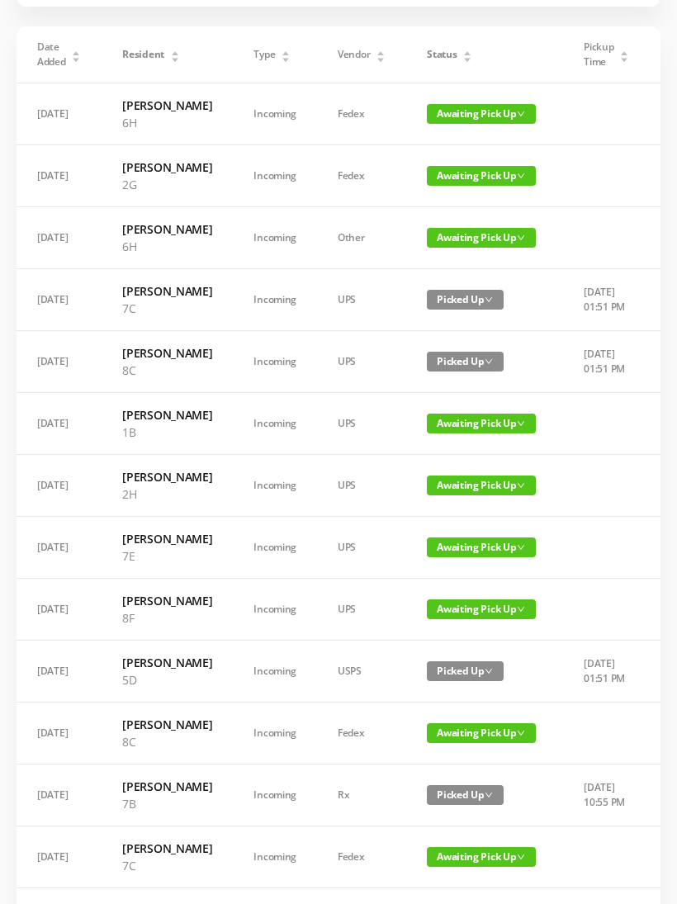
scroll to position [130, 0]
click at [480, 496] on span "Awaiting Pick Up" at bounding box center [481, 486] width 109 height 20
click at [458, 667] on link "Picked Up" at bounding box center [463, 656] width 107 height 26
